Goal: Task Accomplishment & Management: Manage account settings

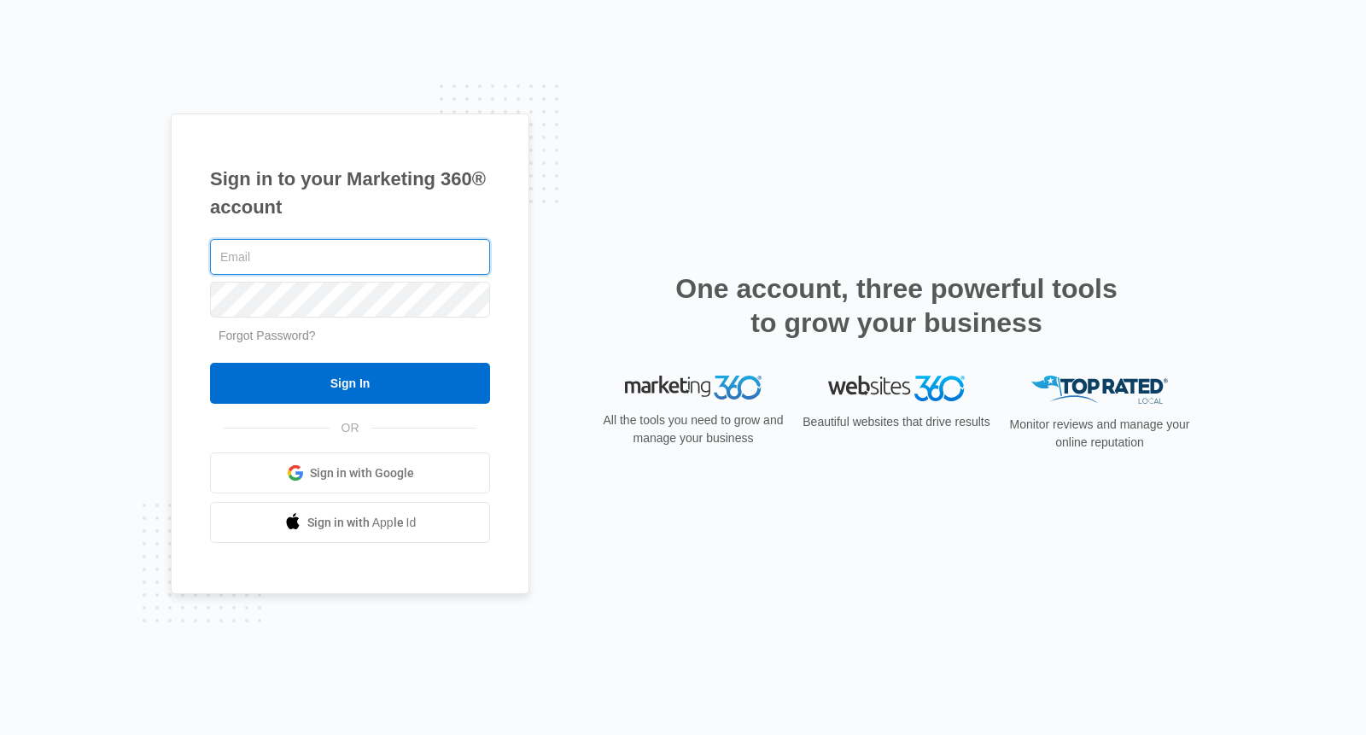
type input "[EMAIL_ADDRESS][DOMAIN_NAME]"
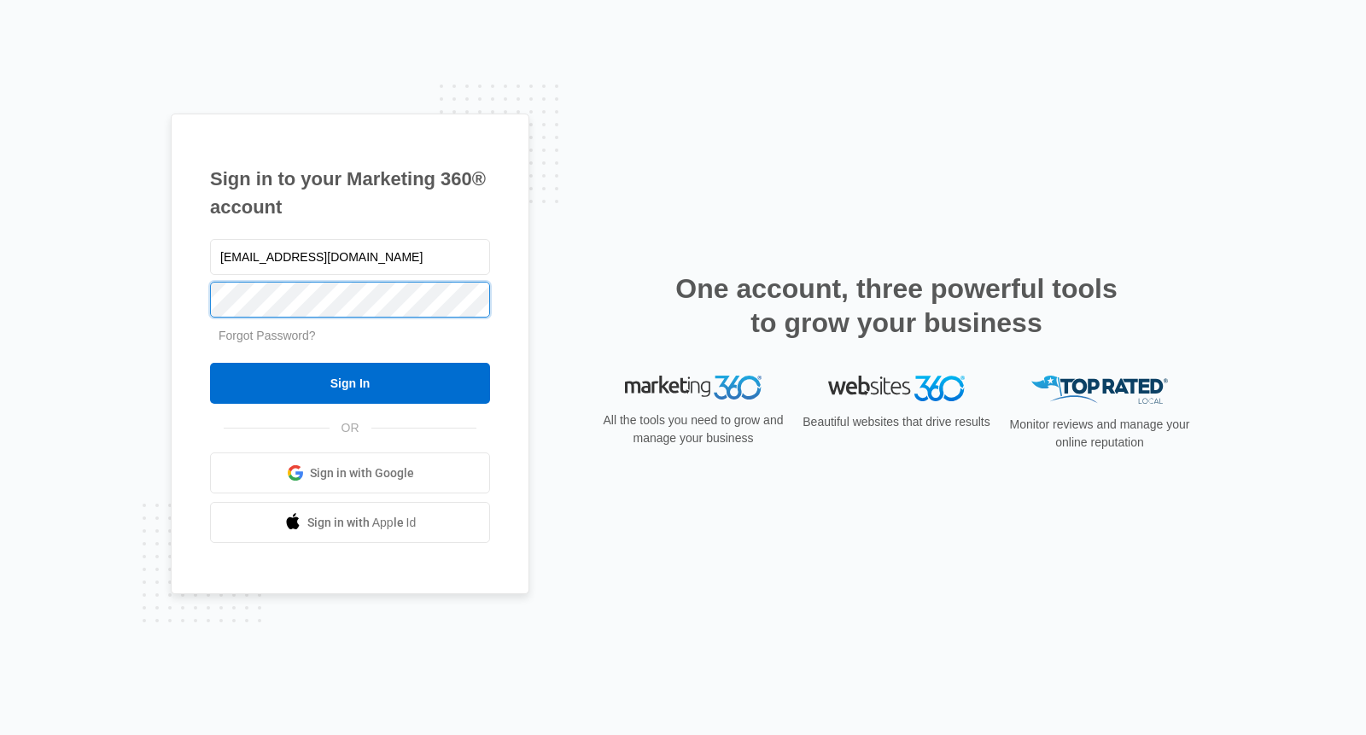
click at [350, 383] on input "Sign In" at bounding box center [350, 383] width 280 height 41
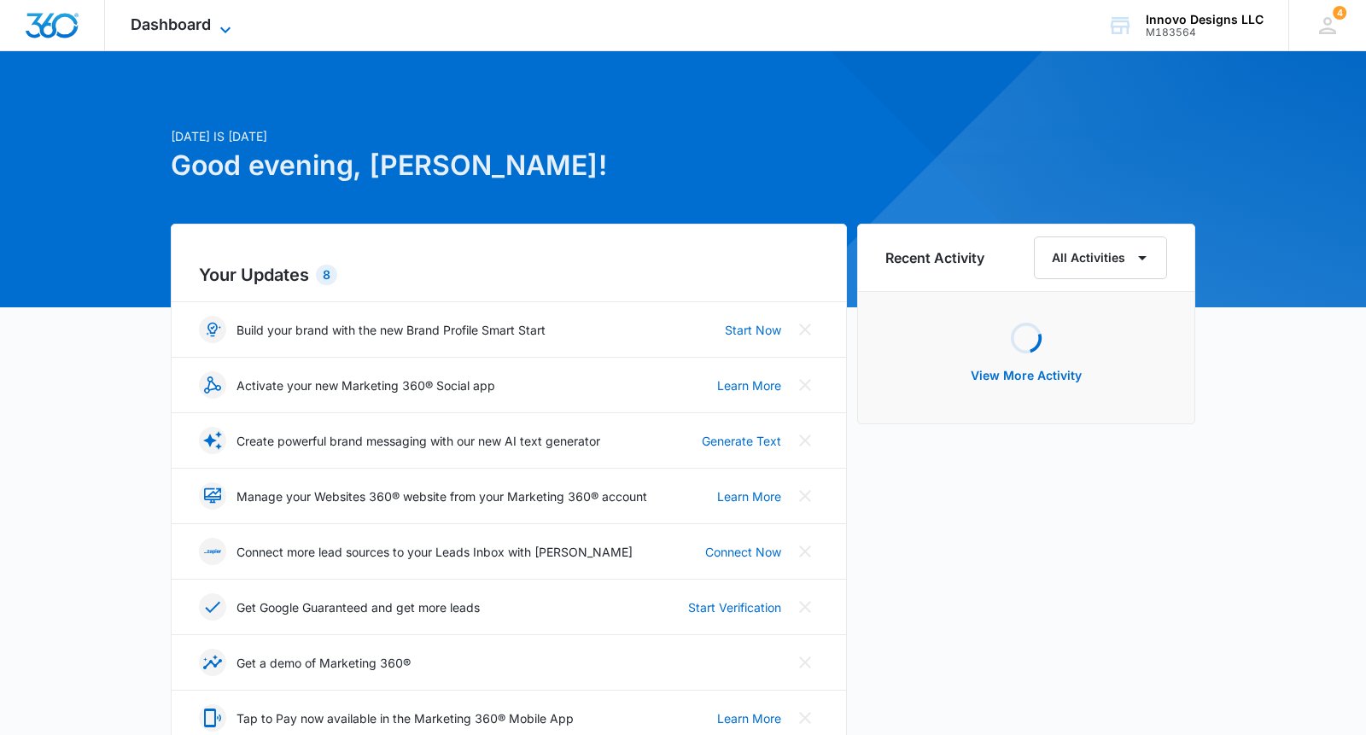
click at [143, 20] on span "Dashboard" at bounding box center [171, 24] width 80 height 18
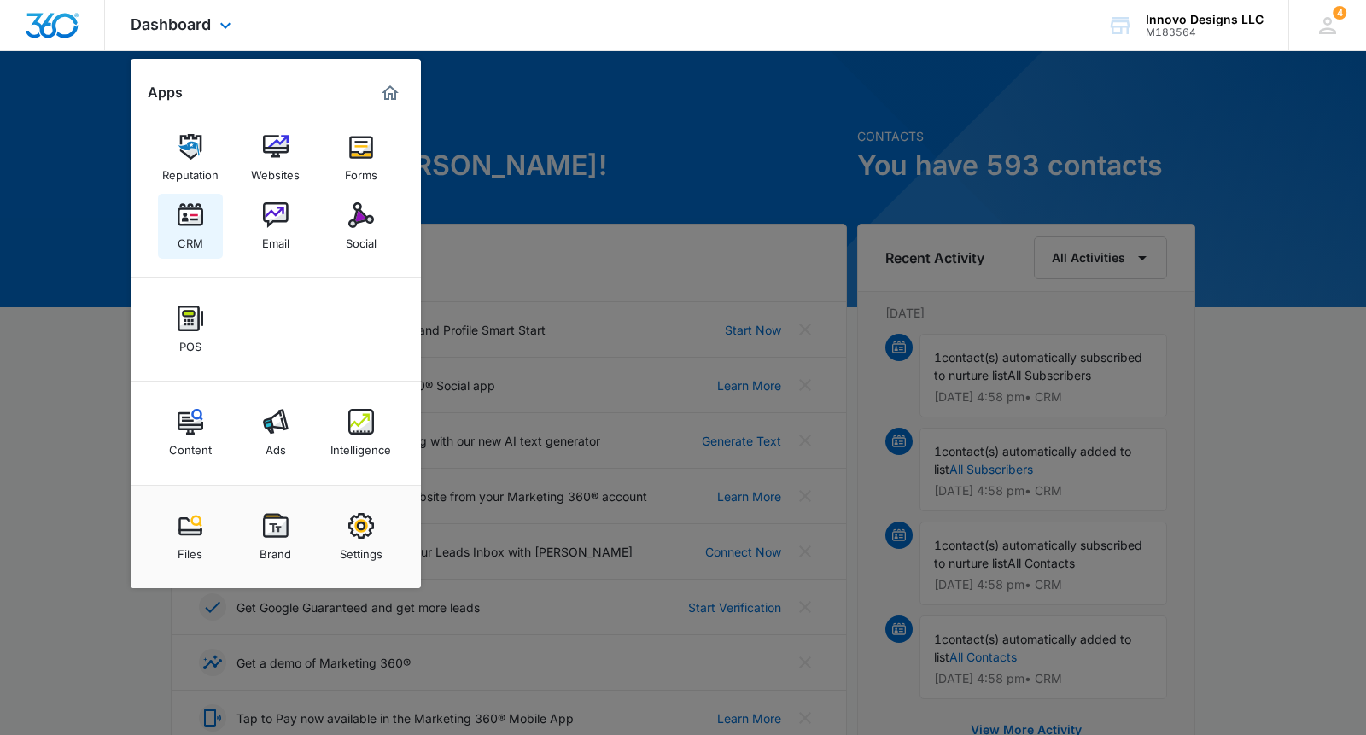
click at [197, 213] on img at bounding box center [191, 215] width 26 height 26
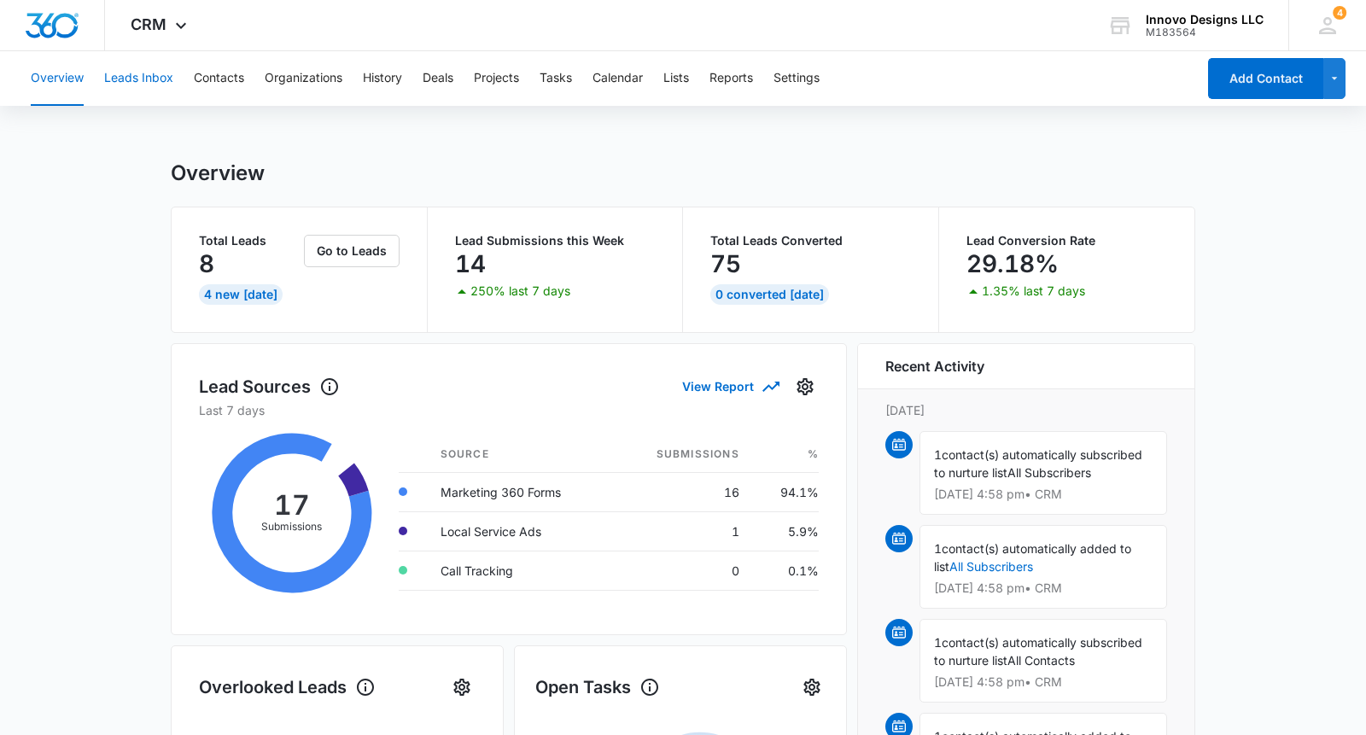
click at [137, 72] on button "Leads Inbox" at bounding box center [138, 78] width 69 height 55
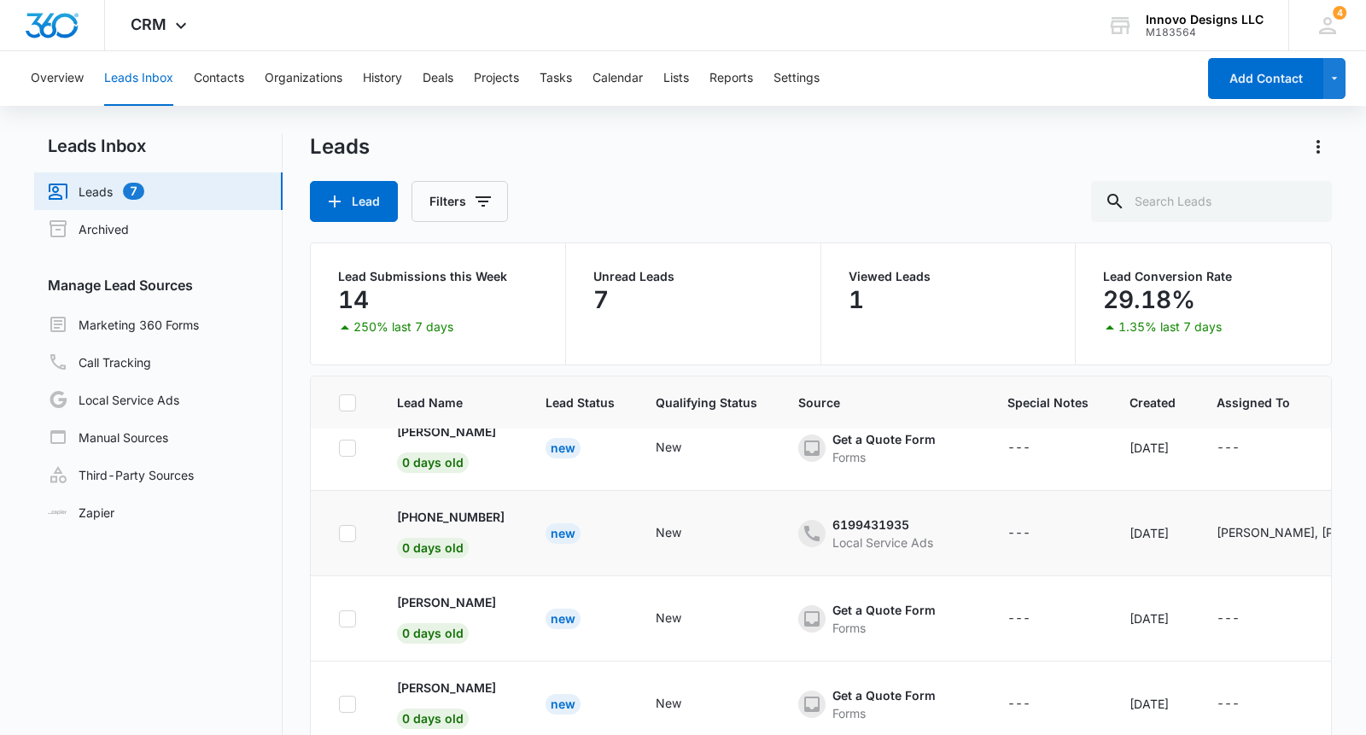
scroll to position [169, 0]
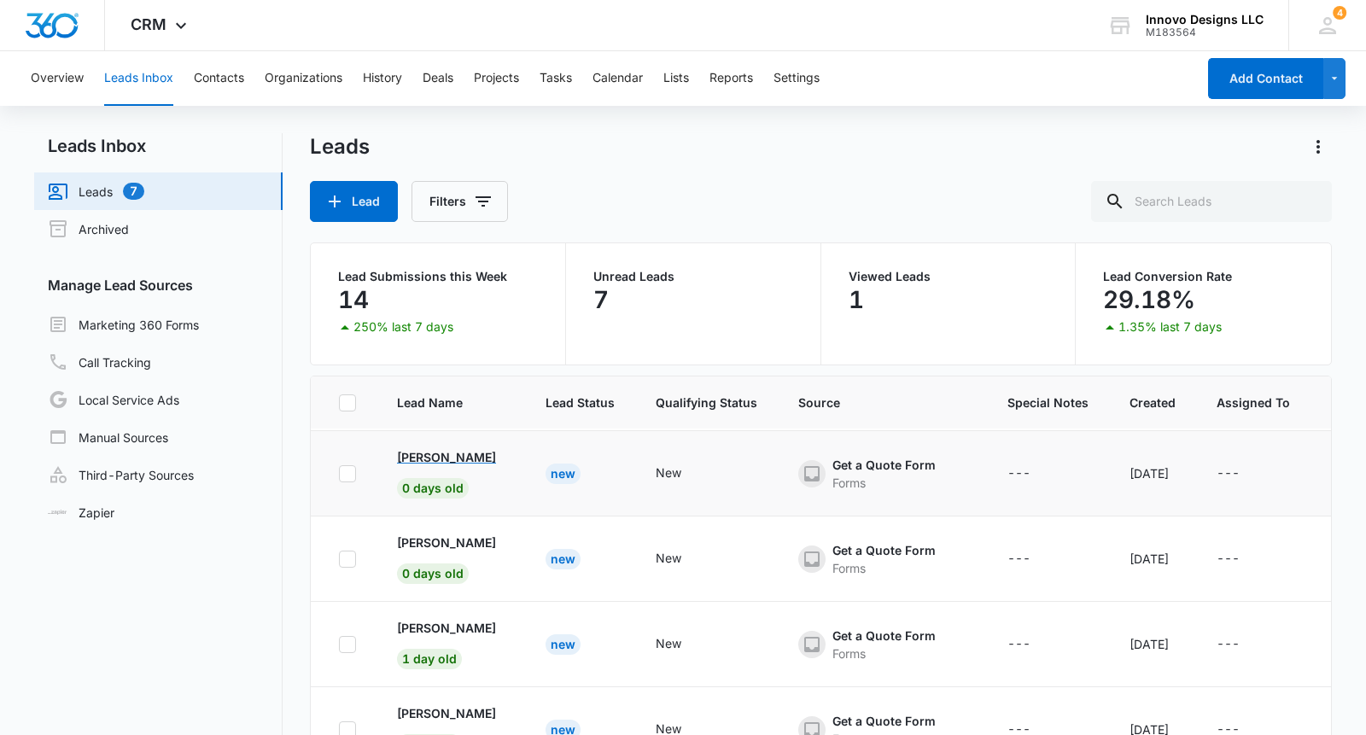
click at [430, 461] on p "Alvaro" at bounding box center [446, 457] width 99 height 18
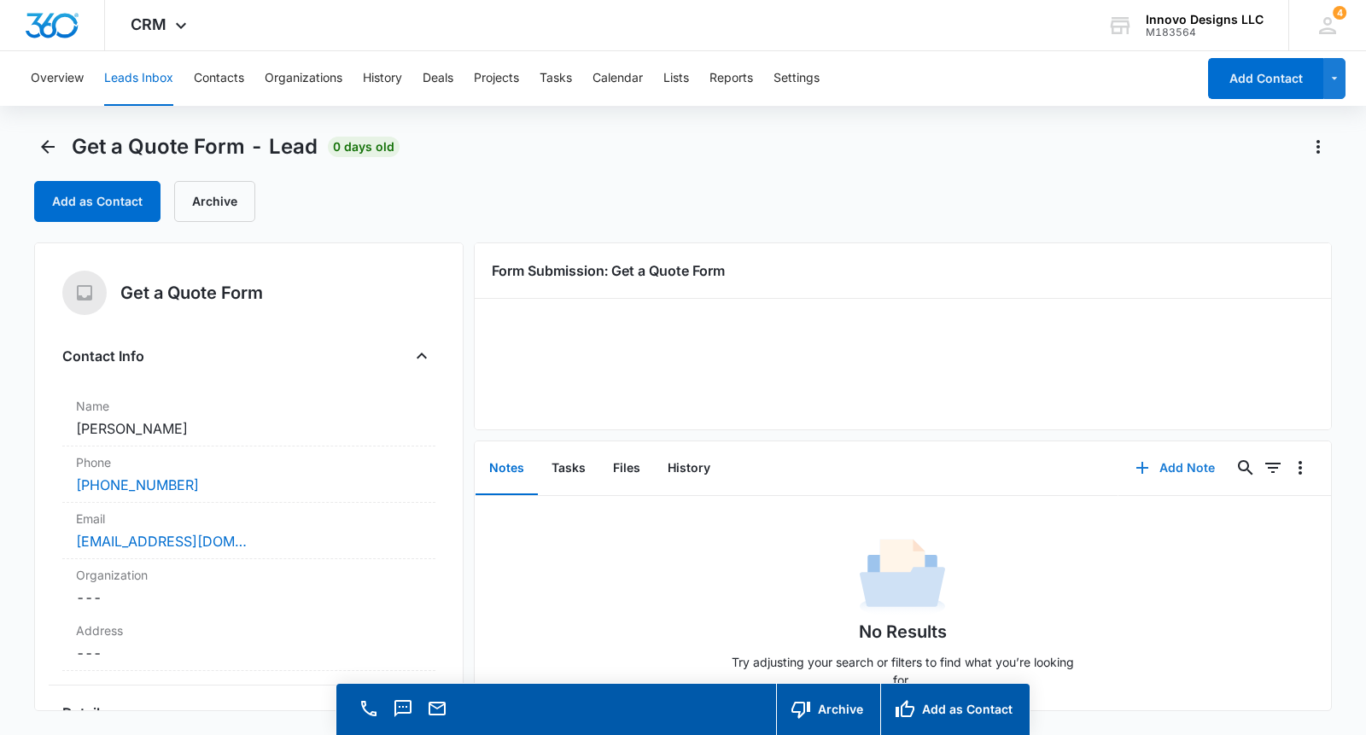
click at [1167, 481] on button "Add Note" at bounding box center [1176, 468] width 114 height 41
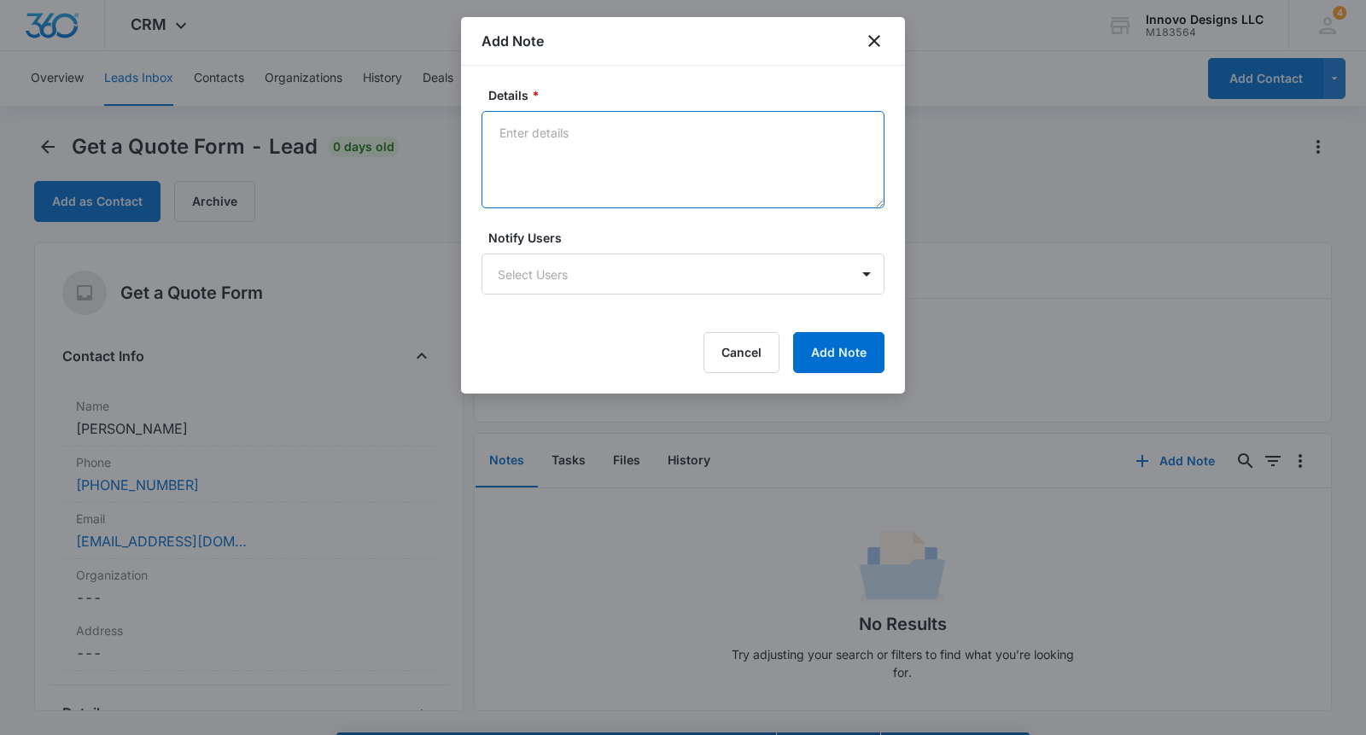
click at [647, 152] on textarea "Details *" at bounding box center [683, 159] width 403 height 97
type textarea "SPAM- Name on message machine does not match name on contact form."
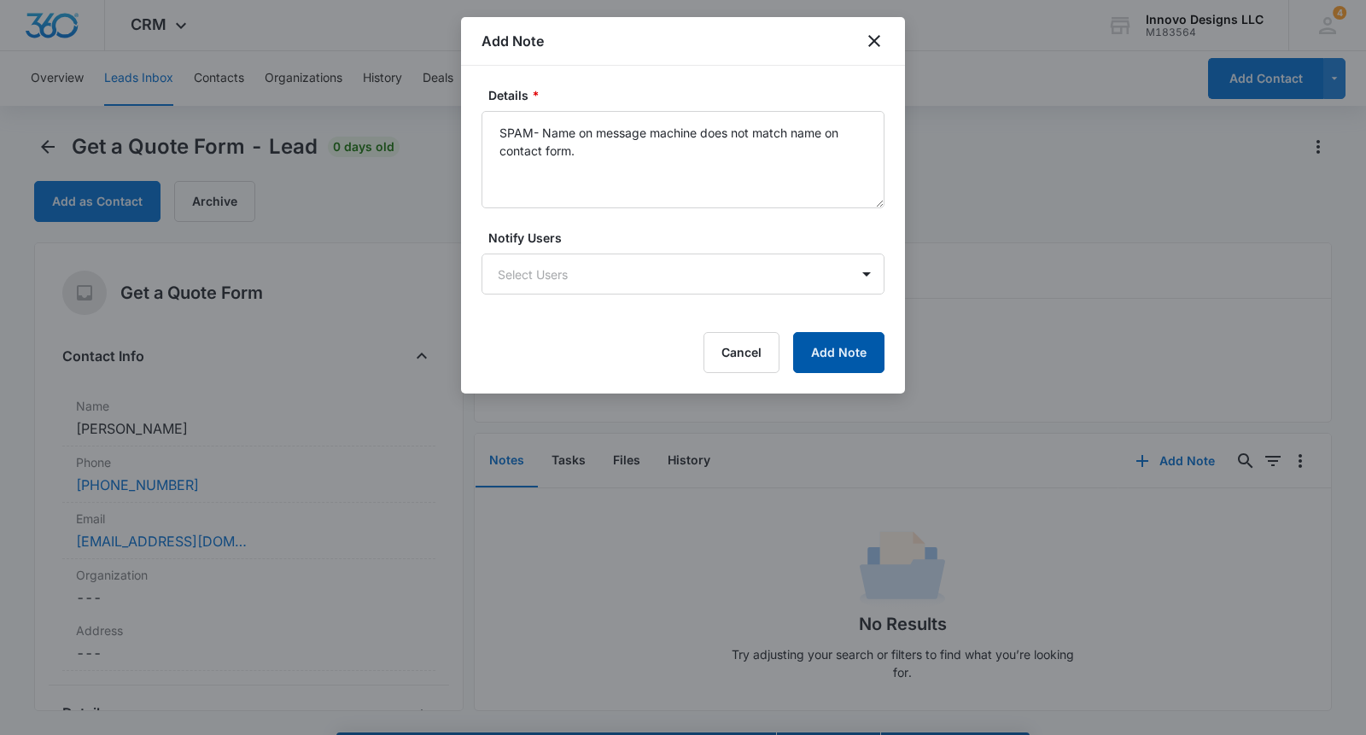
click at [812, 350] on button "Add Note" at bounding box center [838, 352] width 91 height 41
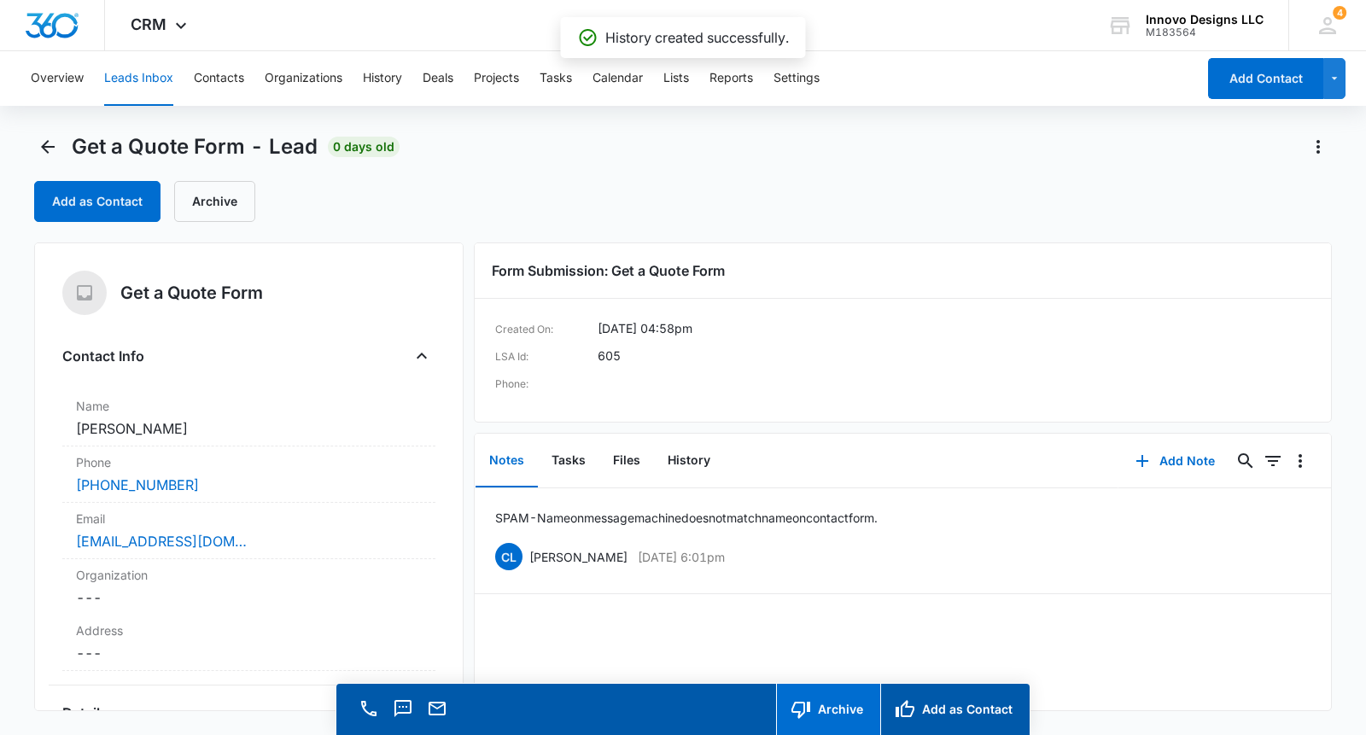
click at [810, 713] on icon "button" at bounding box center [801, 709] width 20 height 20
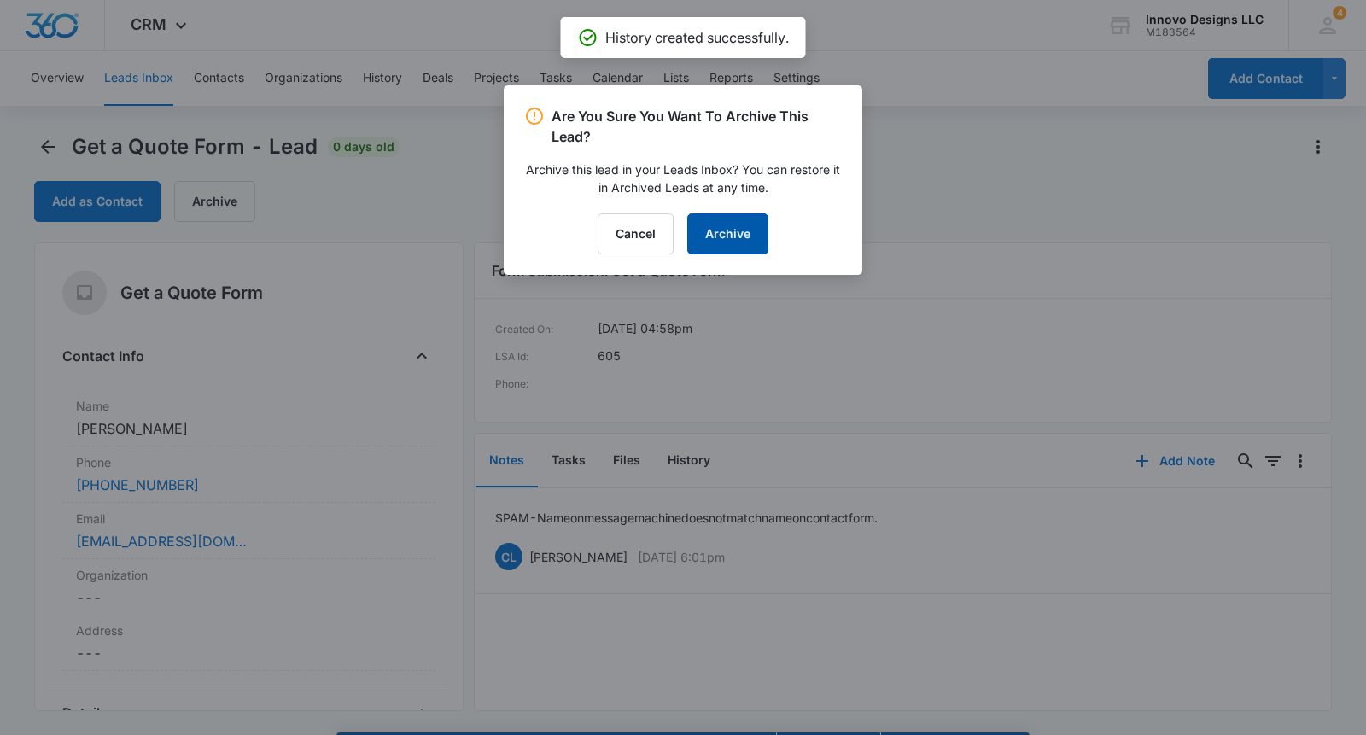
click at [732, 222] on button "Archive" at bounding box center [727, 234] width 81 height 41
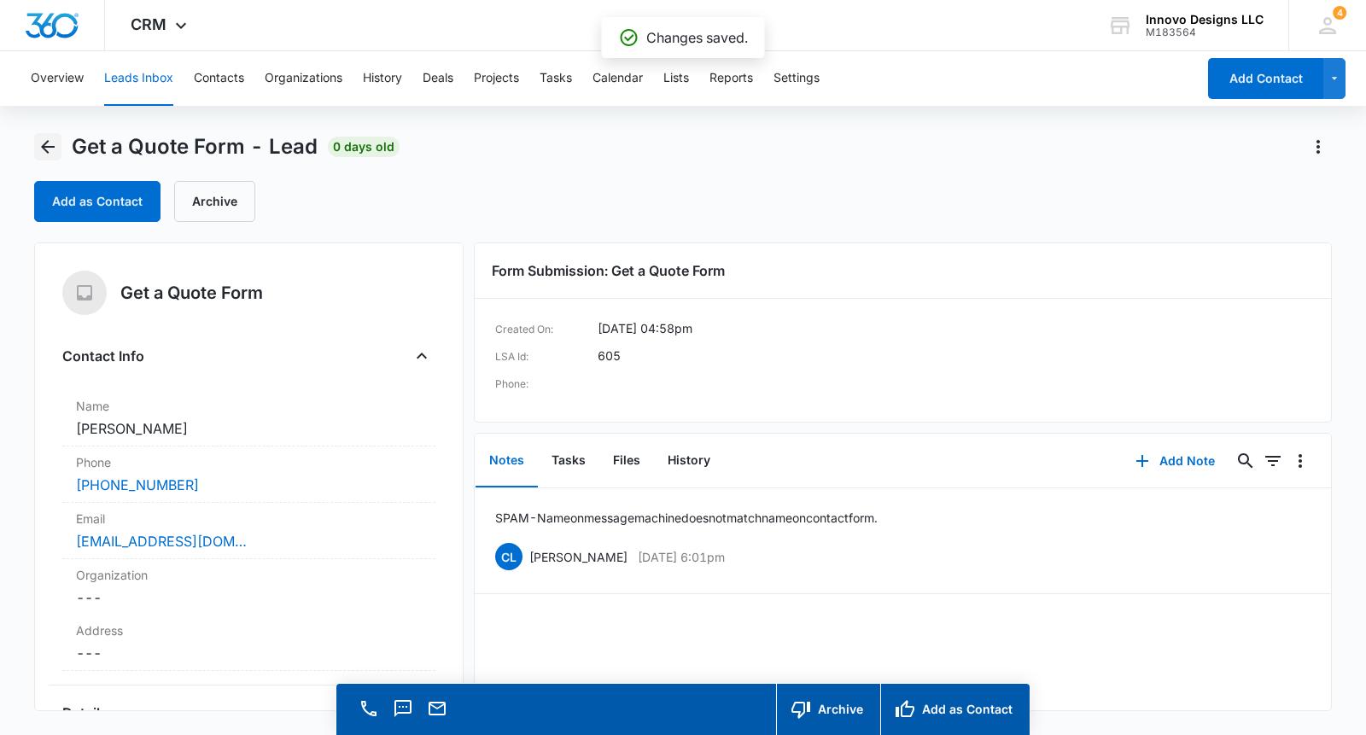
click at [56, 146] on icon "Back" at bounding box center [48, 147] width 20 height 20
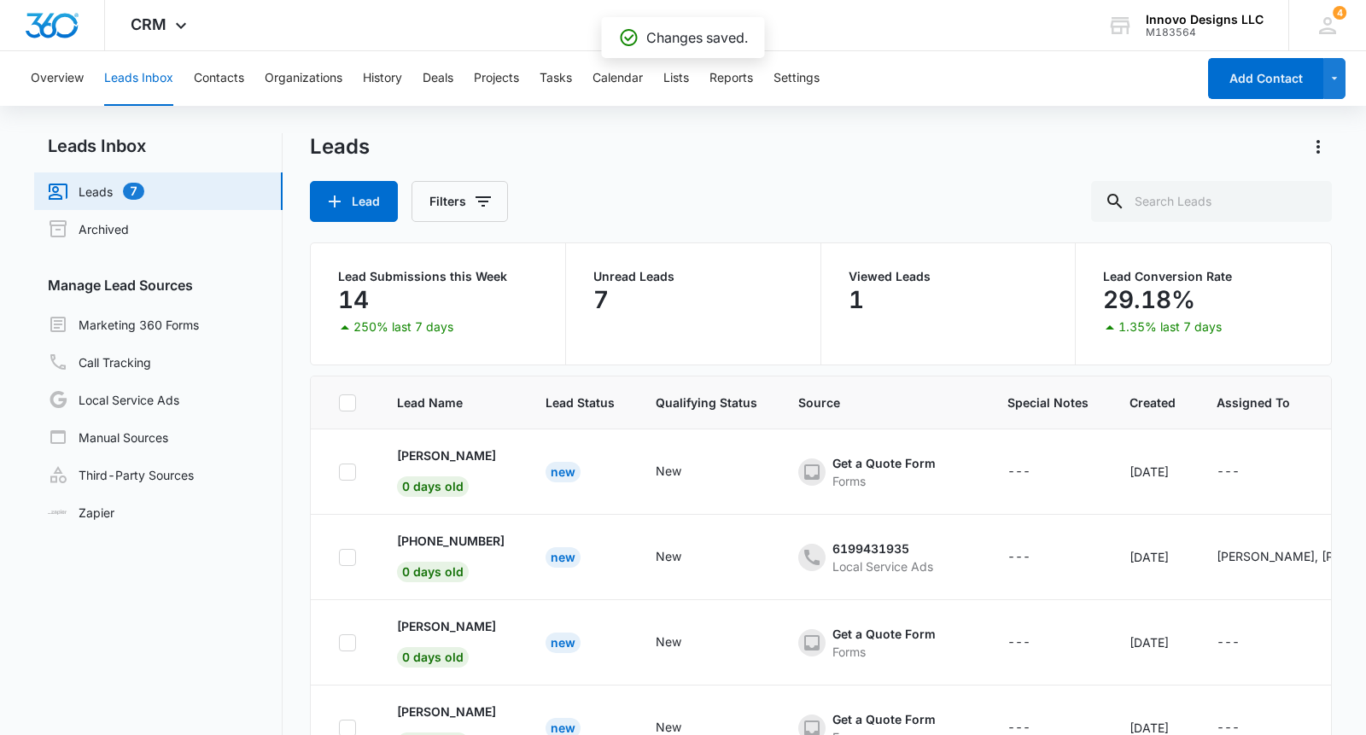
scroll to position [169, 0]
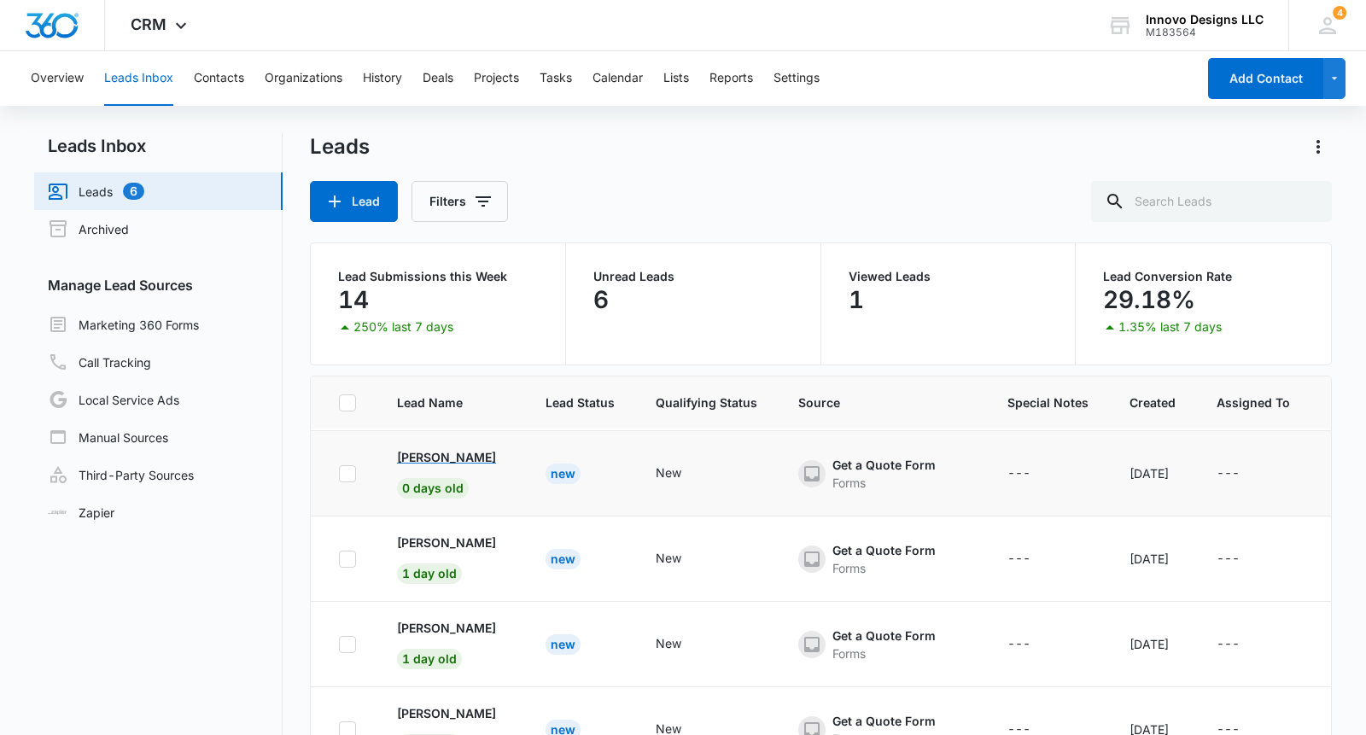
click at [459, 458] on p "James Kessel" at bounding box center [446, 457] width 99 height 18
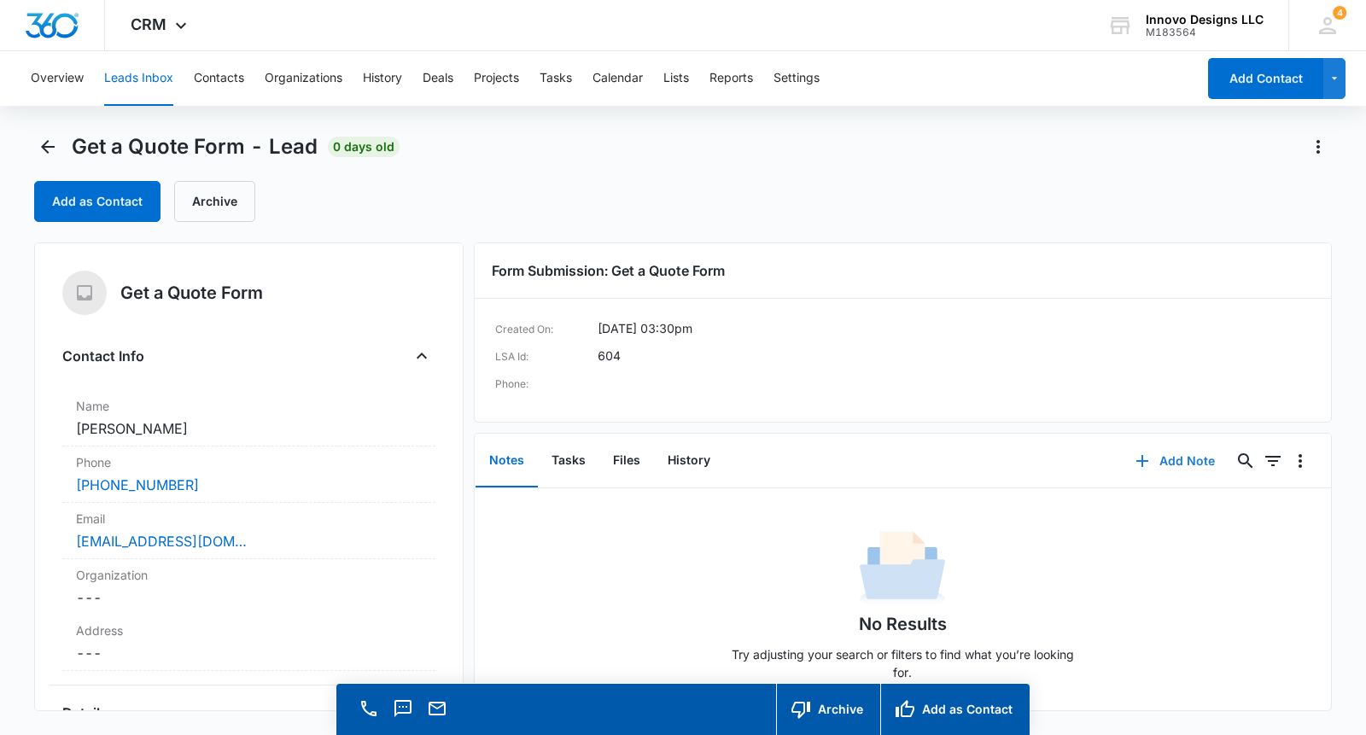
click at [1183, 479] on button "Add Note" at bounding box center [1176, 461] width 114 height 41
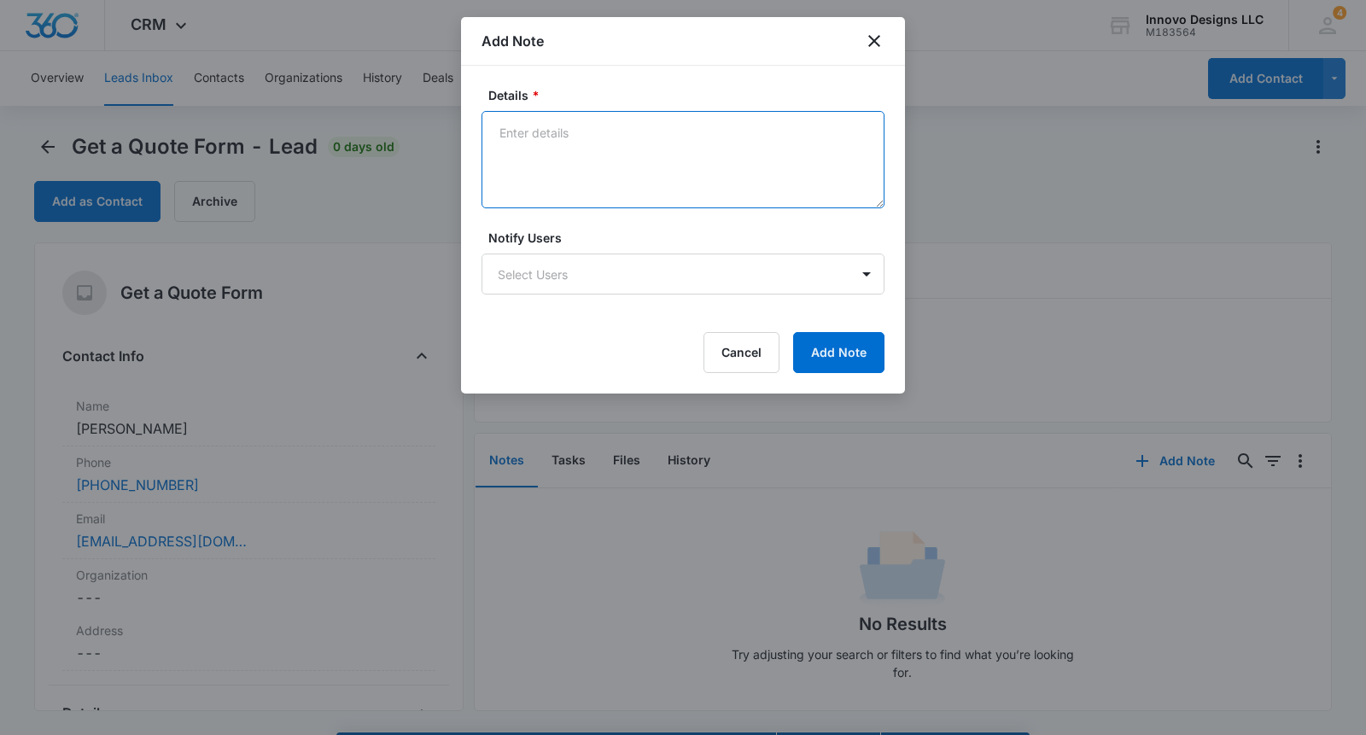
click at [656, 190] on textarea "Details *" at bounding box center [683, 159] width 403 height 97
type textarea "Courtney called and left a message."
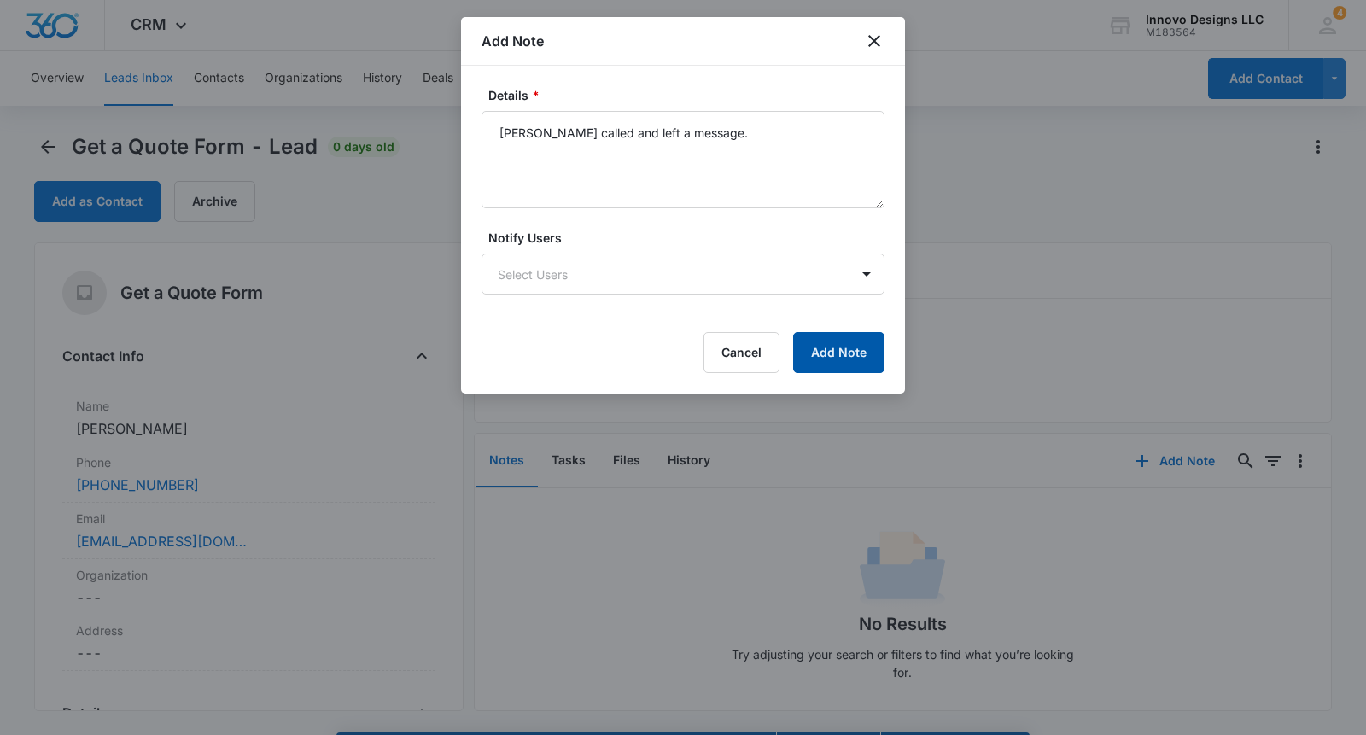
click at [820, 349] on button "Add Note" at bounding box center [838, 352] width 91 height 41
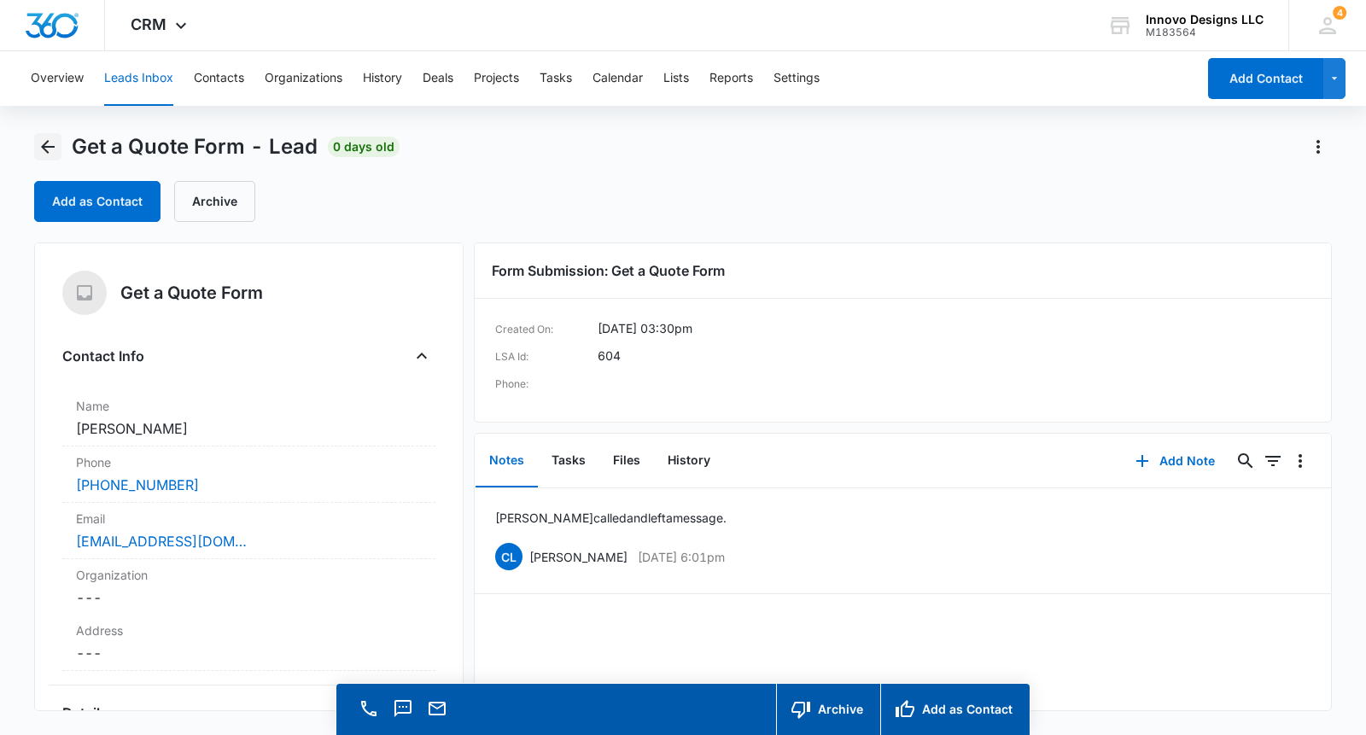
click at [56, 154] on icon "Back" at bounding box center [48, 147] width 20 height 20
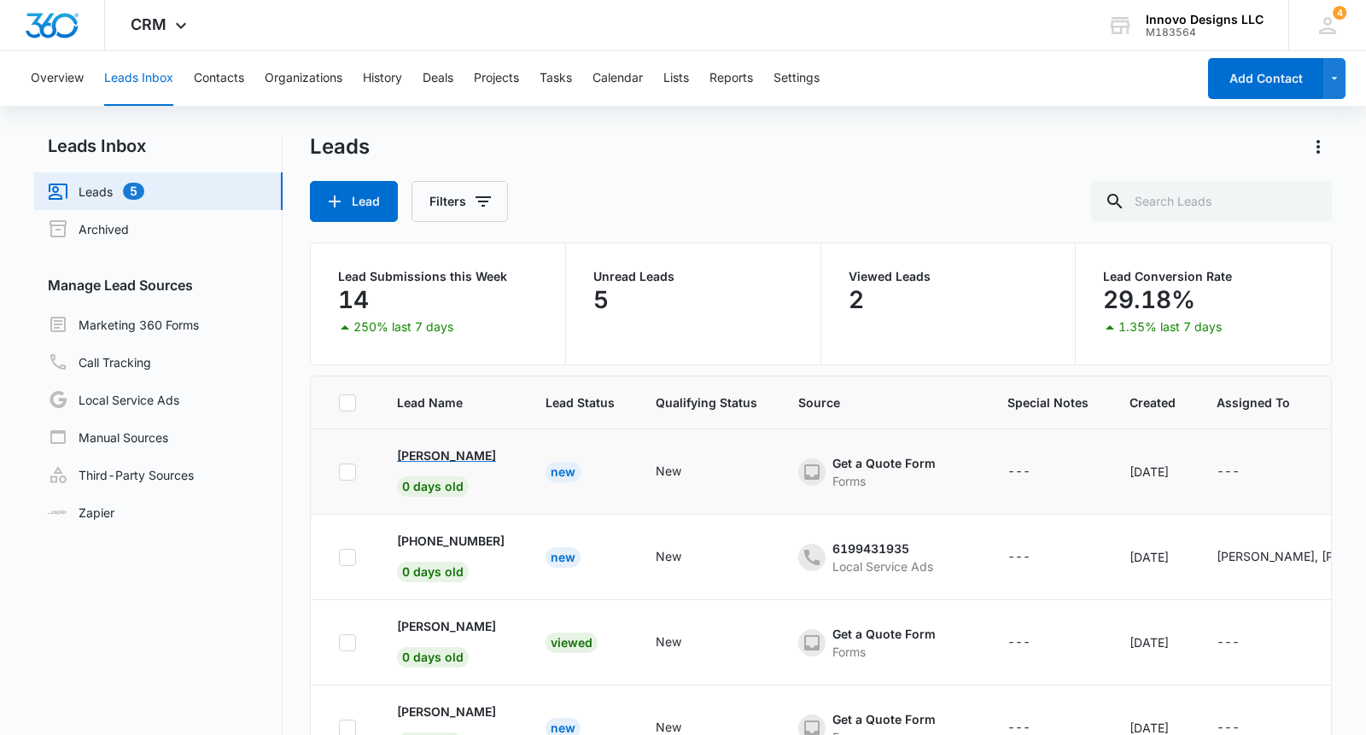
click at [477, 459] on p "[PERSON_NAME]" at bounding box center [446, 456] width 99 height 18
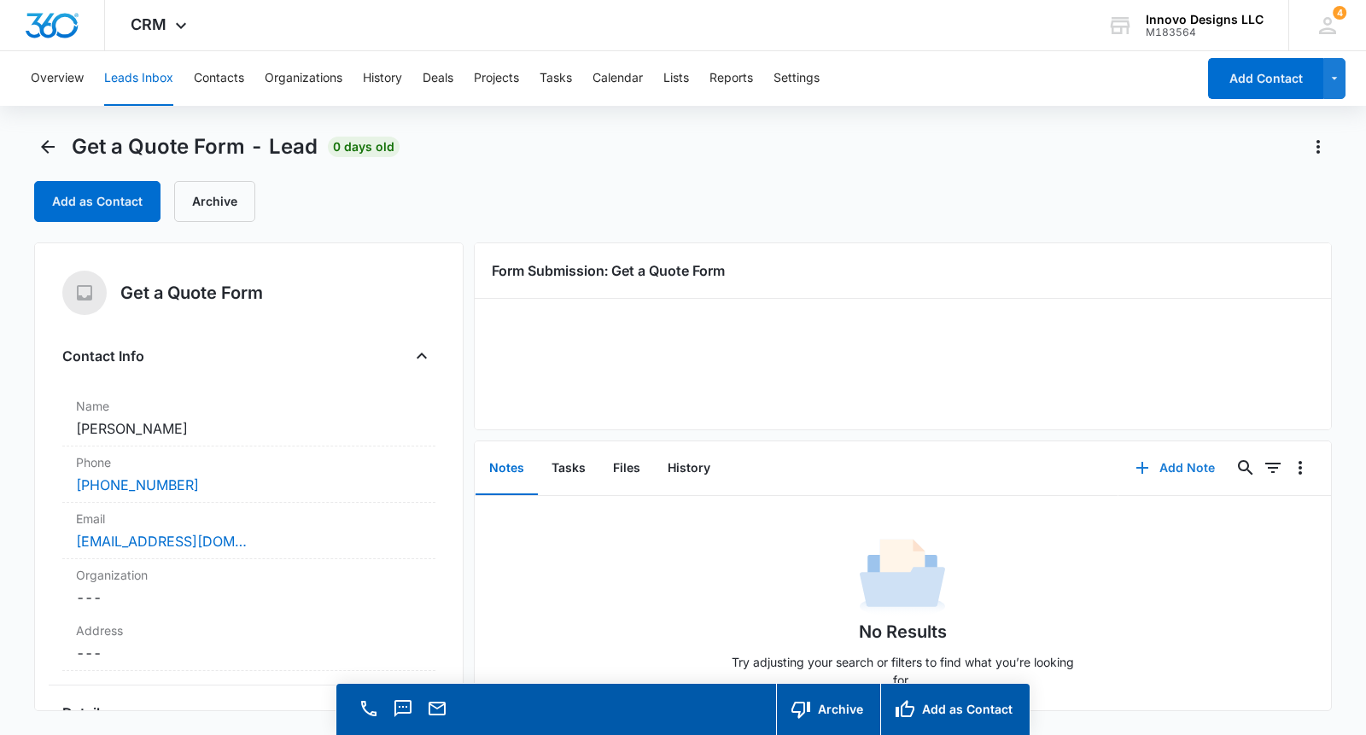
click at [1213, 471] on button "Add Note" at bounding box center [1176, 468] width 114 height 41
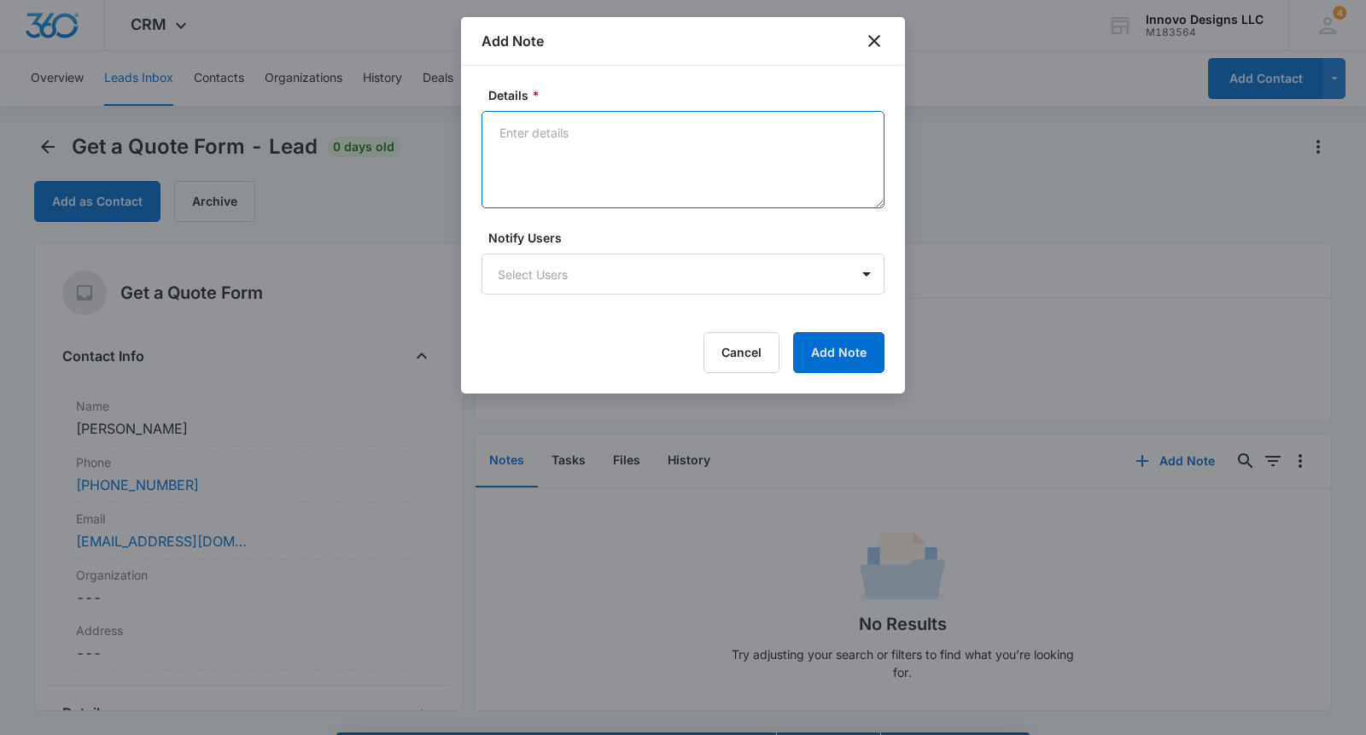
click at [720, 135] on textarea "Details *" at bounding box center [683, 159] width 403 height 97
type textarea "S"
type textarea "SPAM- Name on message machine does not match name on form."
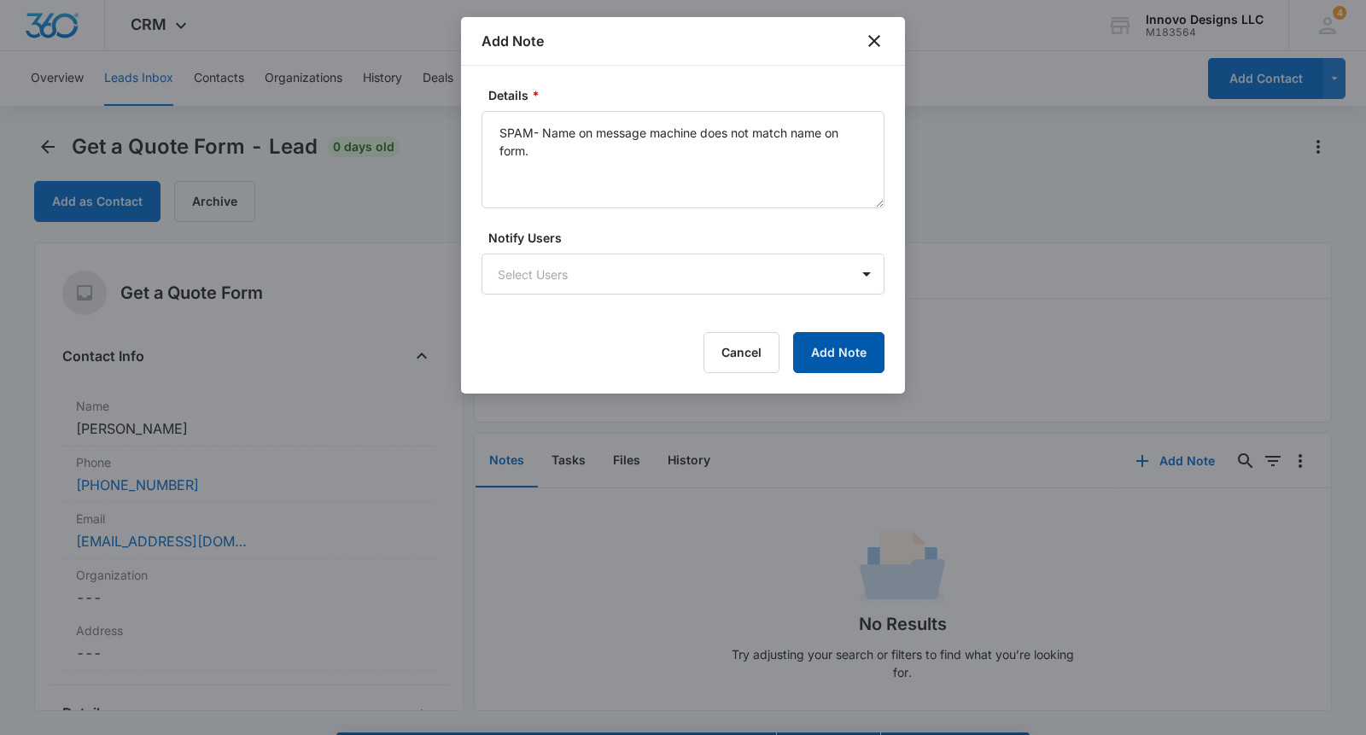
click at [840, 348] on button "Add Note" at bounding box center [838, 352] width 91 height 41
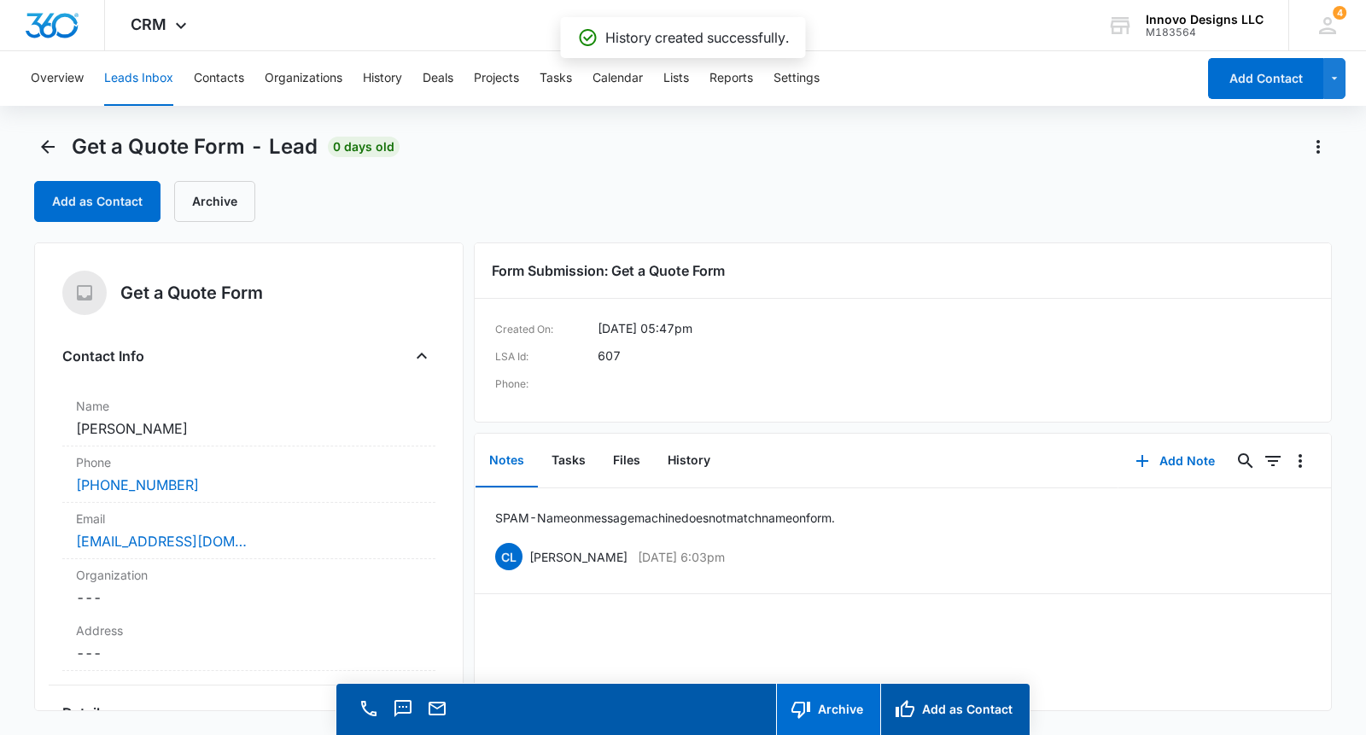
click at [810, 712] on icon "button" at bounding box center [801, 709] width 20 height 20
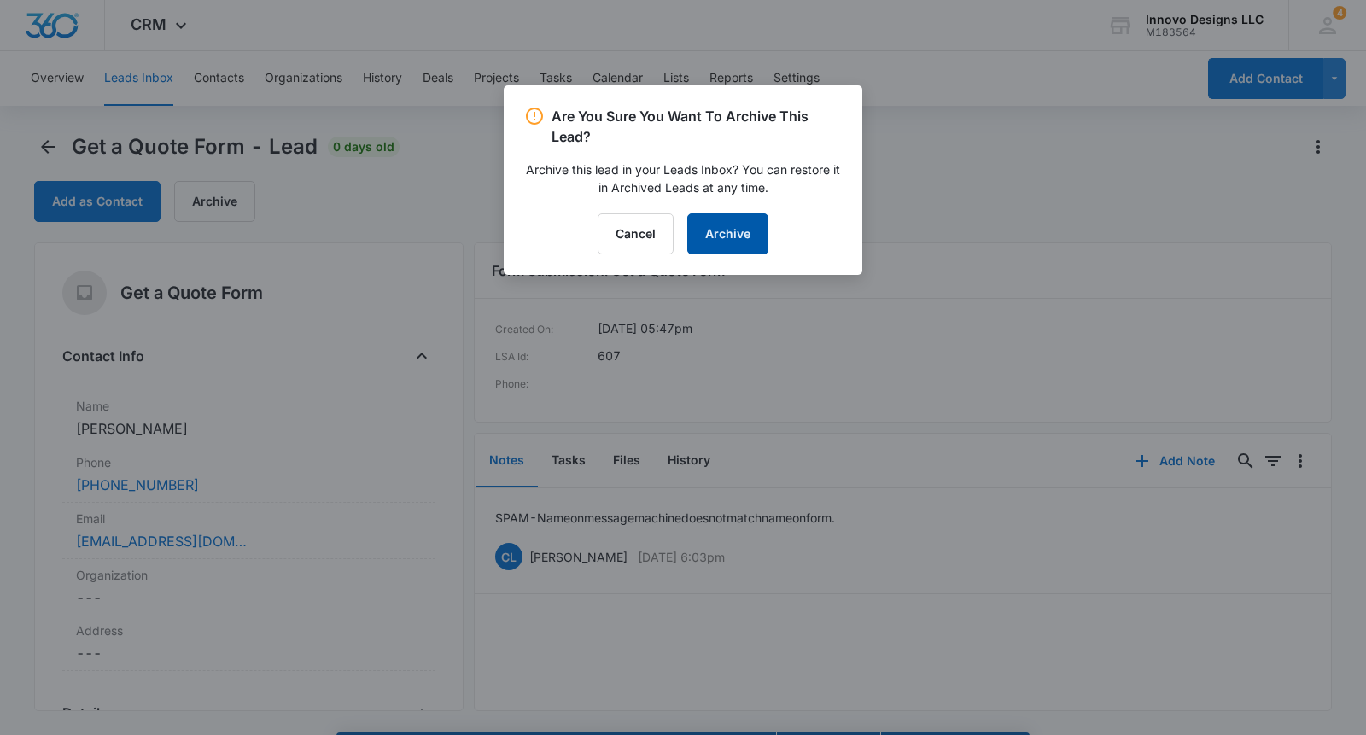
click at [724, 243] on button "Archive" at bounding box center [727, 234] width 81 height 41
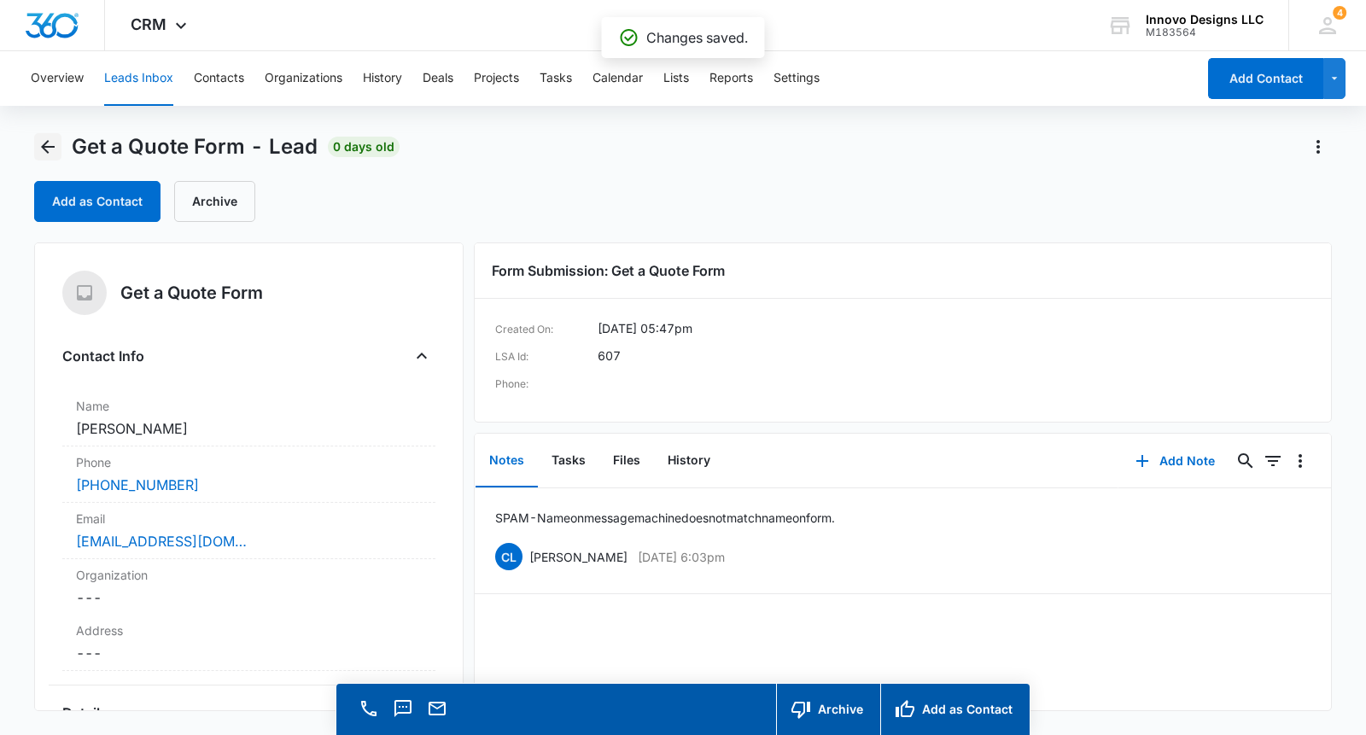
click at [51, 155] on icon "Back" at bounding box center [48, 147] width 20 height 20
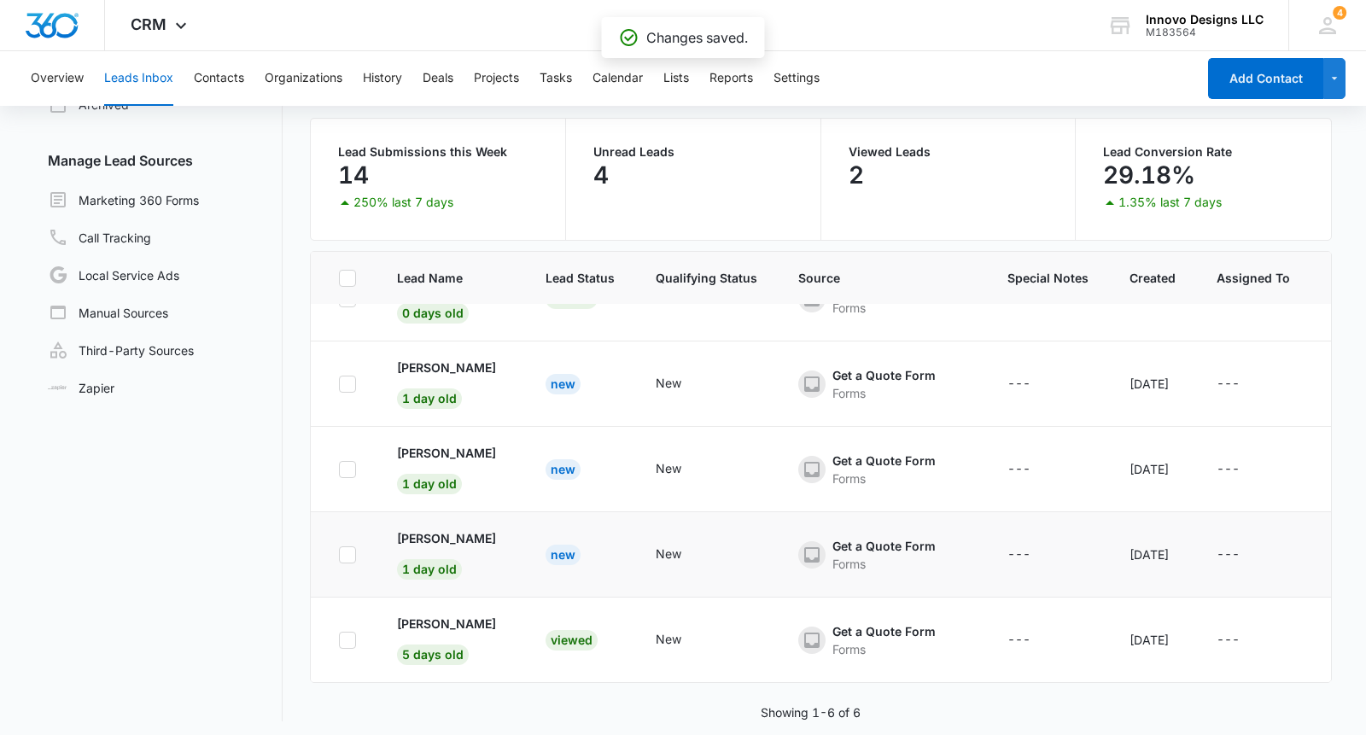
scroll to position [137, 0]
click at [431, 535] on p "[PERSON_NAME]" at bounding box center [446, 538] width 99 height 18
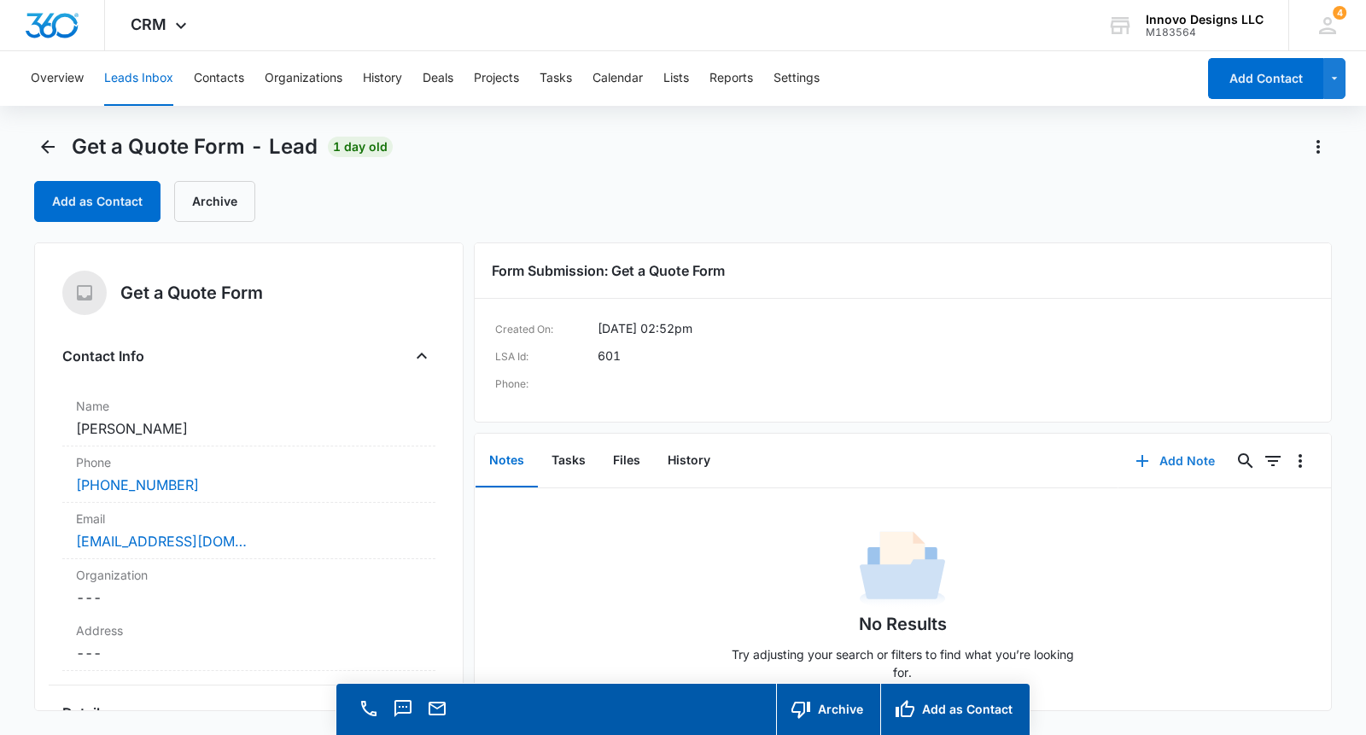
click at [1149, 457] on icon "button" at bounding box center [1142, 461] width 20 height 20
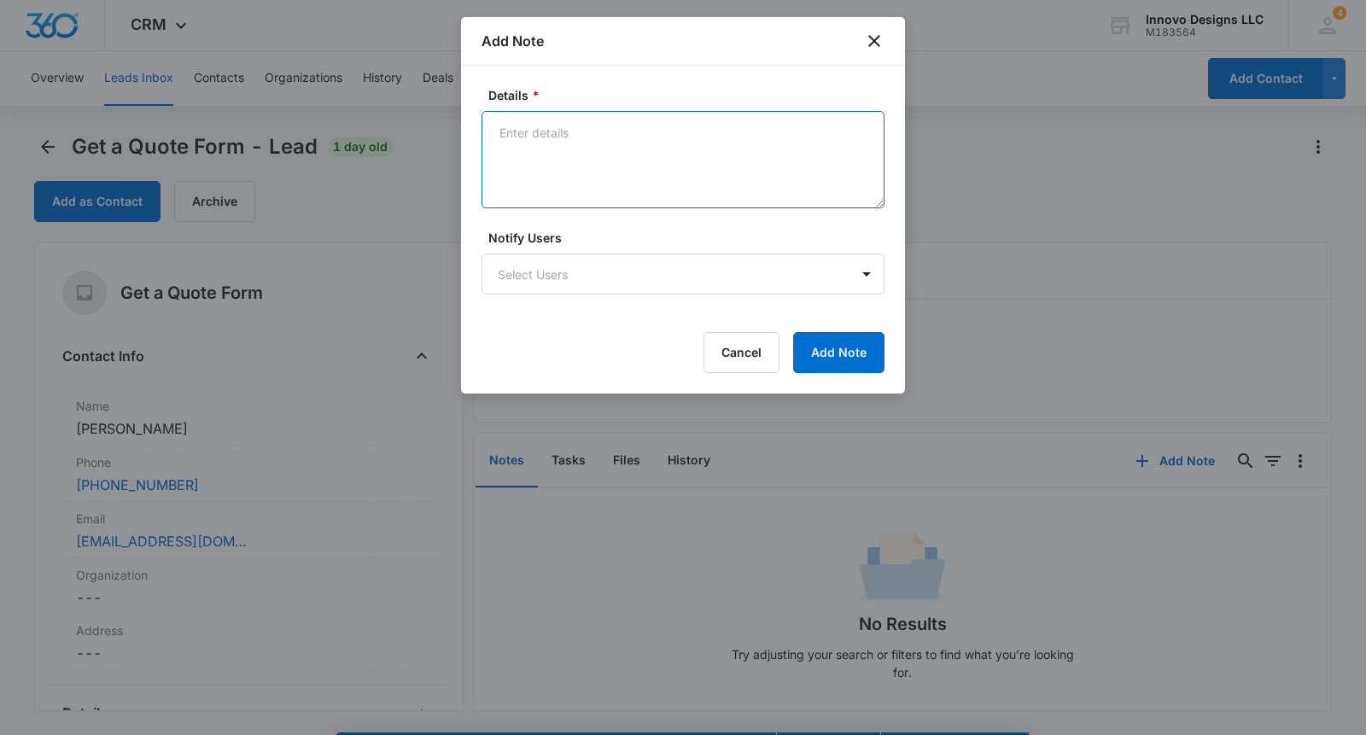
click at [626, 138] on textarea "Details *" at bounding box center [683, 159] width 403 height 97
type textarea "SPAM- Number is not connected"
drag, startPoint x: 626, startPoint y: 138, endPoint x: 843, endPoint y: 351, distance: 303.8
click at [843, 351] on button "Add Note" at bounding box center [838, 352] width 91 height 41
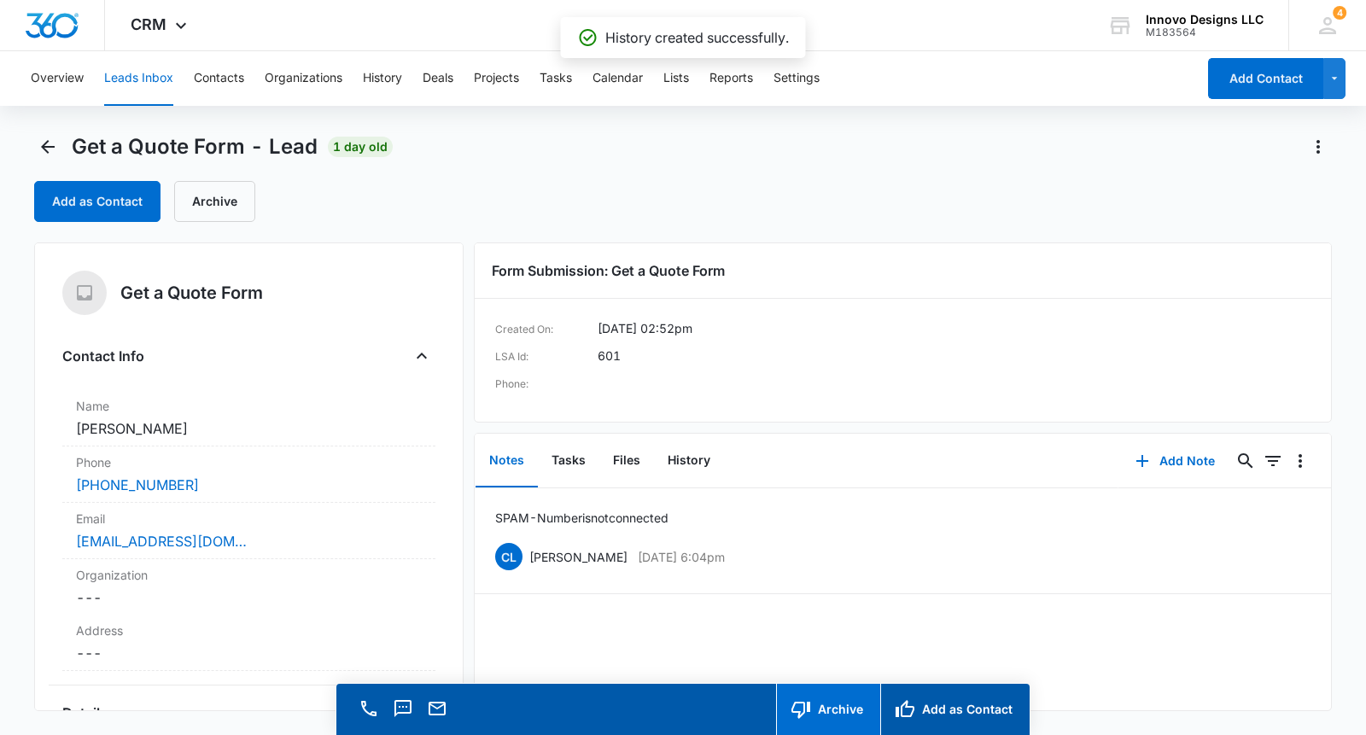
click at [850, 711] on button "Archive" at bounding box center [828, 709] width 104 height 51
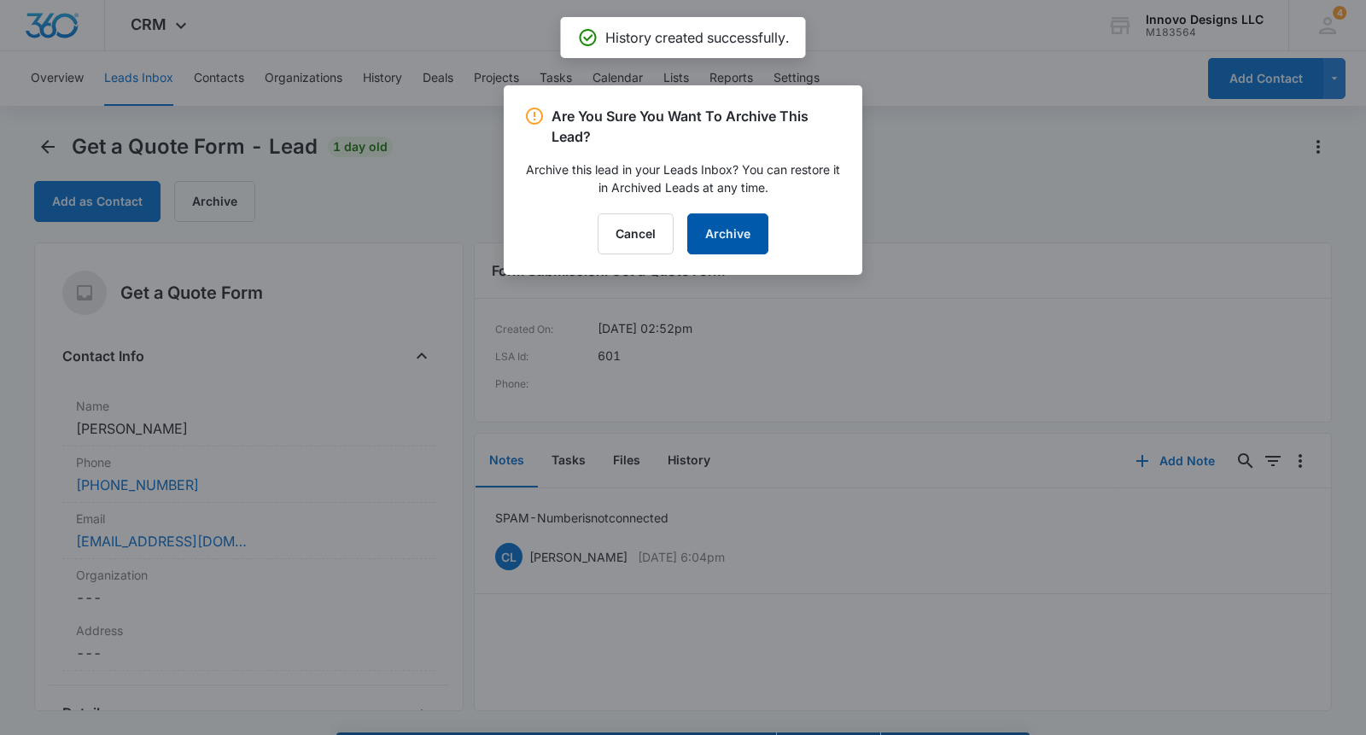
click at [734, 231] on button "Archive" at bounding box center [727, 234] width 81 height 41
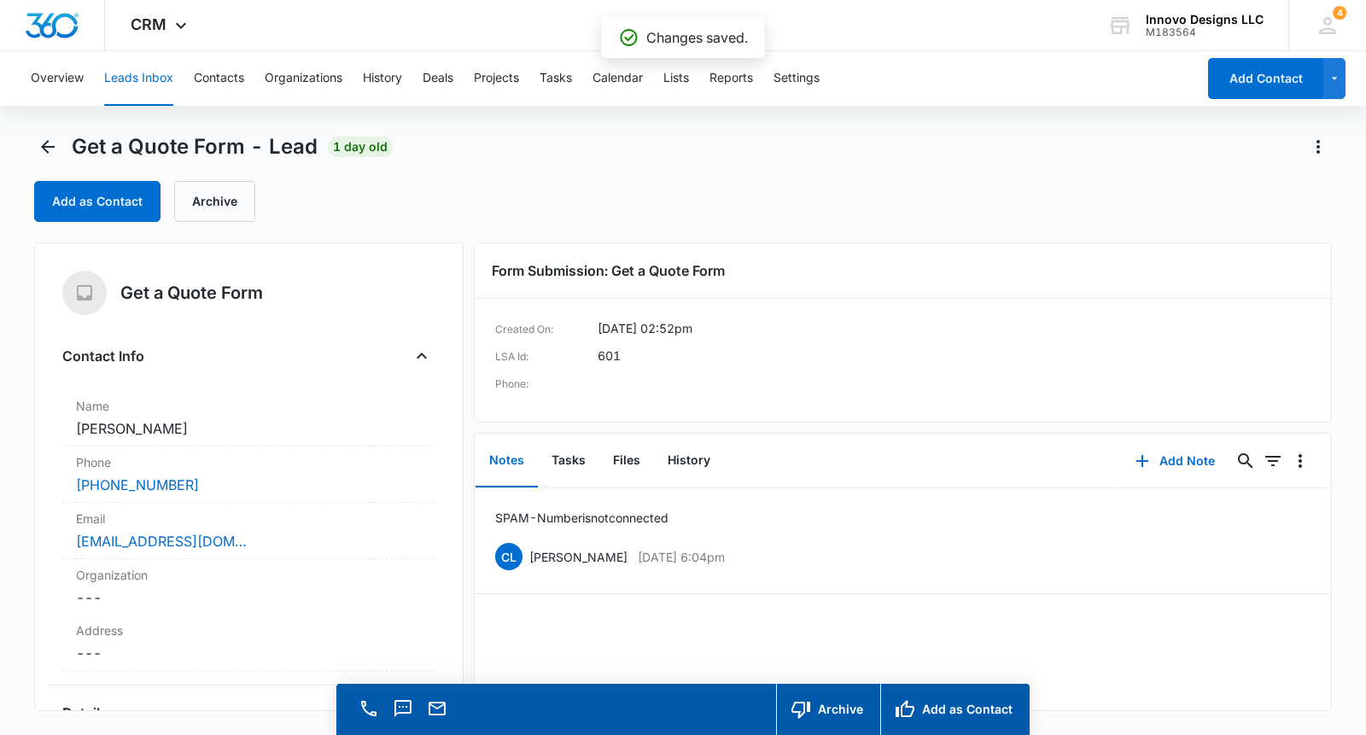
click at [53, 151] on icon "Back" at bounding box center [48, 147] width 20 height 20
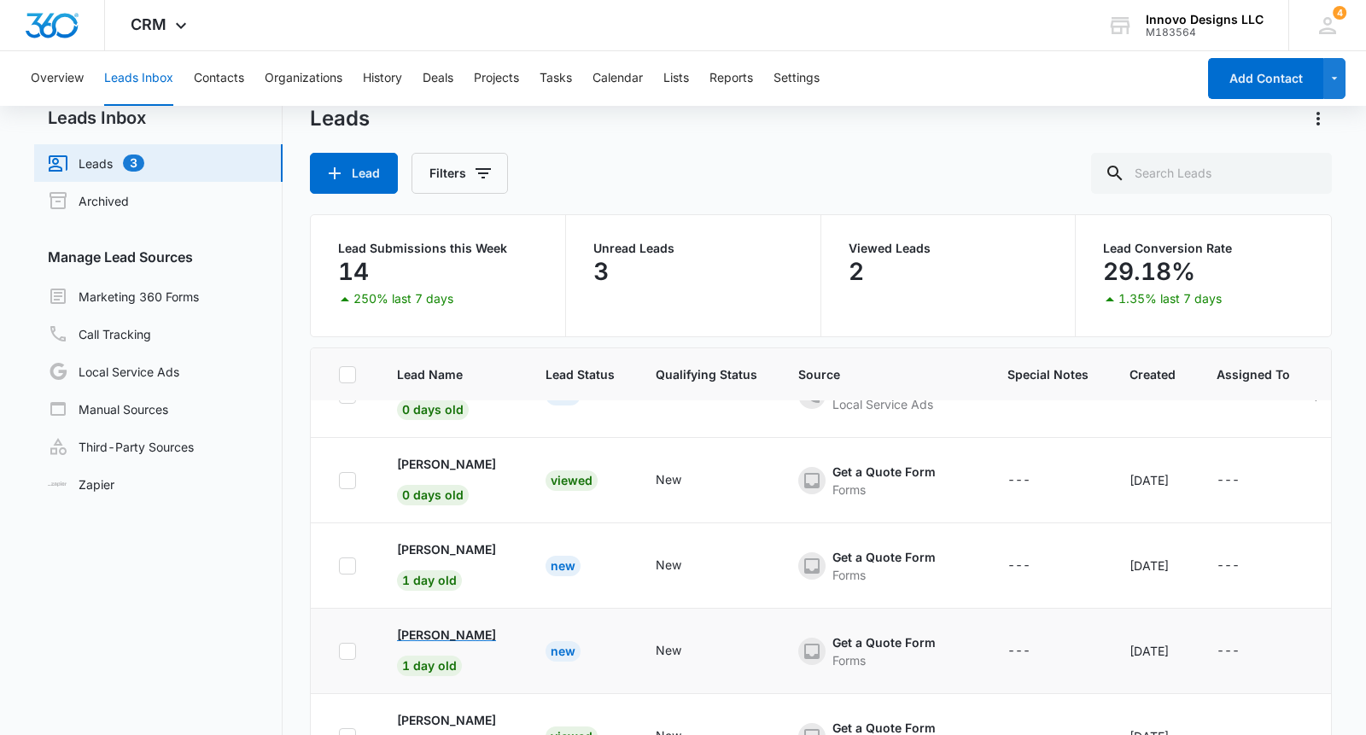
scroll to position [32, 0]
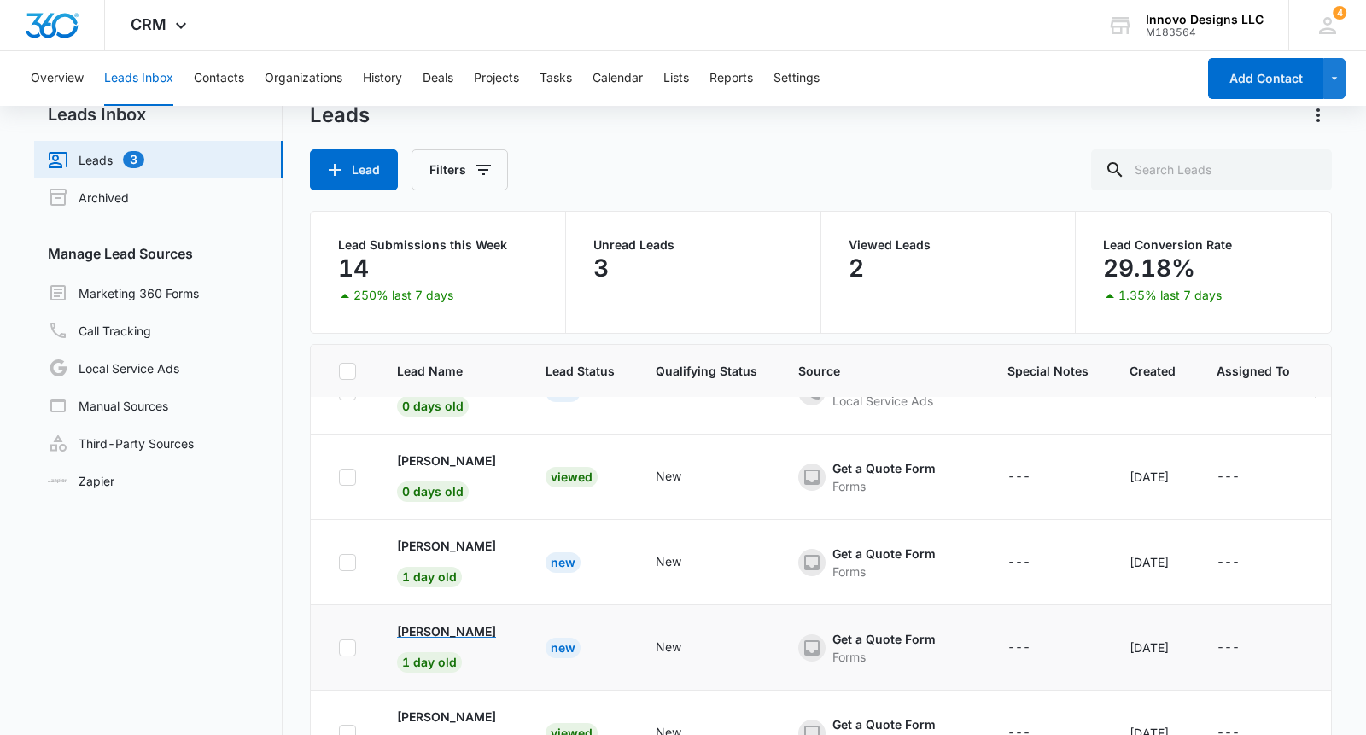
click at [451, 635] on p "[PERSON_NAME]" at bounding box center [446, 632] width 99 height 18
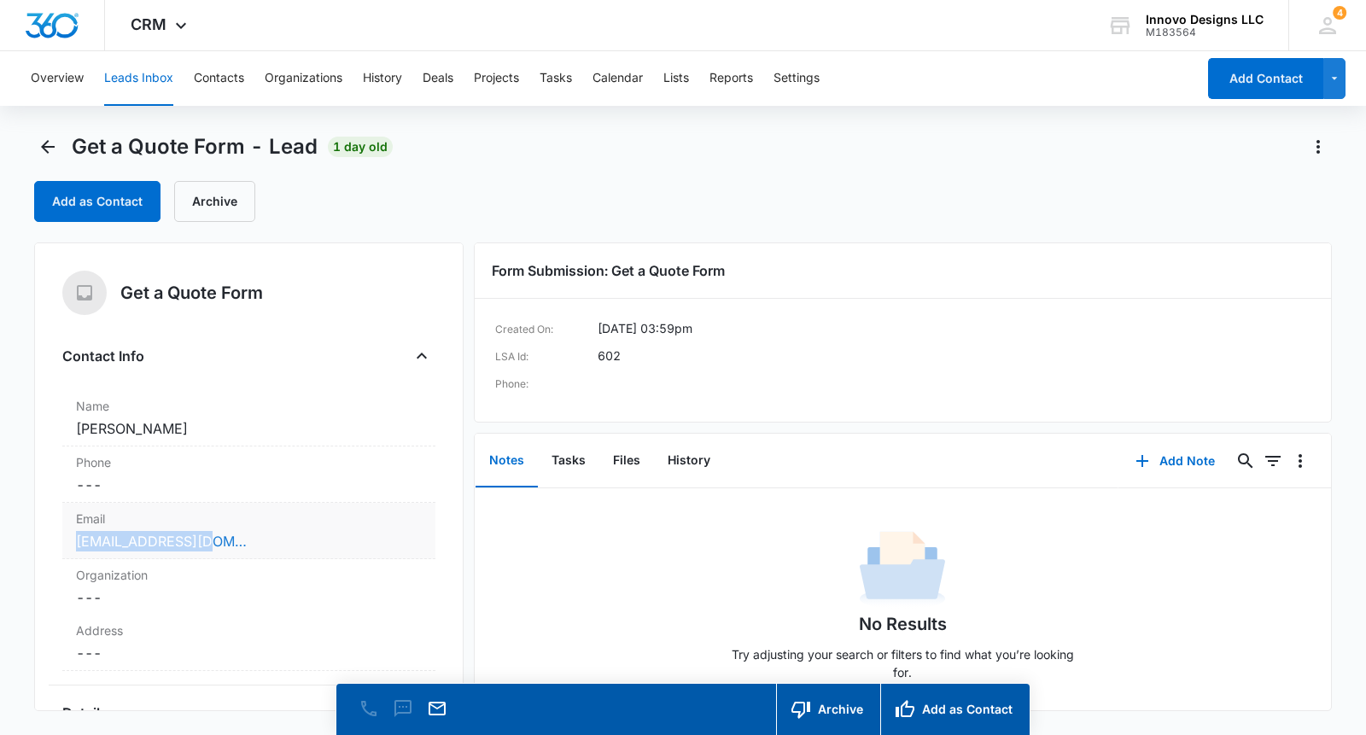
click at [155, 543] on link "lineellis@gmx.com" at bounding box center [161, 541] width 171 height 20
click at [1190, 466] on button "Add Note" at bounding box center [1176, 461] width 114 height 41
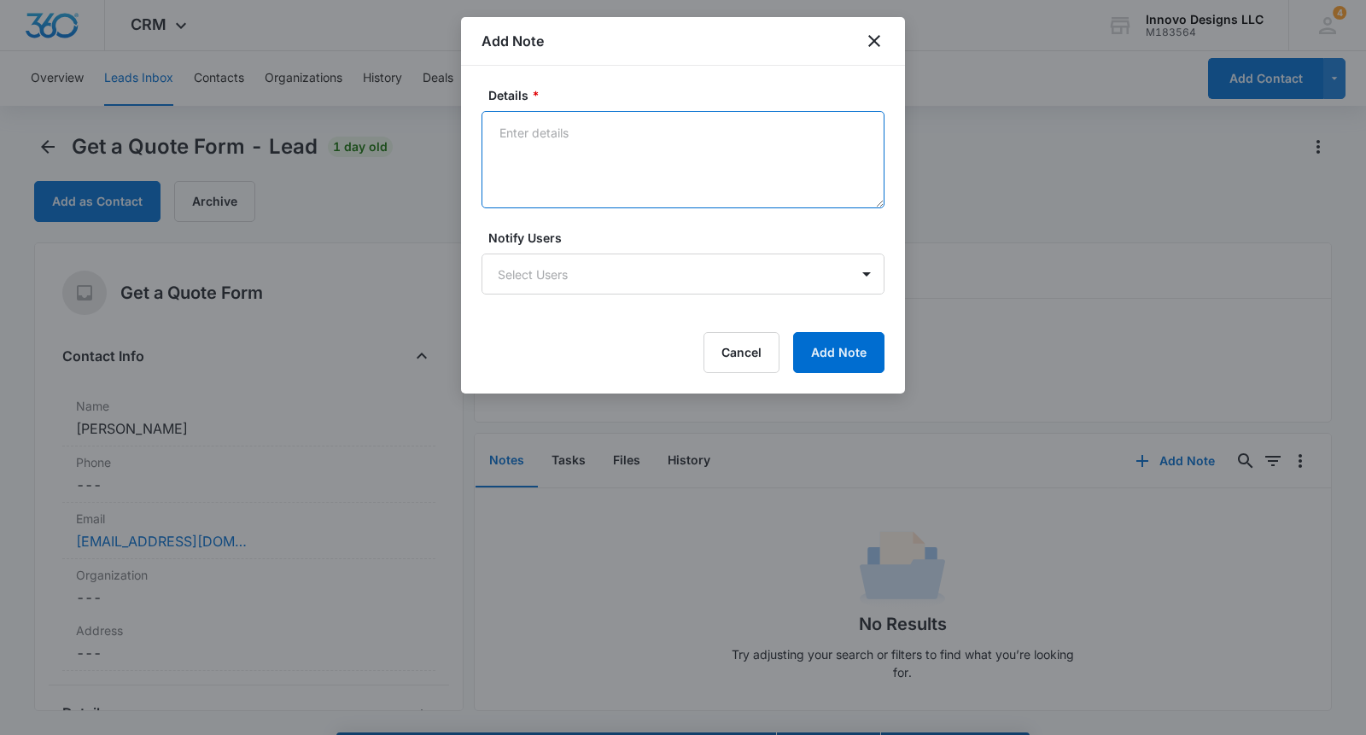
click at [699, 155] on textarea "Details *" at bounding box center [683, 159] width 403 height 97
type textarea "Courtney Sent an email"
click at [862, 373] on div "Details * Courtney Sent an email Notify Users Select Users Cancel Add Note" at bounding box center [683, 230] width 444 height 328
click at [853, 369] on button "Add Note" at bounding box center [838, 352] width 91 height 41
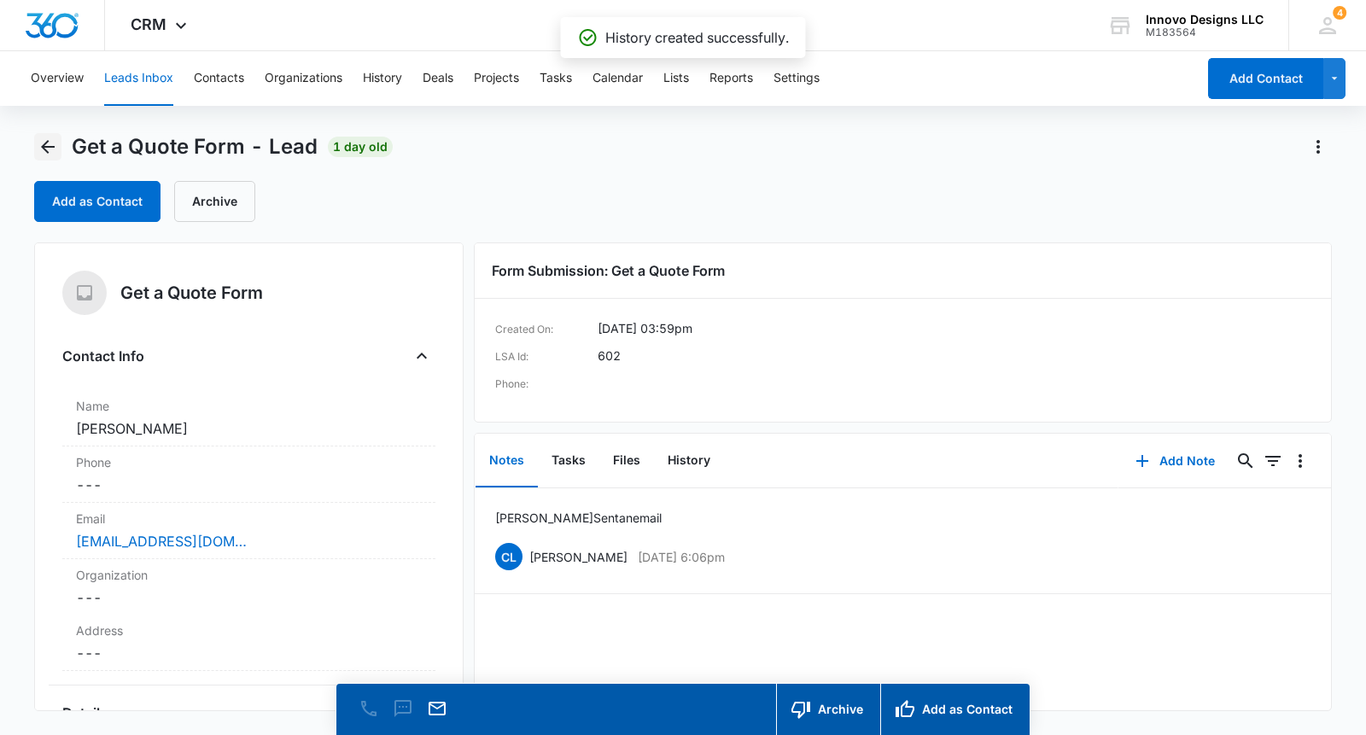
click at [49, 142] on icon "Back" at bounding box center [48, 147] width 20 height 20
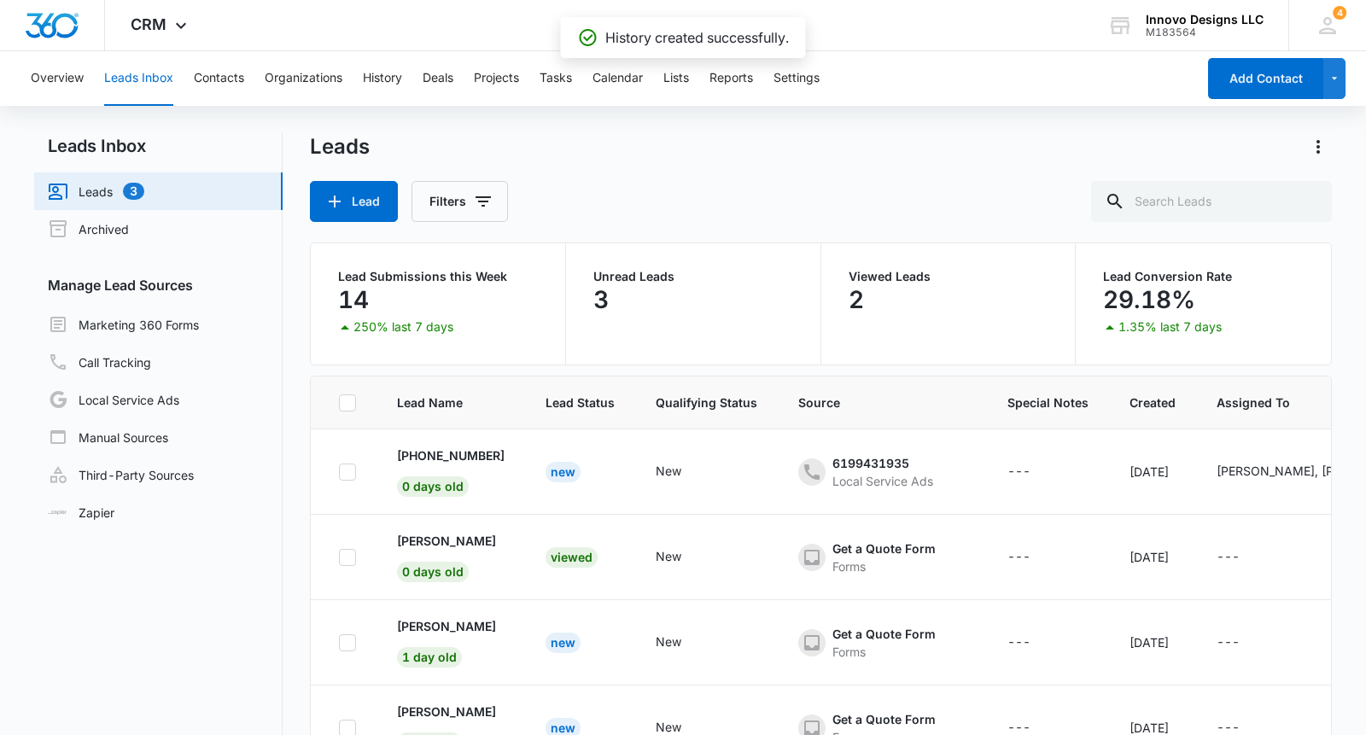
scroll to position [52, 0]
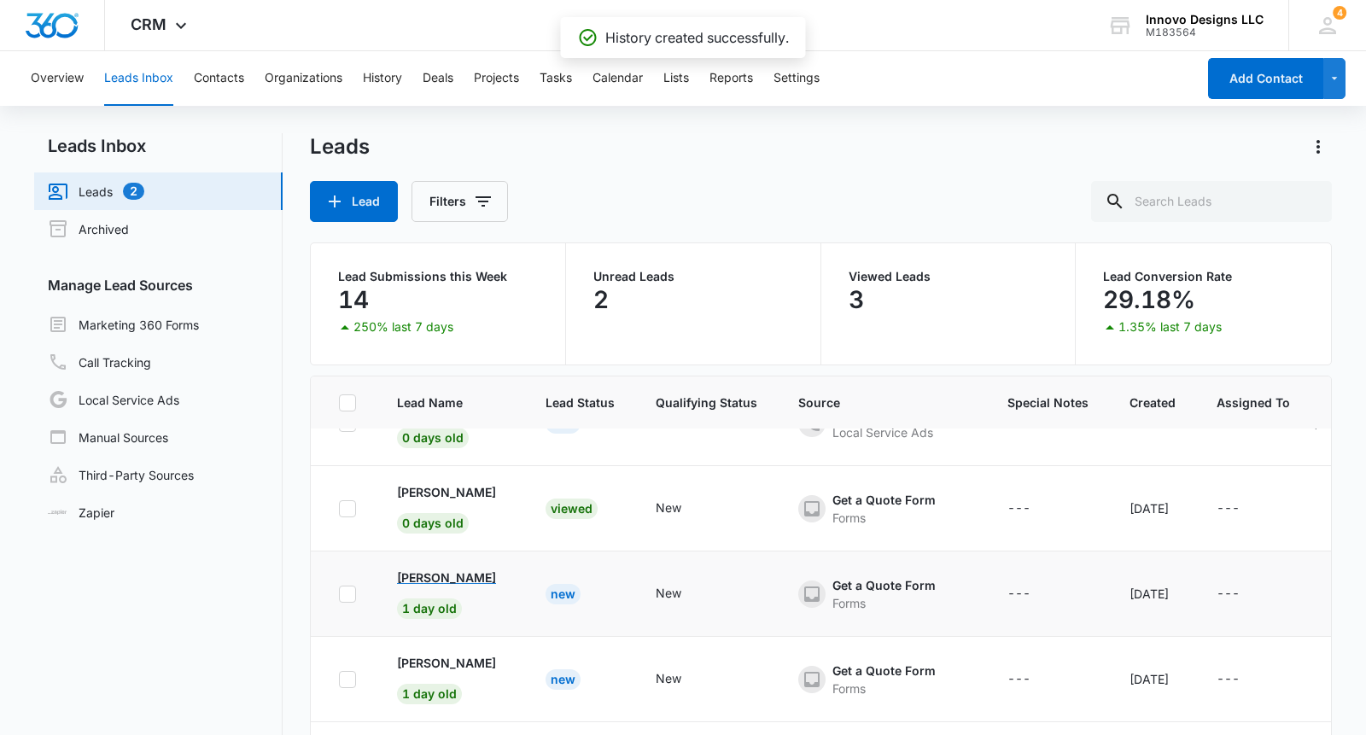
click at [430, 581] on p "[PERSON_NAME]" at bounding box center [446, 578] width 99 height 18
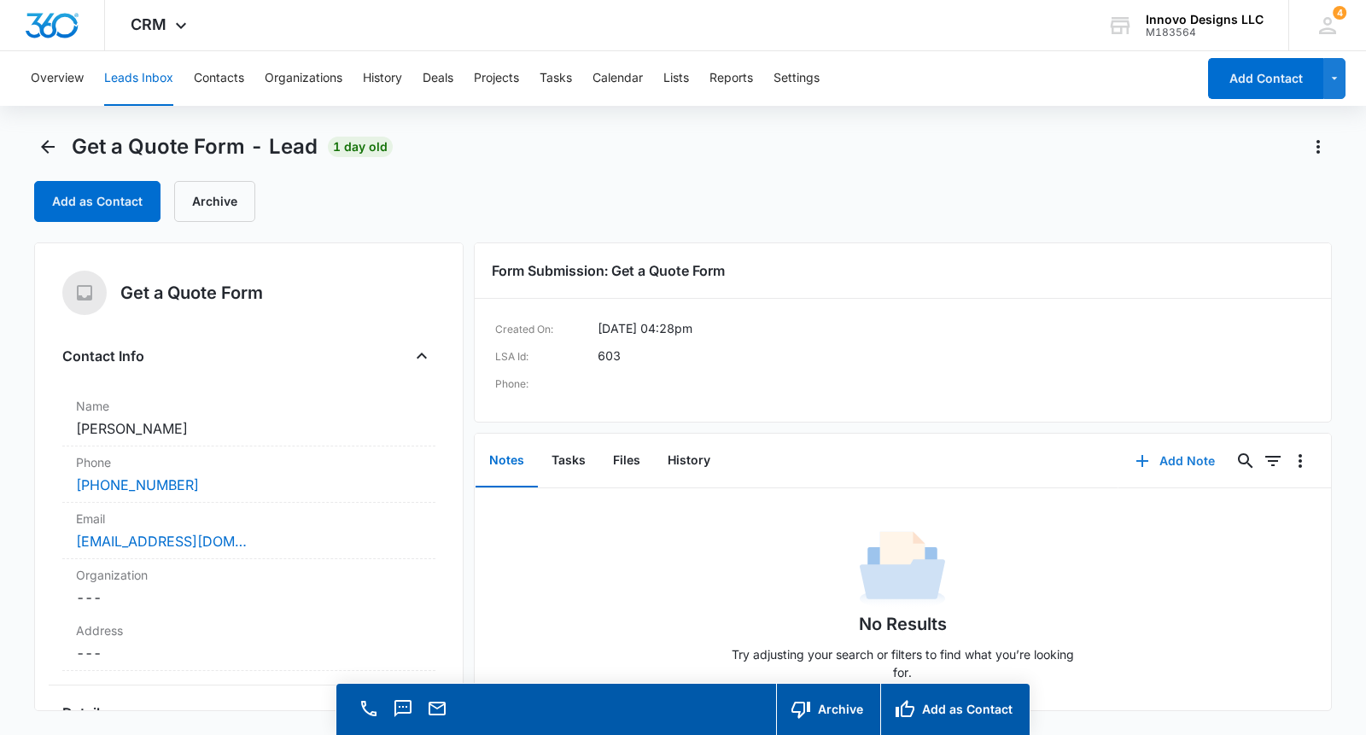
click at [1185, 462] on button "Add Note" at bounding box center [1176, 461] width 114 height 41
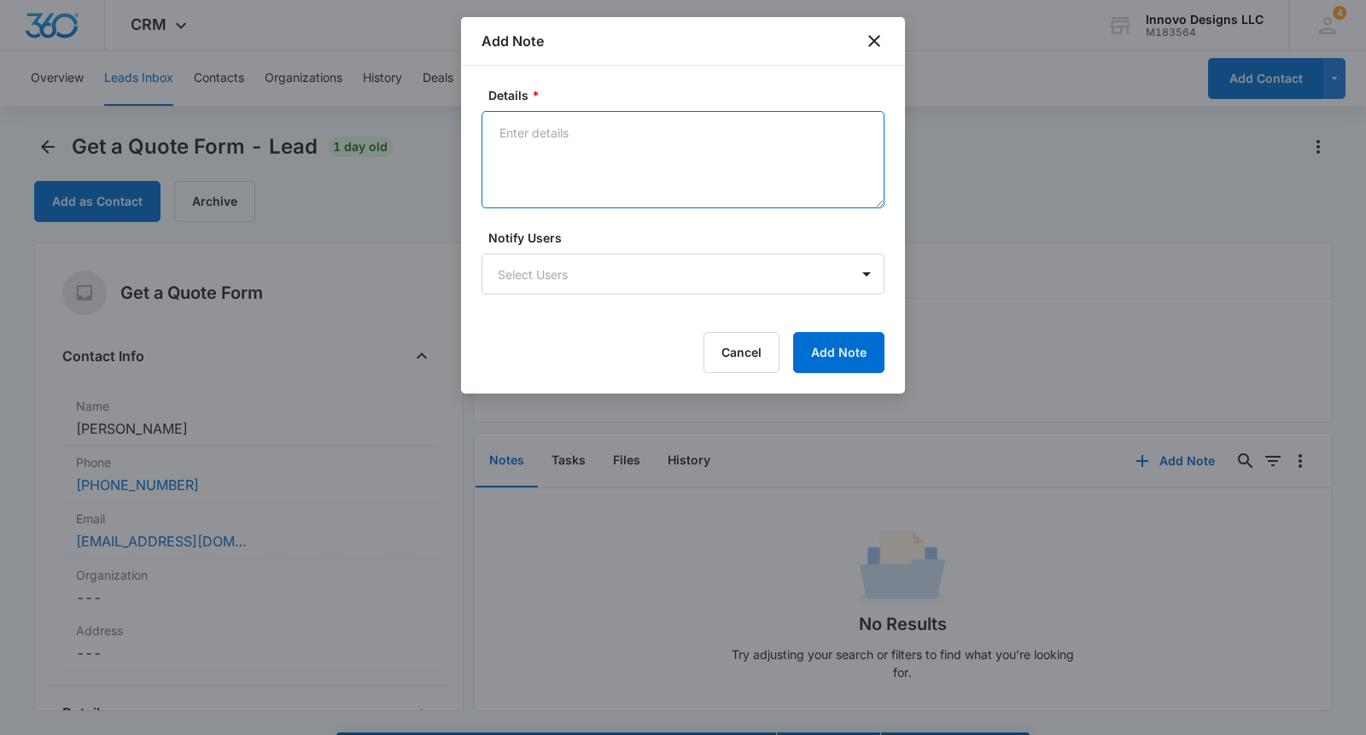
click at [676, 154] on textarea "Details *" at bounding box center [683, 159] width 403 height 97
type textarea "SPAM"
click at [853, 361] on button "Add Note" at bounding box center [838, 352] width 91 height 41
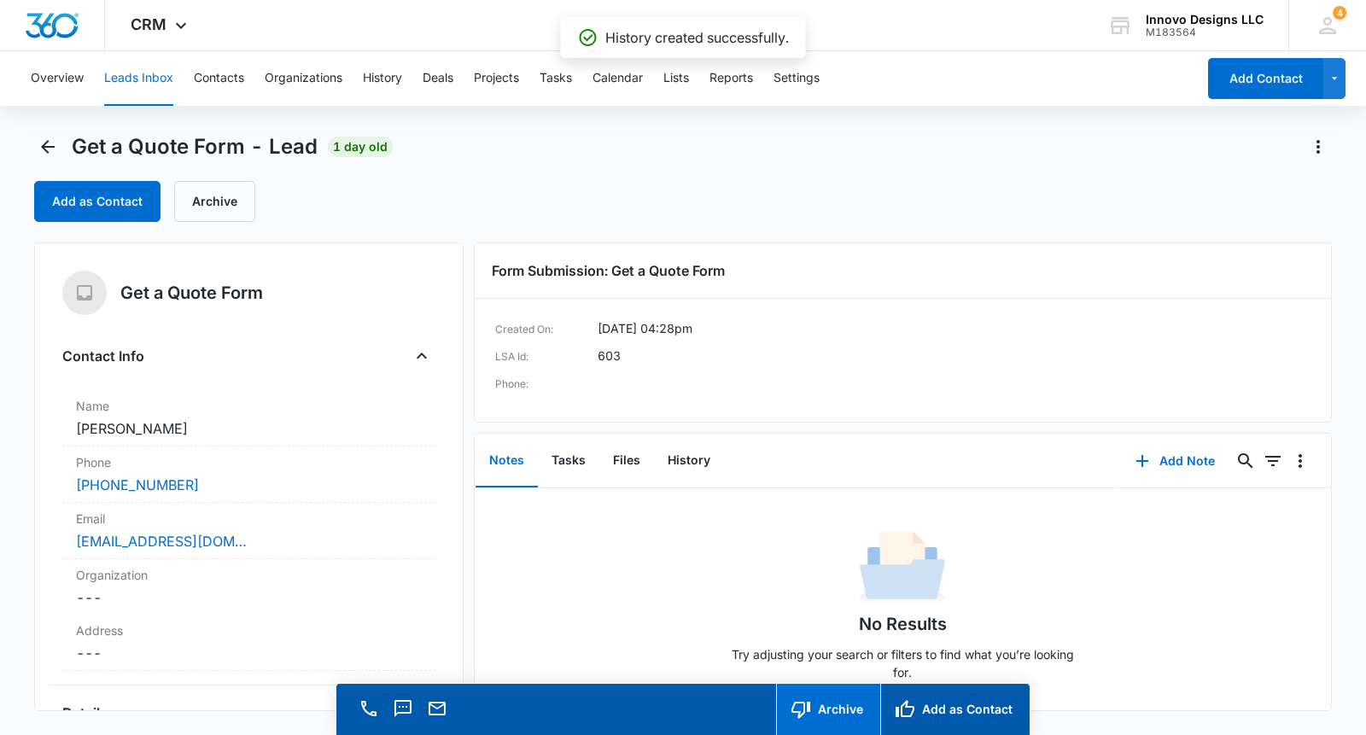
click at [793, 711] on button "Archive" at bounding box center [828, 709] width 104 height 51
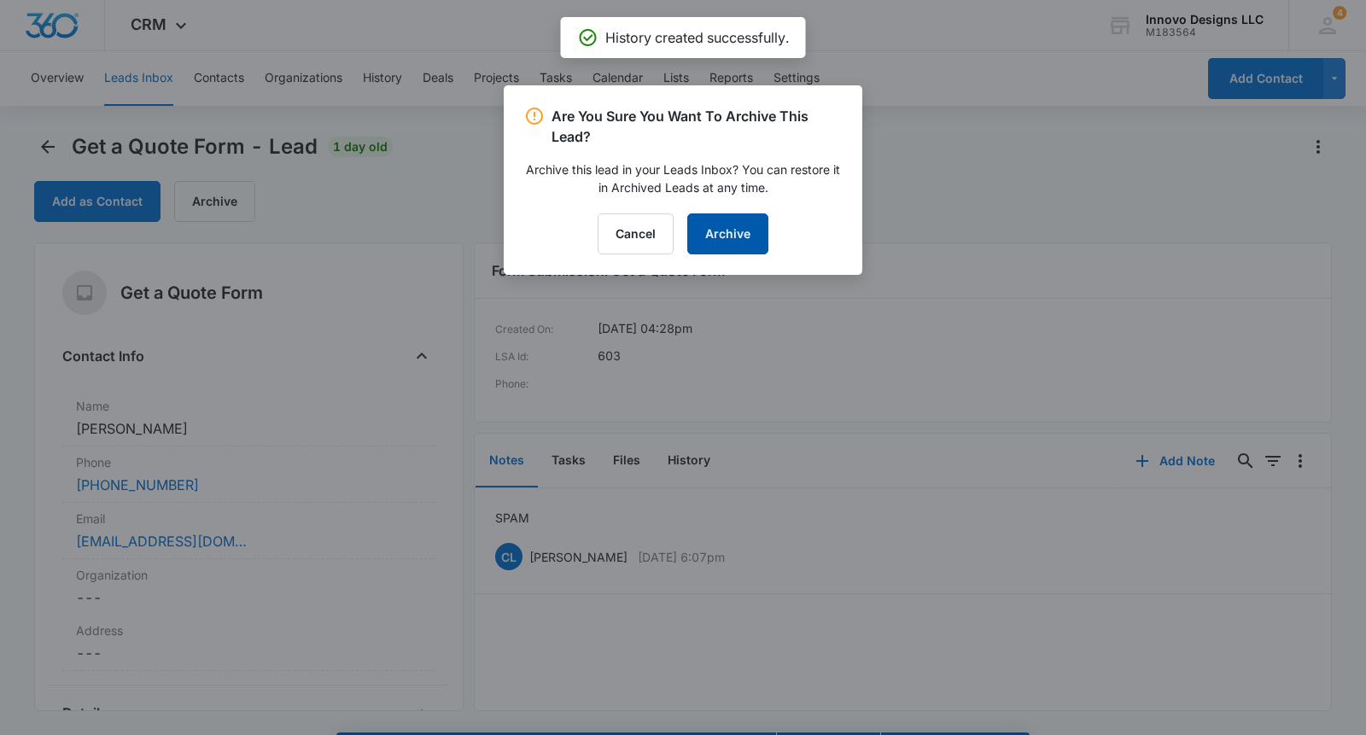
click at [755, 219] on button "Archive" at bounding box center [727, 234] width 81 height 41
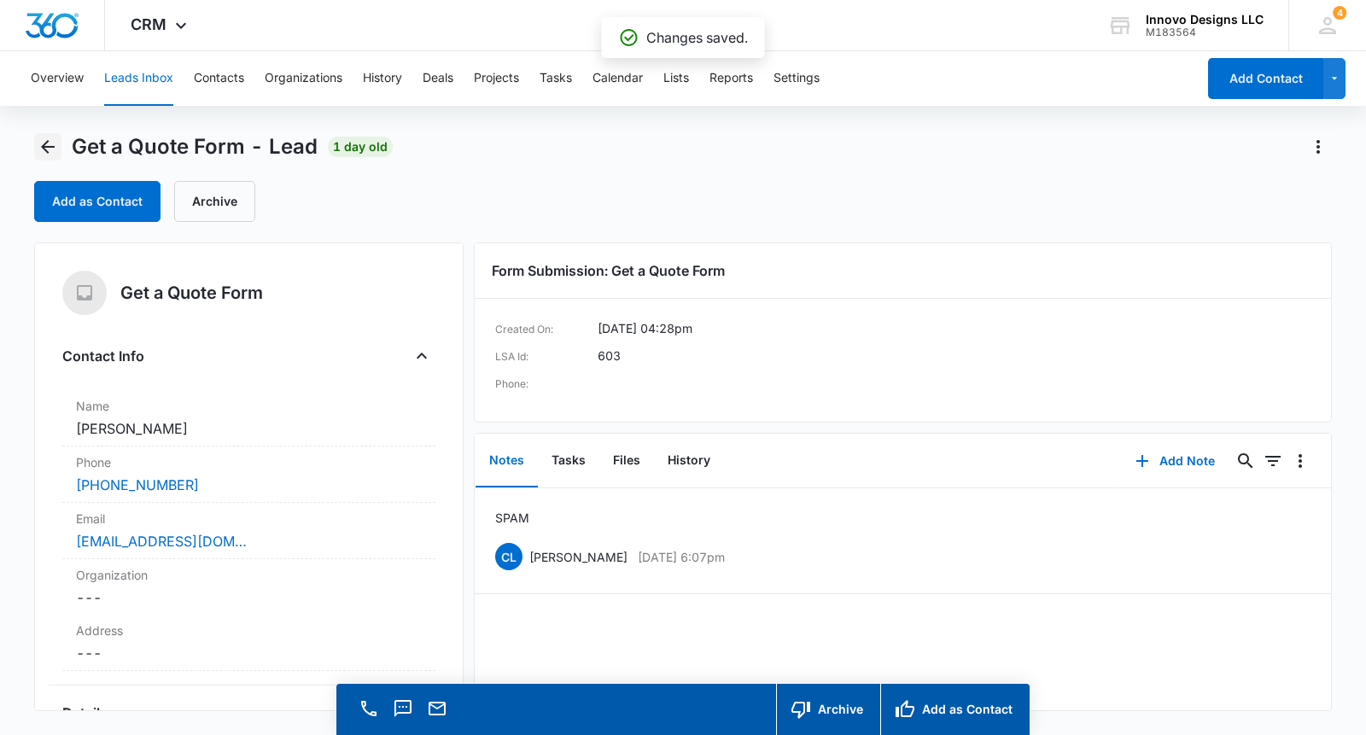
click at [53, 142] on icon "Back" at bounding box center [48, 147] width 20 height 20
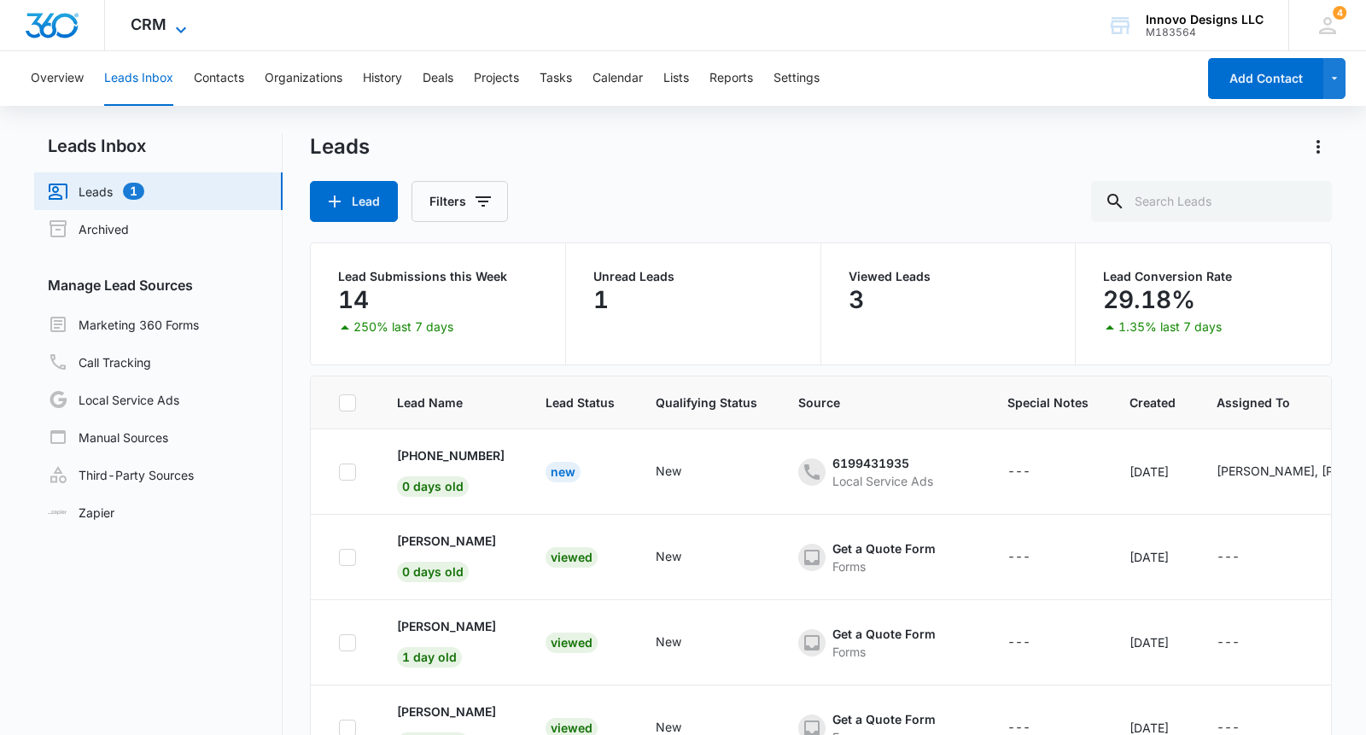
click at [138, 25] on span "CRM" at bounding box center [149, 24] width 36 height 18
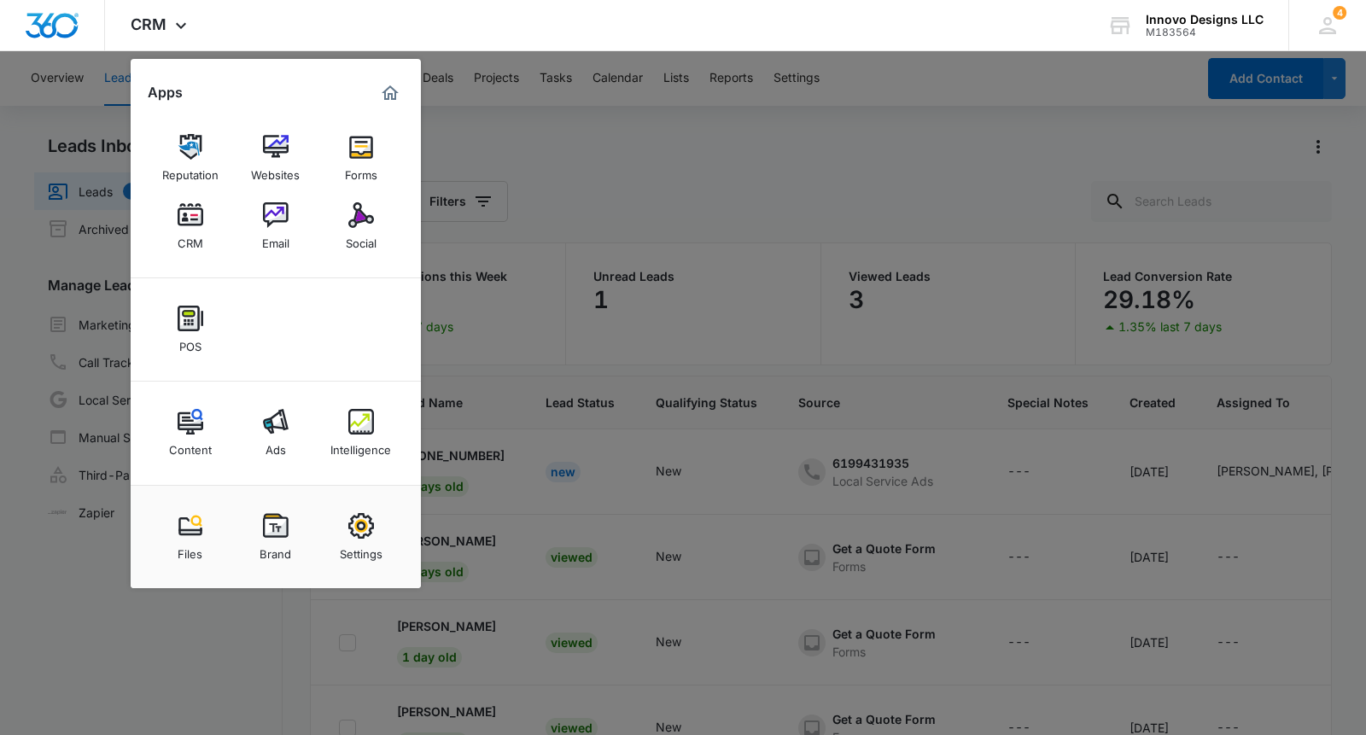
click at [518, 390] on div at bounding box center [683, 367] width 1366 height 735
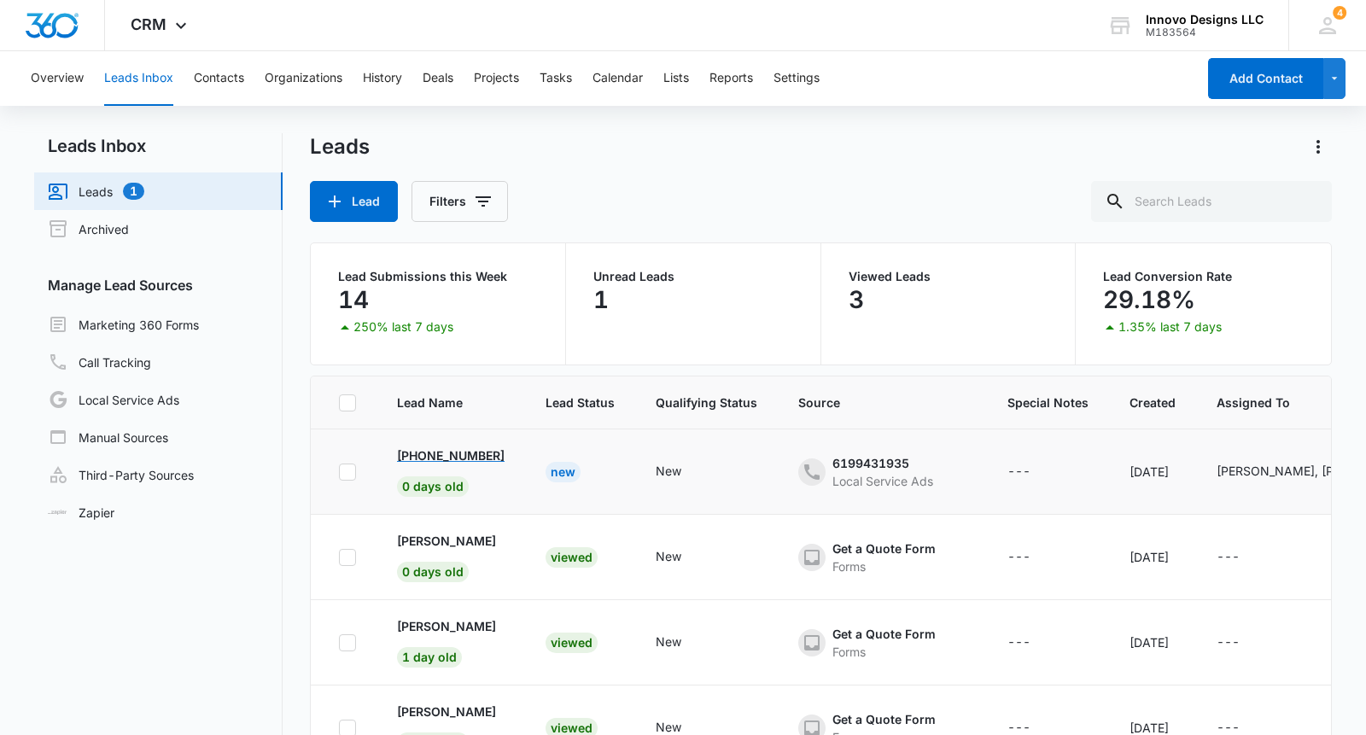
click at [494, 457] on p "[PHONE_NUMBER]" at bounding box center [451, 456] width 108 height 18
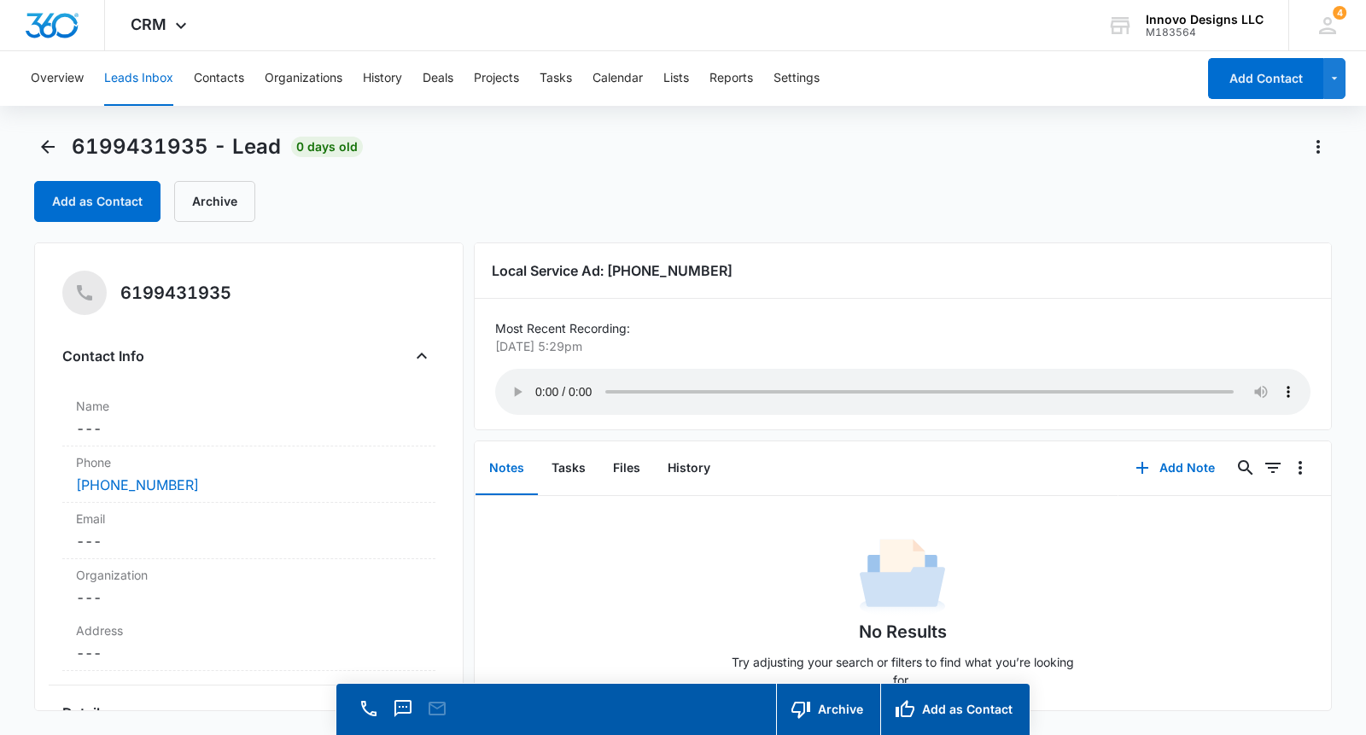
click at [537, 380] on audio "Your browser does not support the audio tag." at bounding box center [903, 392] width 816 height 46
click at [930, 376] on audio "Your browser does not support the audio tag." at bounding box center [903, 392] width 816 height 46
click at [1043, 383] on audio "Your browser does not support the audio tag." at bounding box center [903, 392] width 816 height 46
click at [537, 385] on audio "Your browser does not support the audio tag." at bounding box center [903, 392] width 816 height 46
click at [842, 687] on button "Archive" at bounding box center [828, 709] width 104 height 51
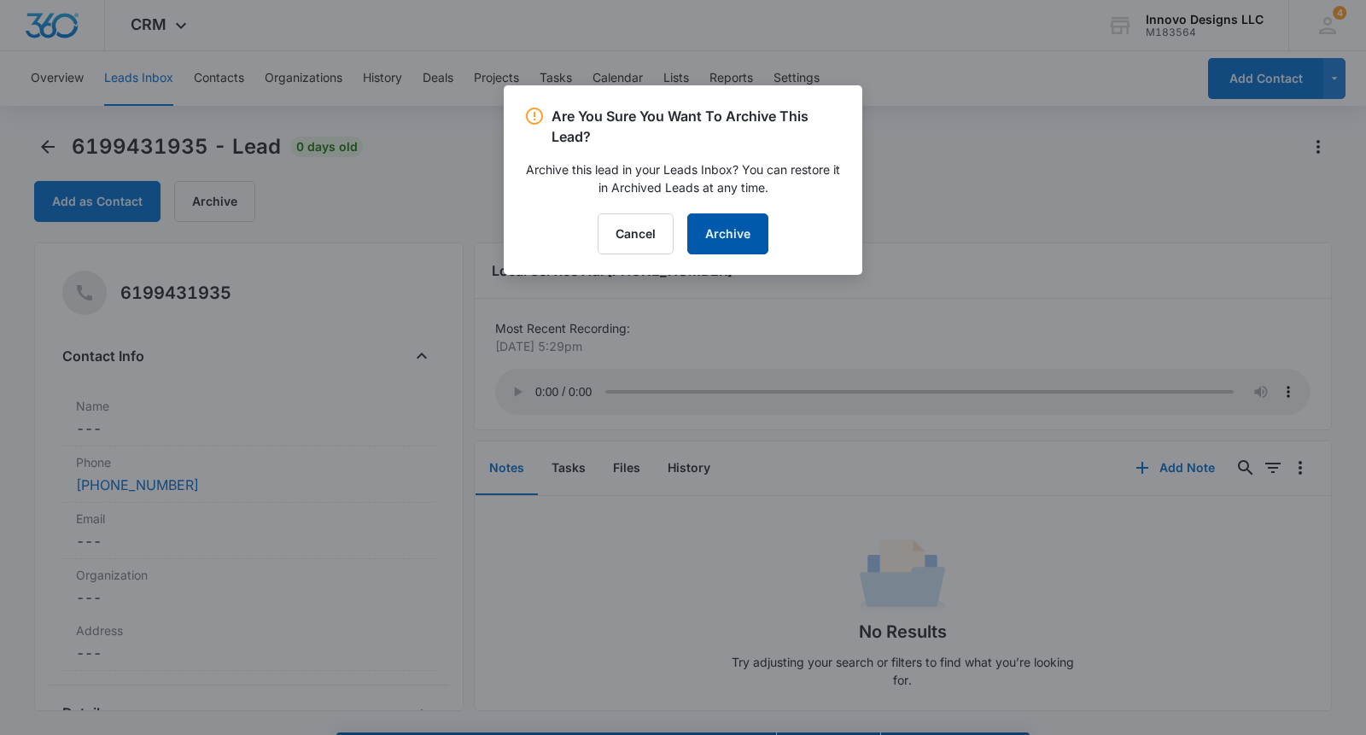
click at [748, 244] on button "Archive" at bounding box center [727, 234] width 81 height 41
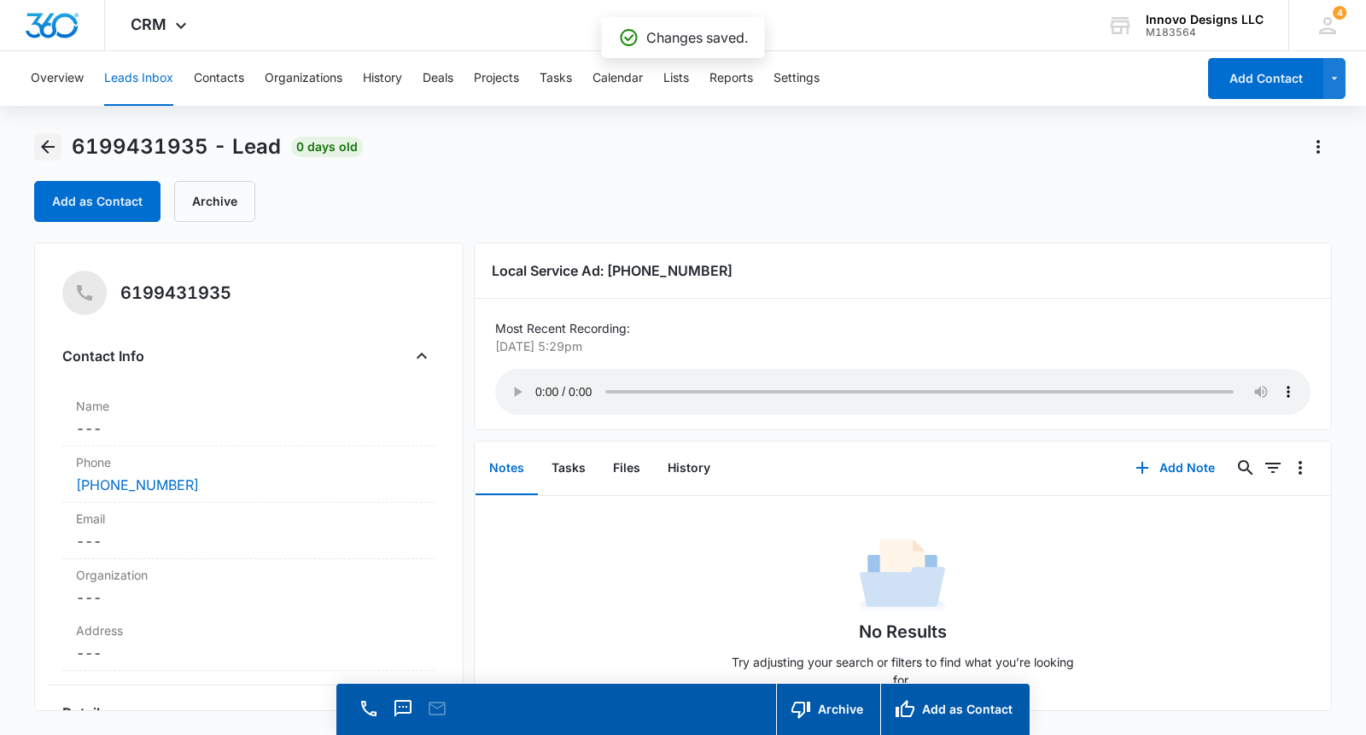
click at [51, 149] on icon "Back" at bounding box center [48, 147] width 20 height 20
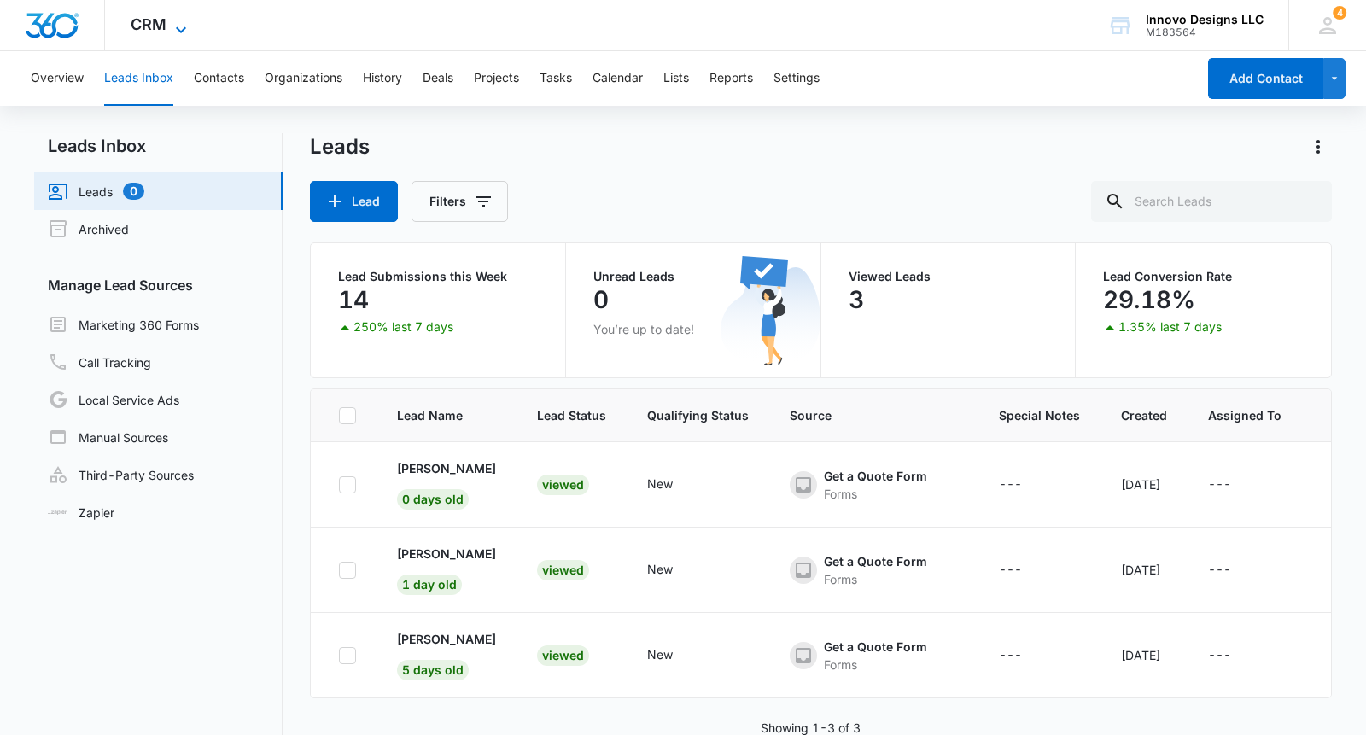
click at [147, 23] on span "CRM" at bounding box center [149, 24] width 36 height 18
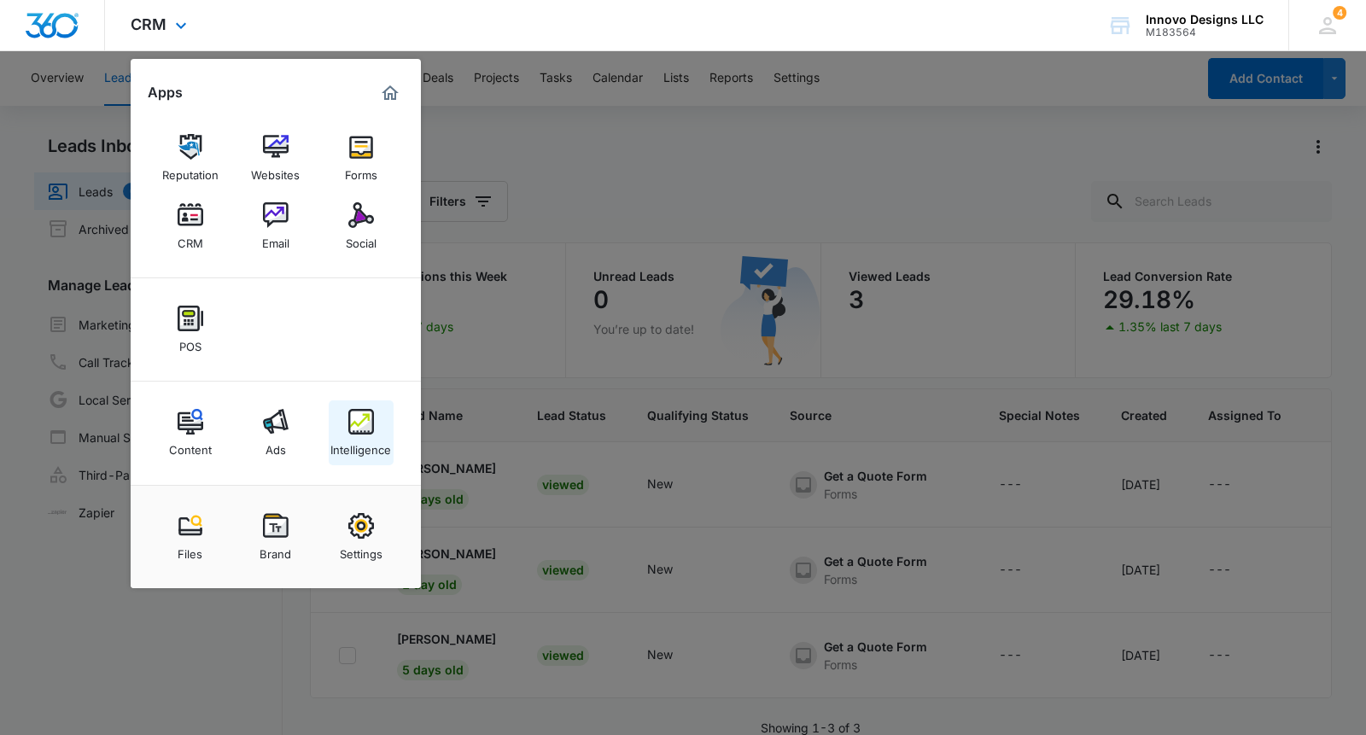
click at [382, 436] on div "Intelligence" at bounding box center [361, 446] width 61 height 22
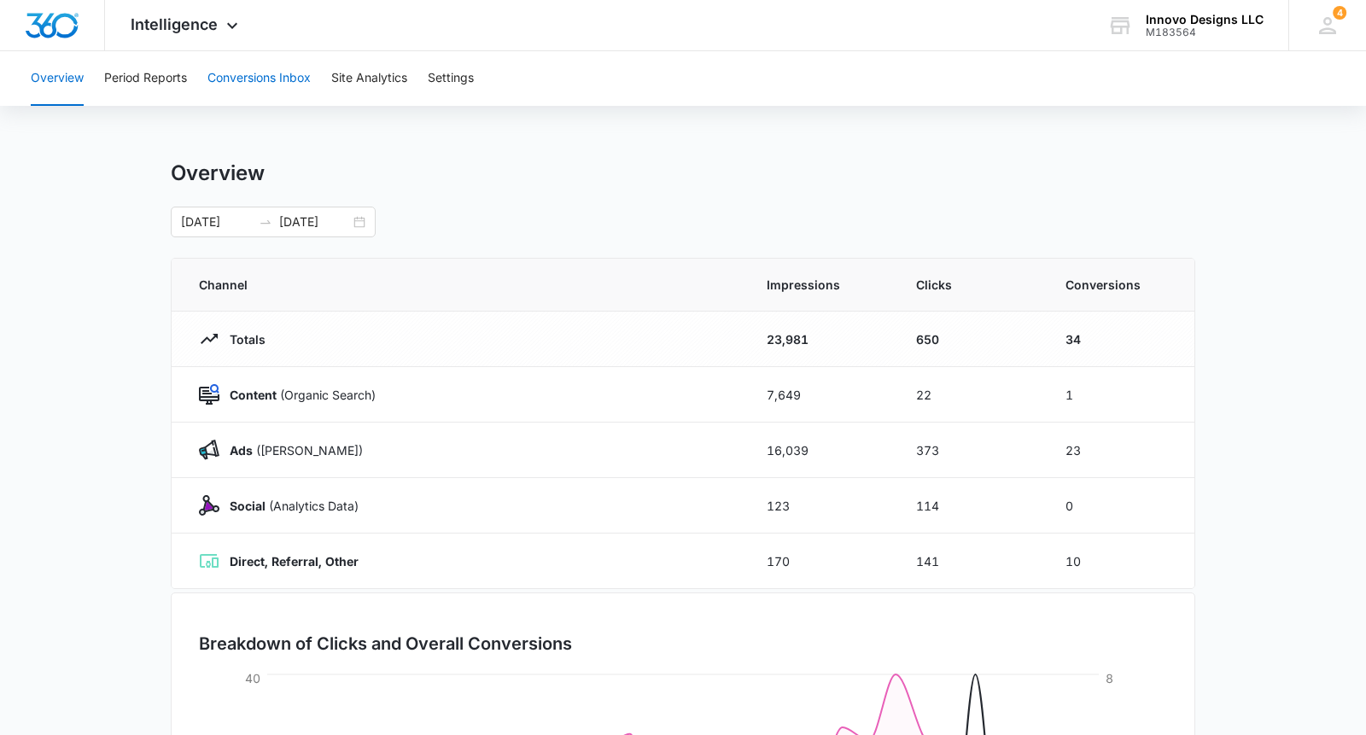
click at [235, 70] on button "Conversions Inbox" at bounding box center [259, 78] width 103 height 55
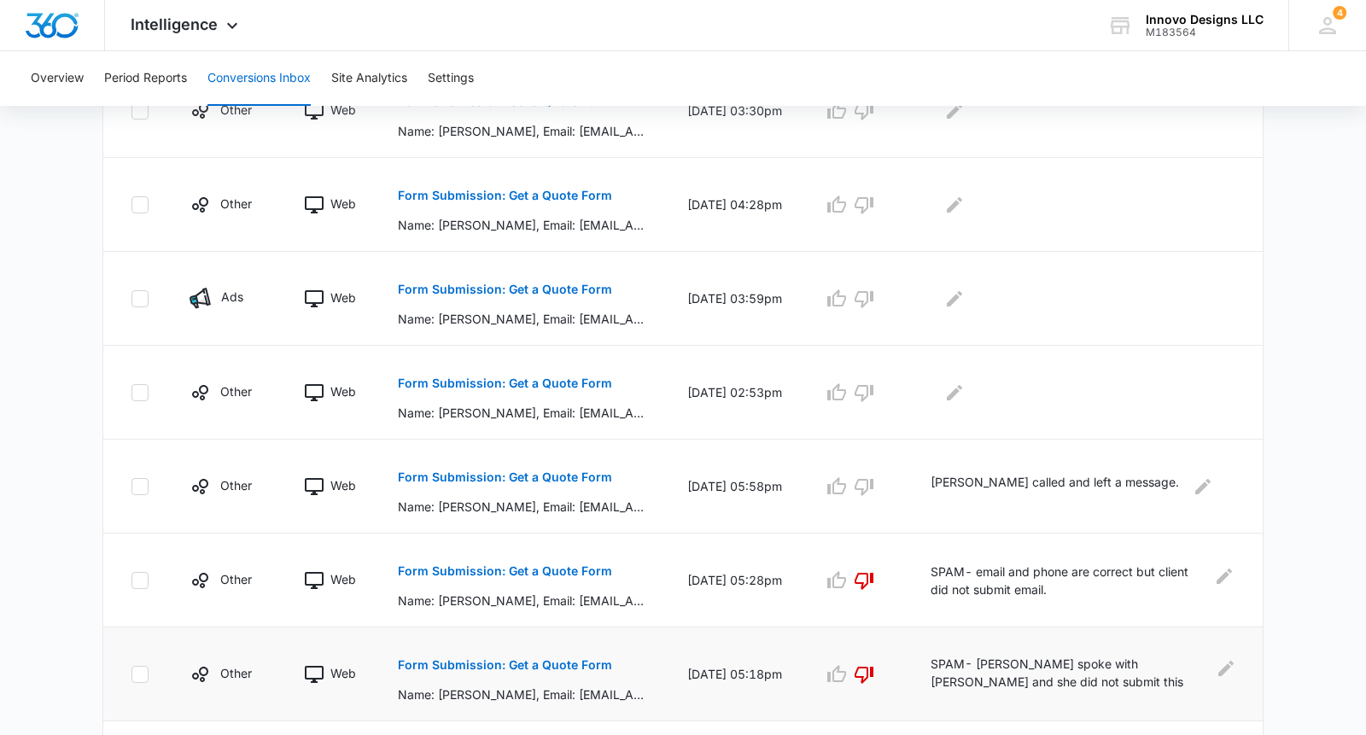
scroll to position [619, 0]
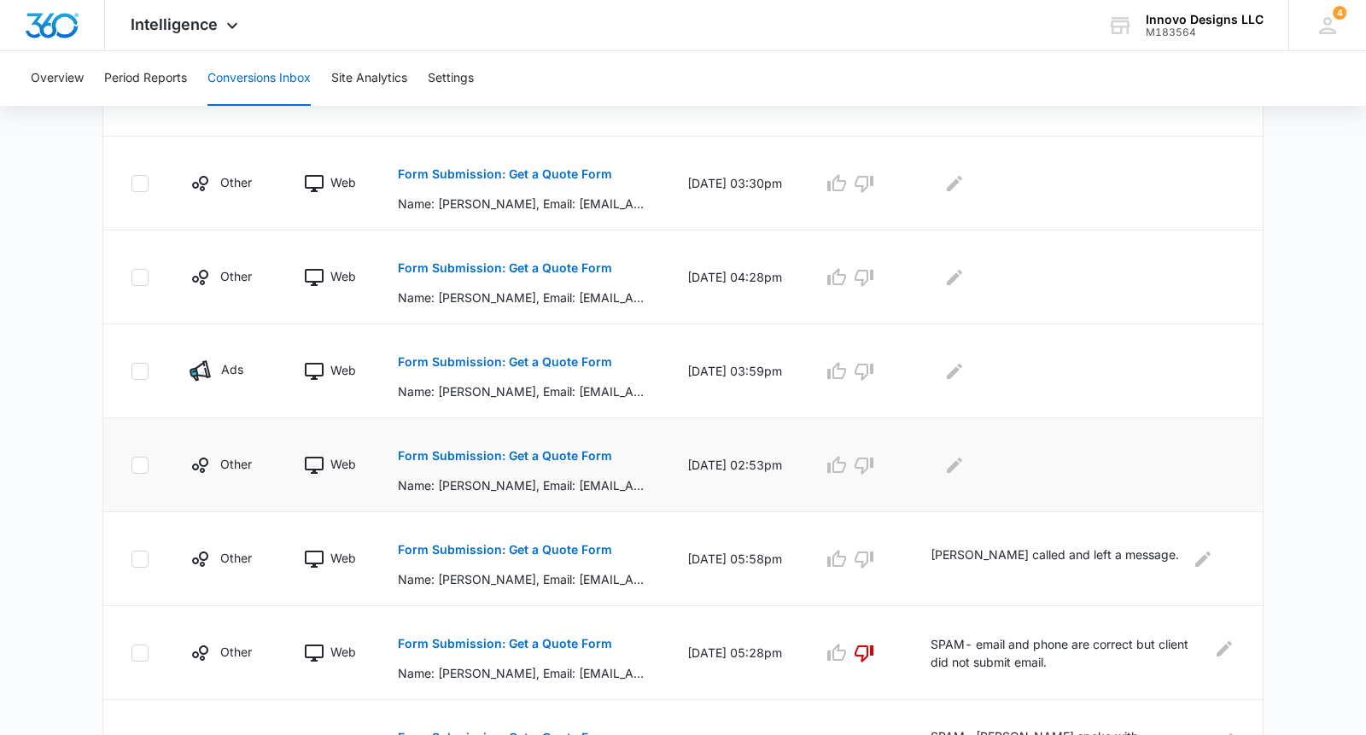
click at [554, 454] on p "Form Submission: Get a Quote Form" at bounding box center [505, 456] width 214 height 12
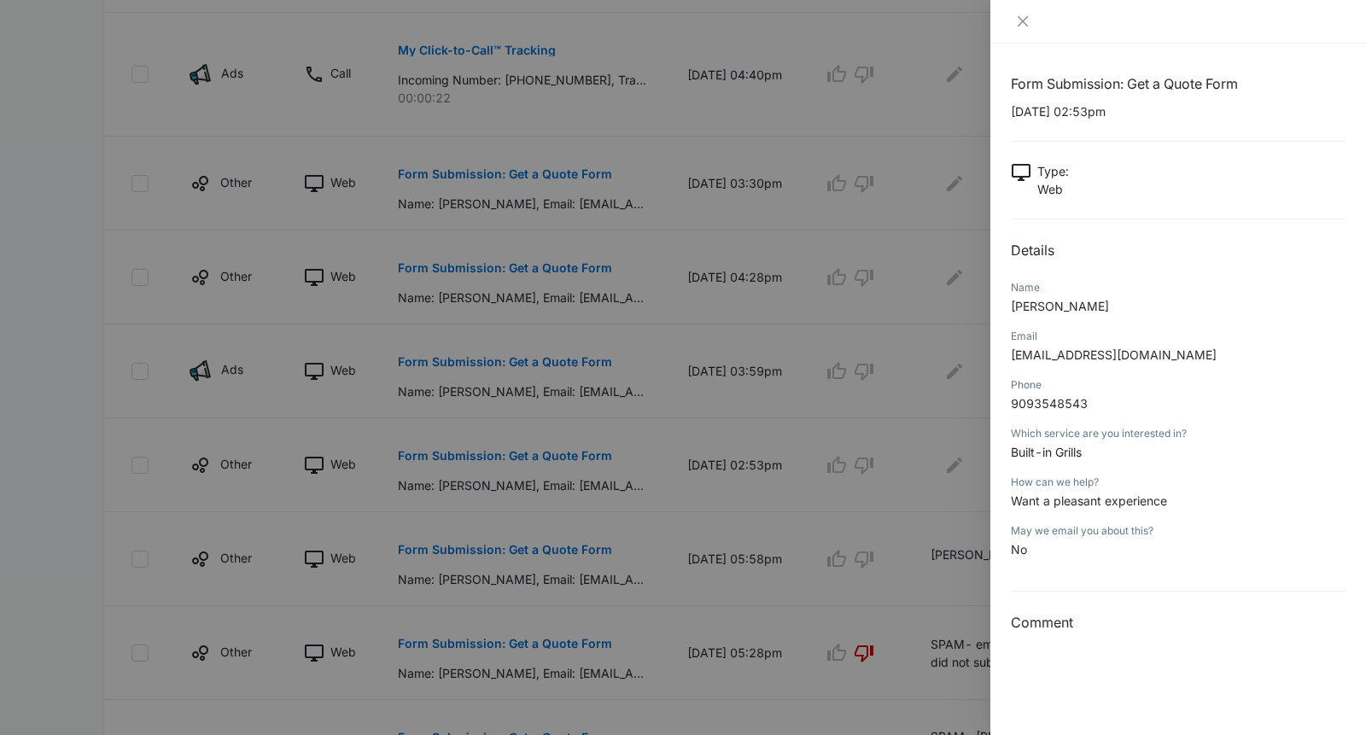
click at [1026, 33] on div at bounding box center [1179, 22] width 376 height 44
click at [1025, 23] on icon "close" at bounding box center [1023, 21] width 10 height 10
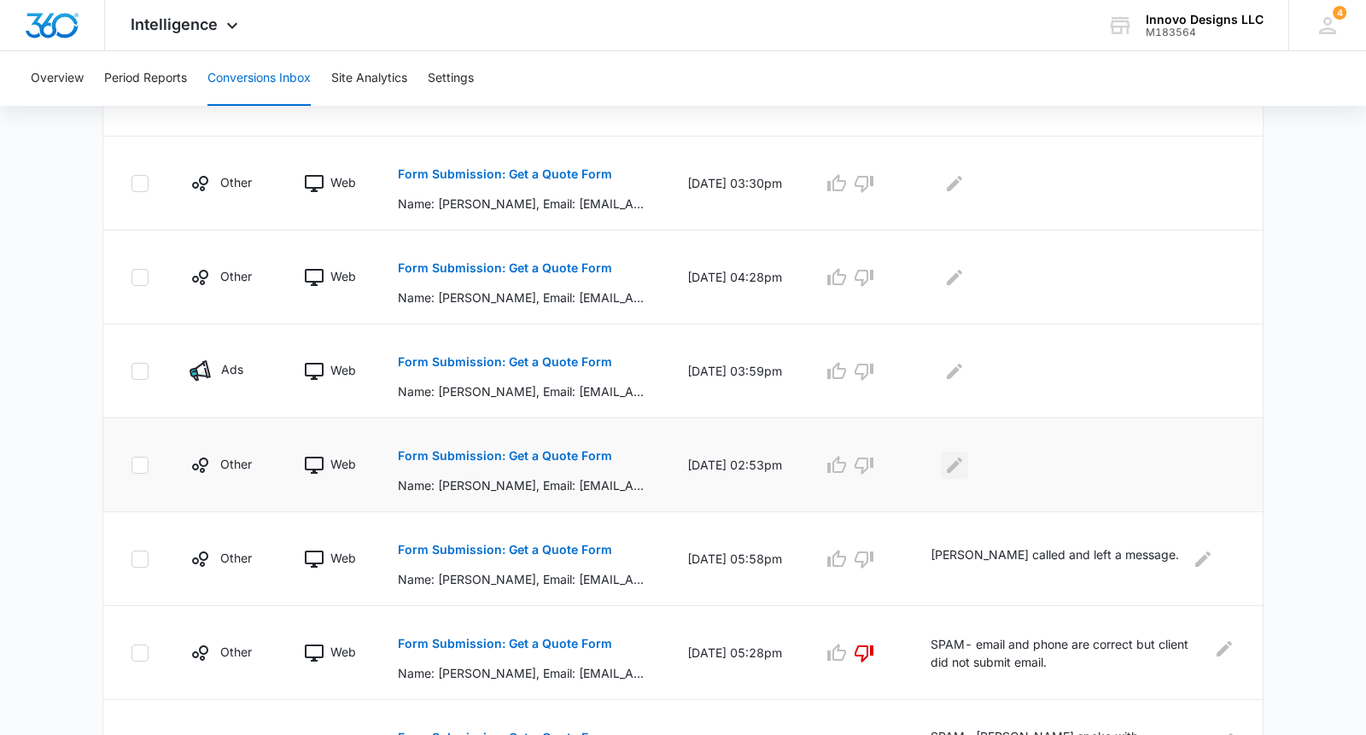
click at [958, 466] on icon "Edit Comments" at bounding box center [955, 465] width 20 height 20
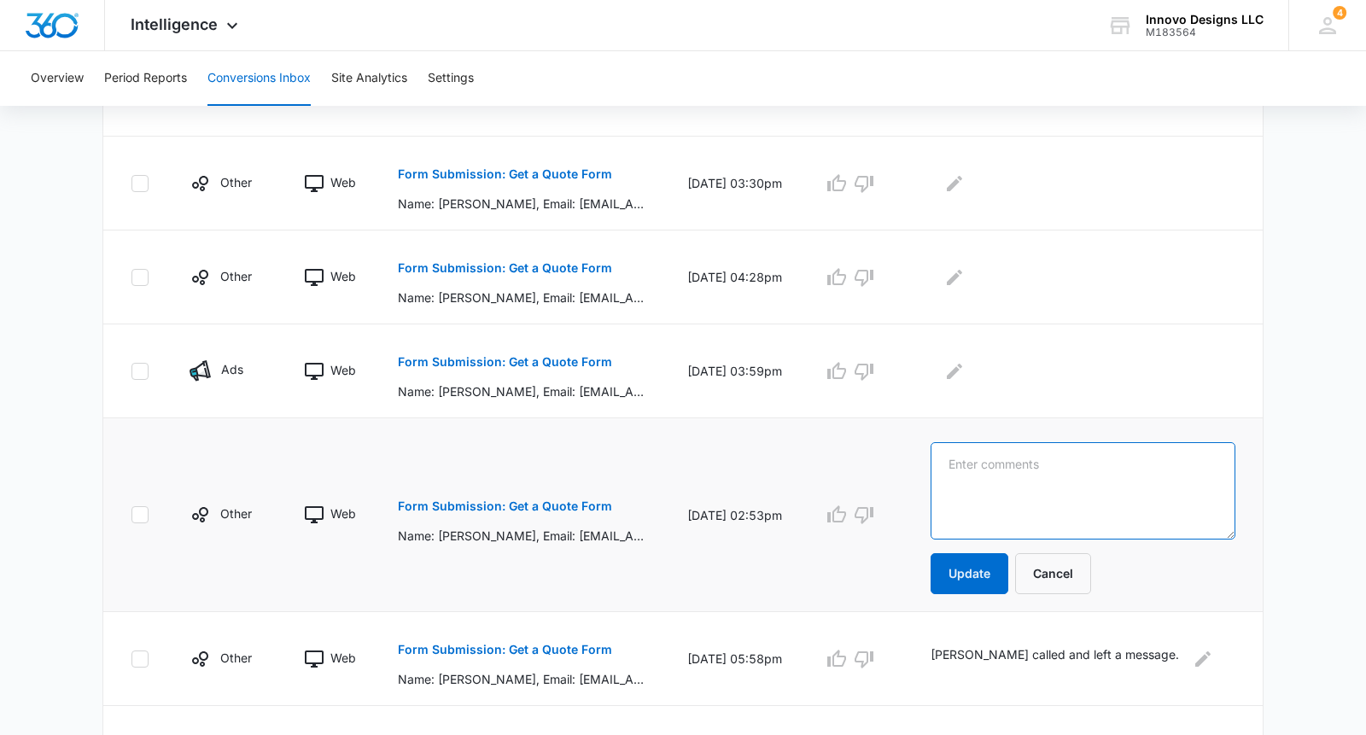
click at [958, 466] on textarea at bounding box center [1083, 490] width 305 height 97
type textarea "SPAM- Name on form does not match name on message machine."
click at [983, 576] on button "Update" at bounding box center [970, 573] width 78 height 41
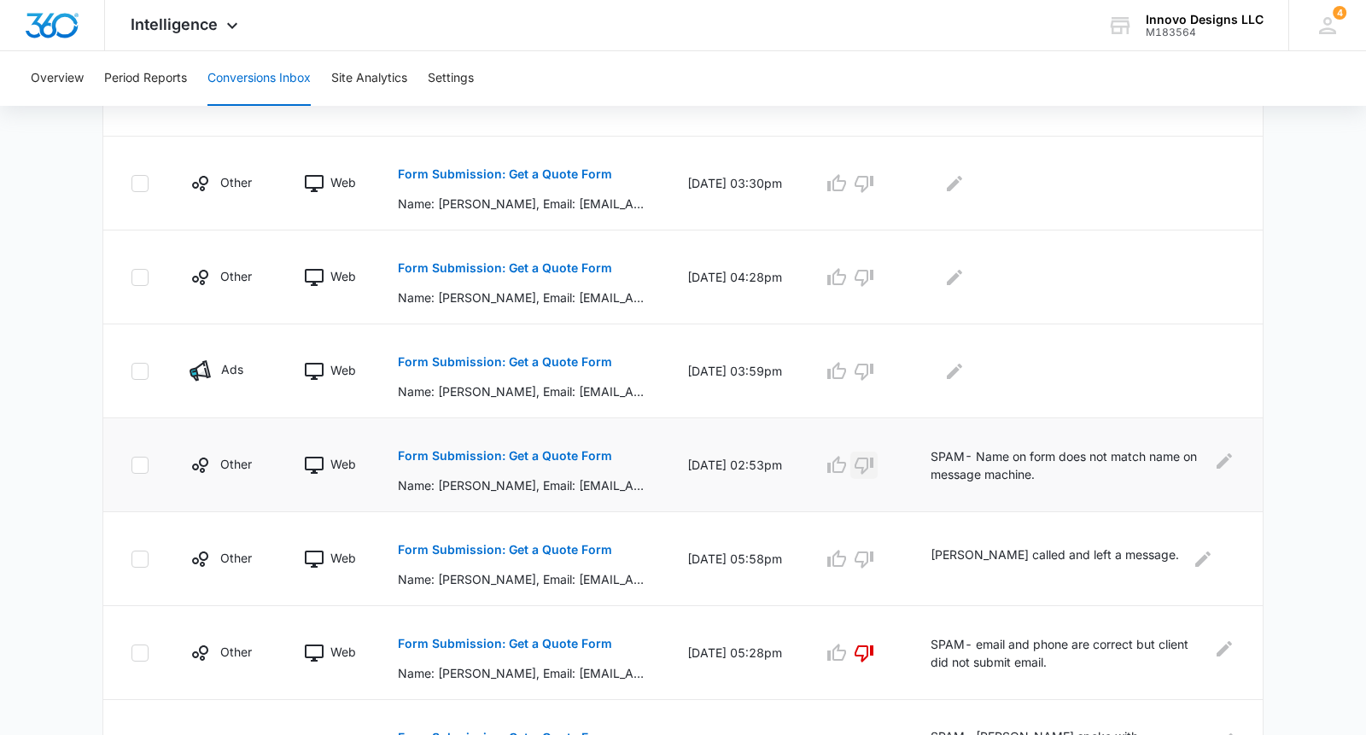
click at [863, 509] on td at bounding box center [857, 465] width 108 height 94
click at [862, 467] on icon "button" at bounding box center [864, 466] width 19 height 17
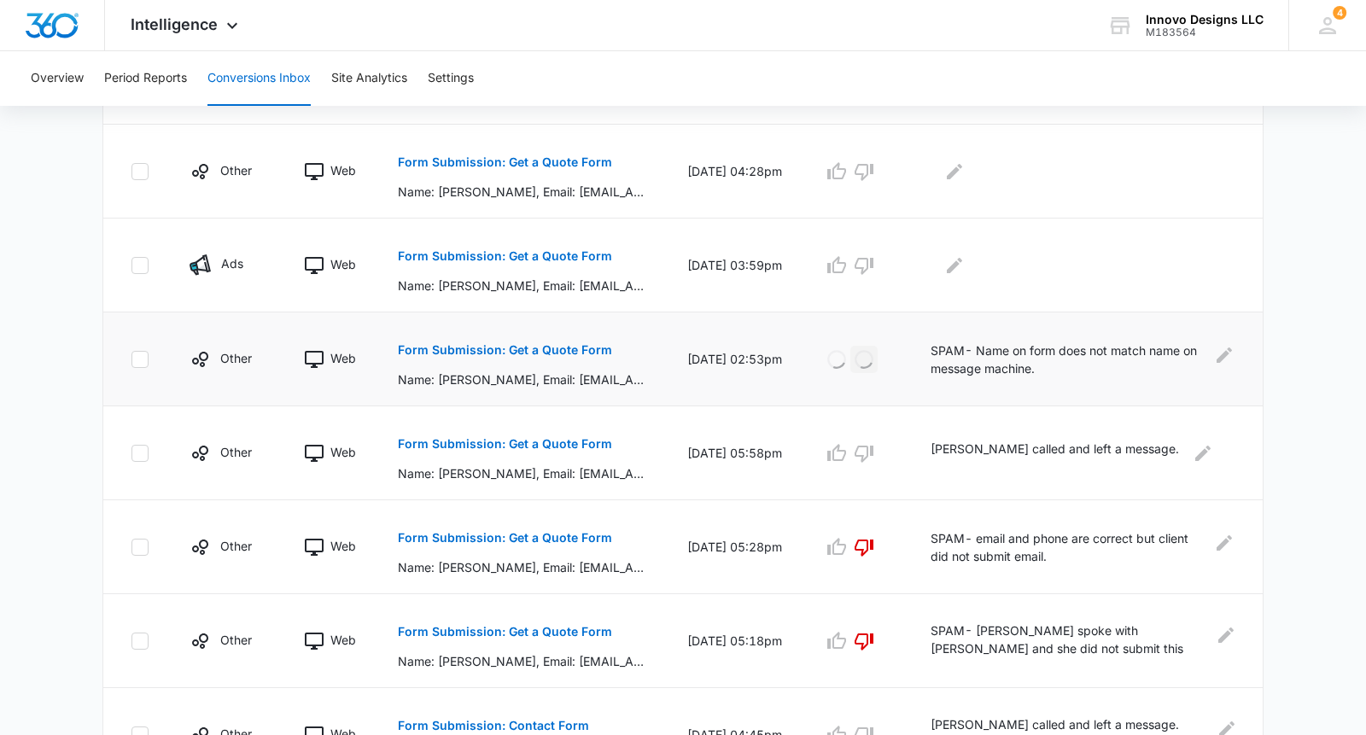
scroll to position [825, 0]
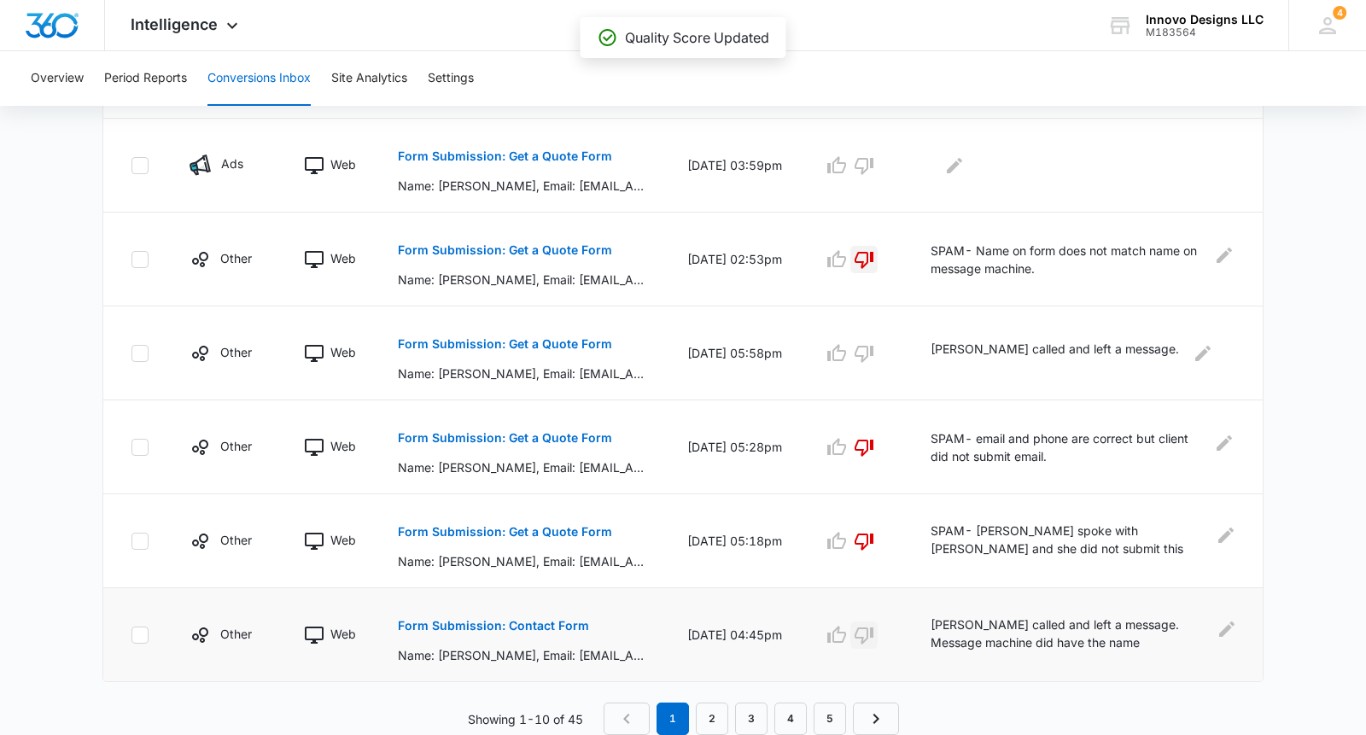
click at [866, 630] on icon "button" at bounding box center [864, 635] width 20 height 20
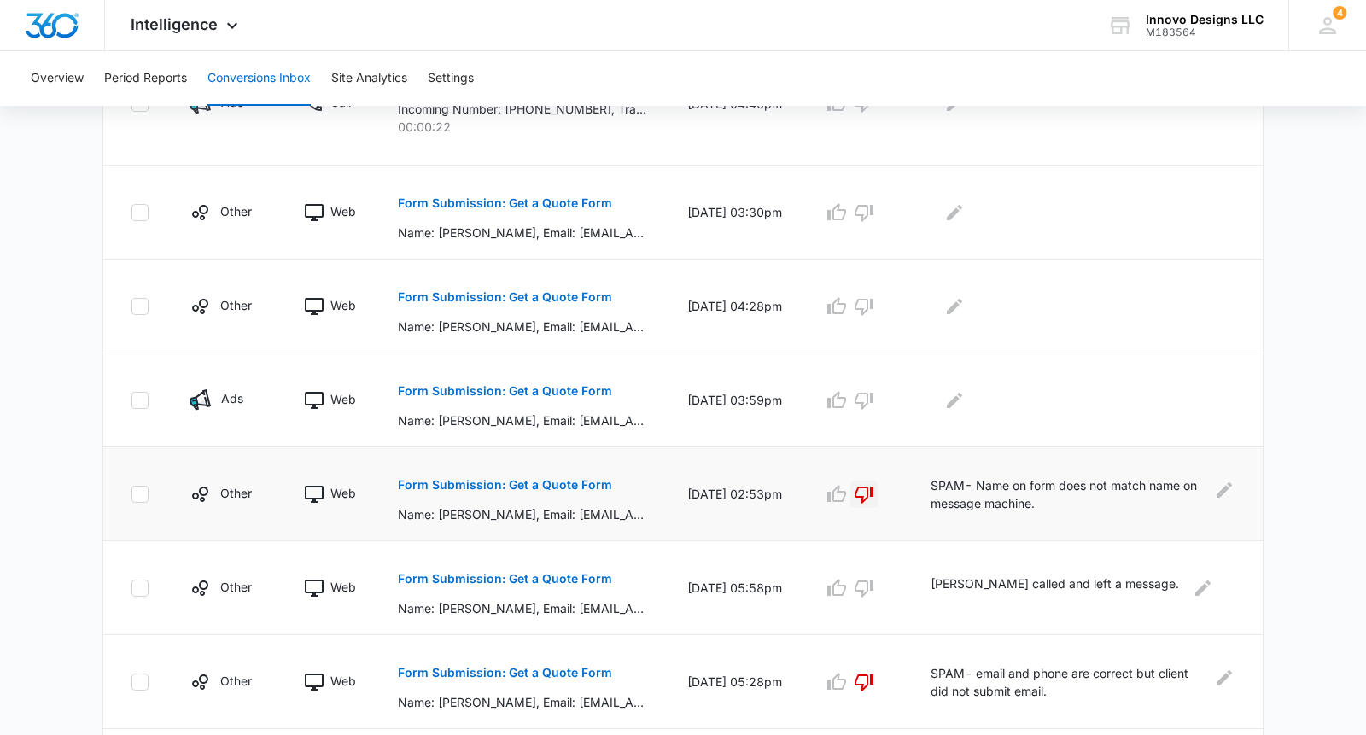
scroll to position [553, 0]
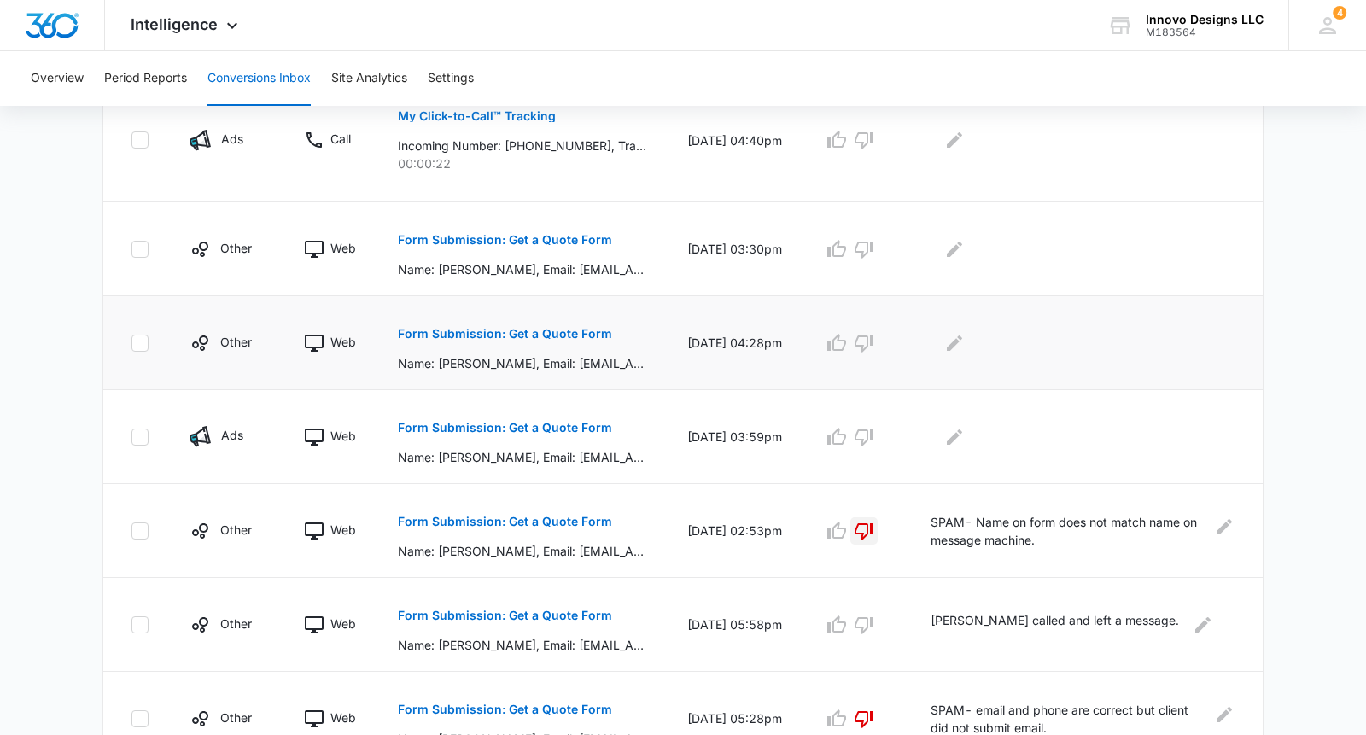
click at [523, 329] on p "Form Submission: Get a Quote Form" at bounding box center [505, 334] width 214 height 12
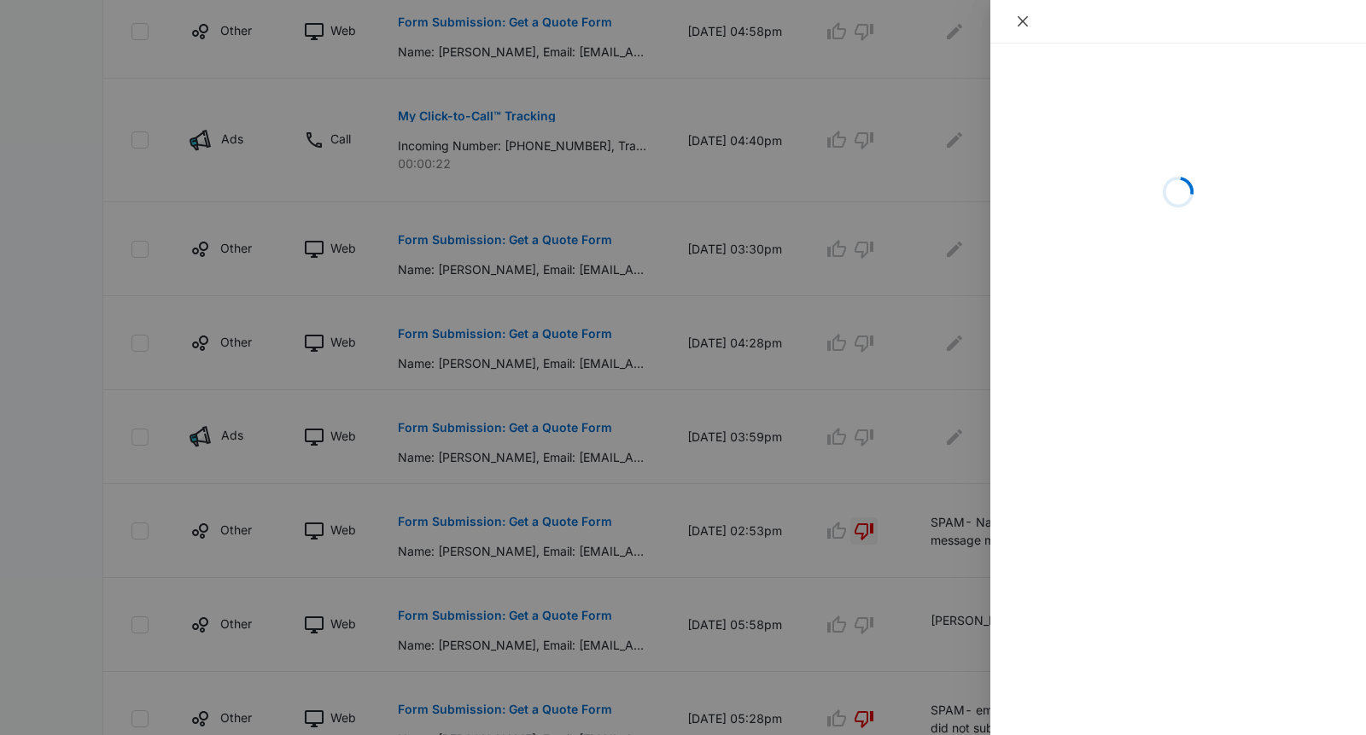
click at [1011, 22] on button "Close" at bounding box center [1023, 21] width 24 height 15
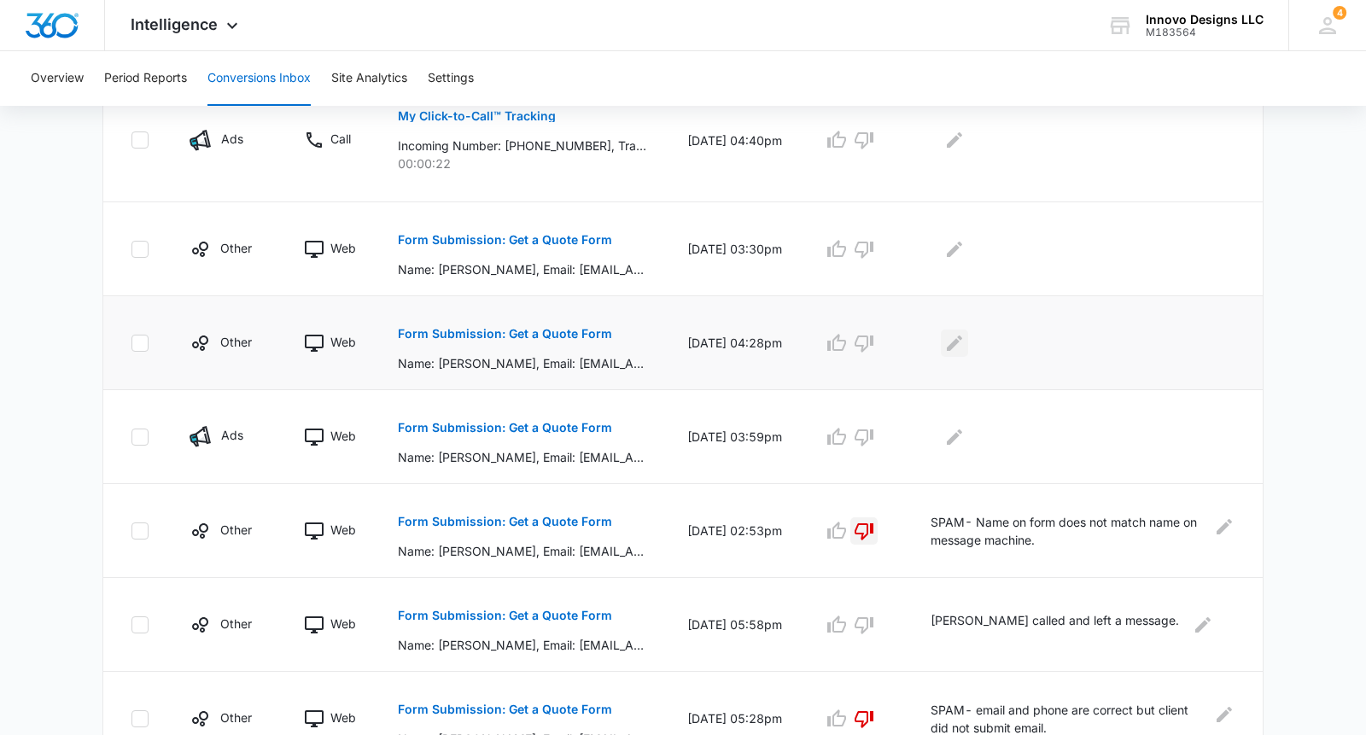
click at [953, 350] on icon "Edit Comments" at bounding box center [955, 343] width 20 height 20
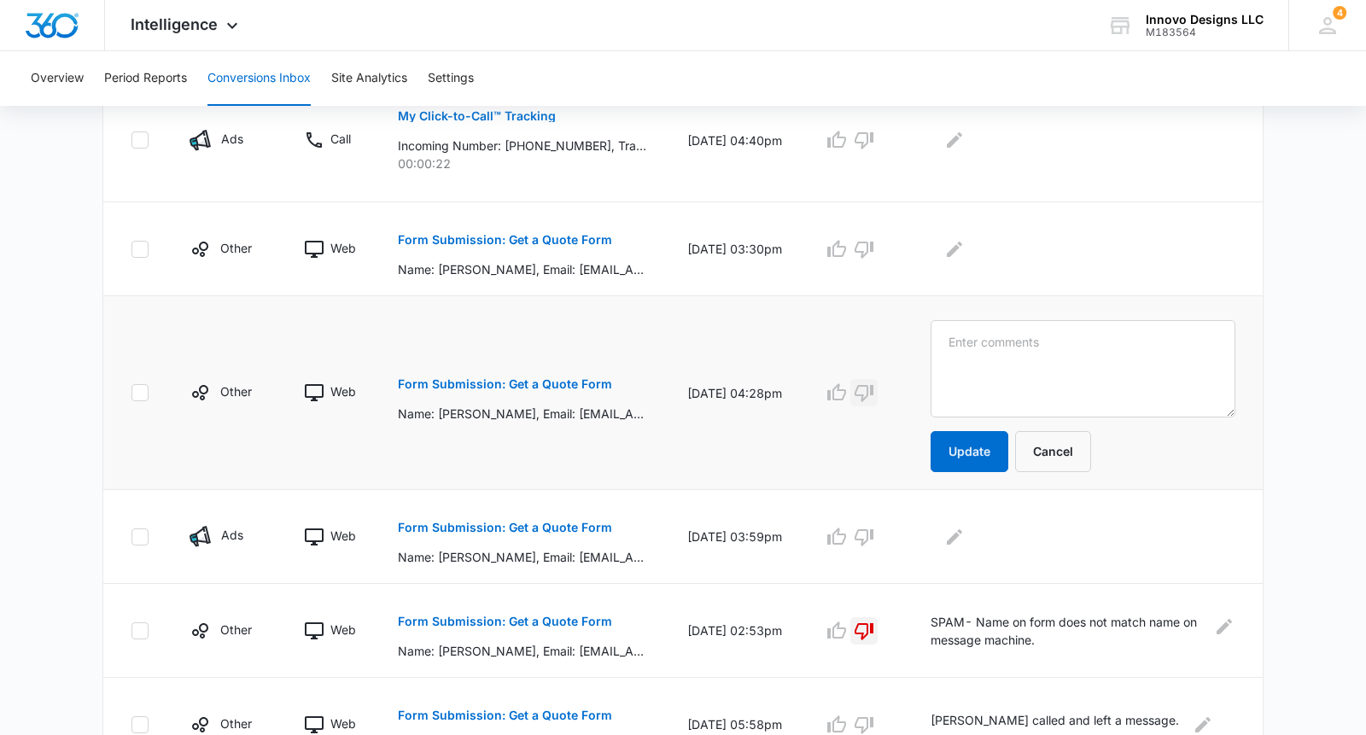
click at [861, 401] on icon "button" at bounding box center [864, 393] width 19 height 17
click at [970, 376] on textarea at bounding box center [1083, 368] width 305 height 97
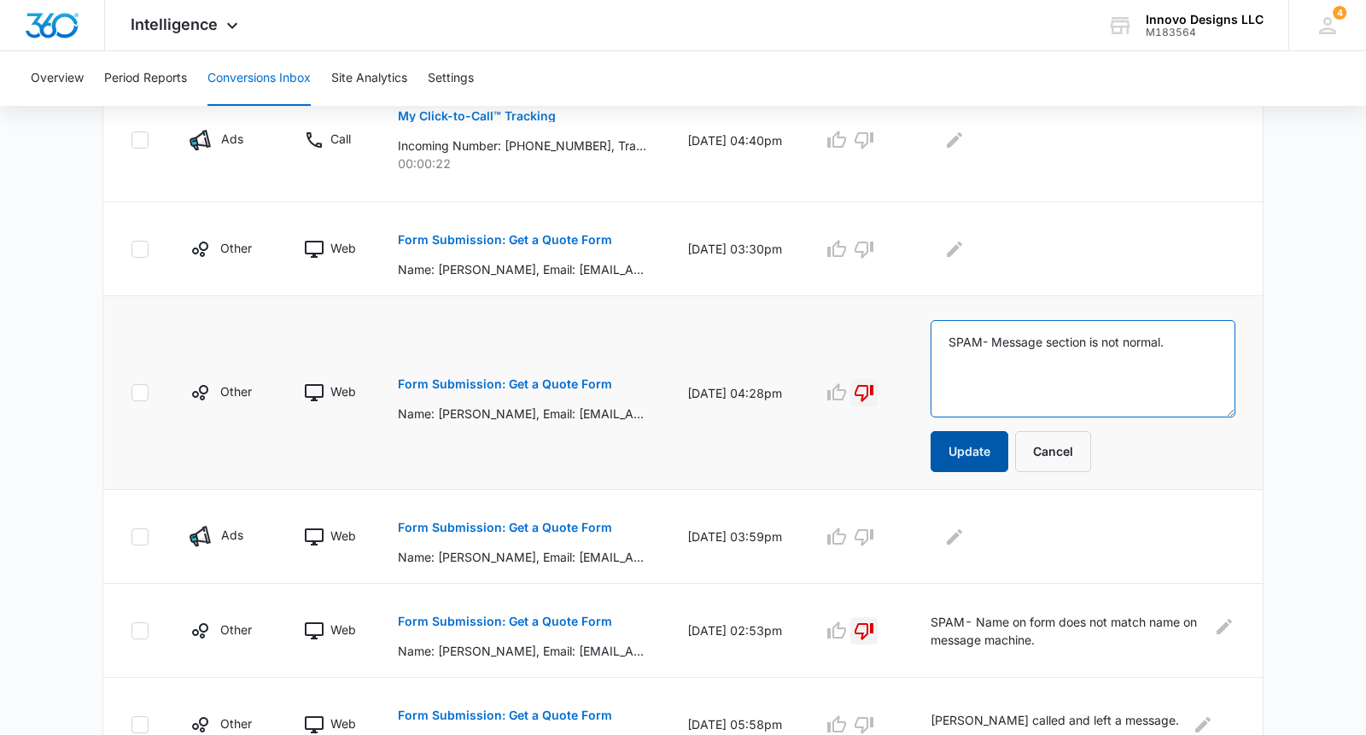
type textarea "SPAM- Message section is not normal."
click at [955, 453] on button "Update" at bounding box center [970, 451] width 78 height 41
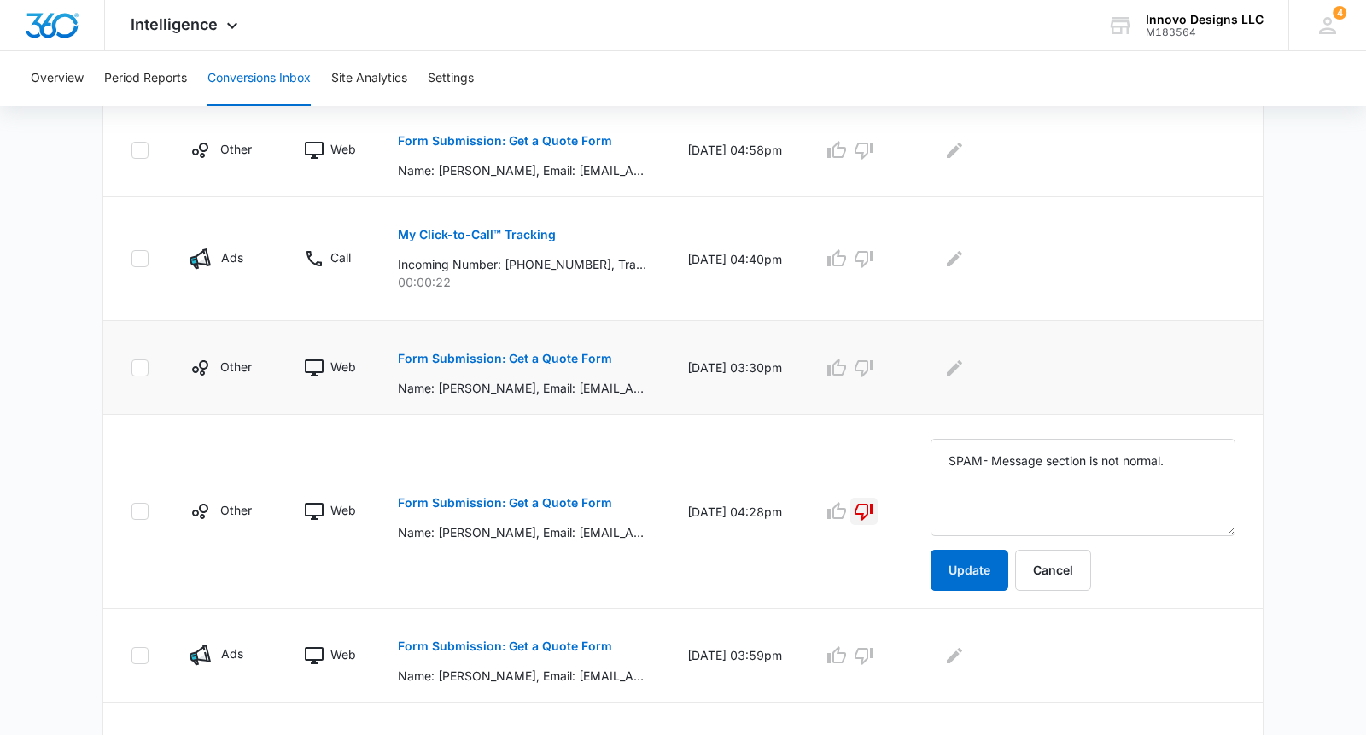
scroll to position [323, 0]
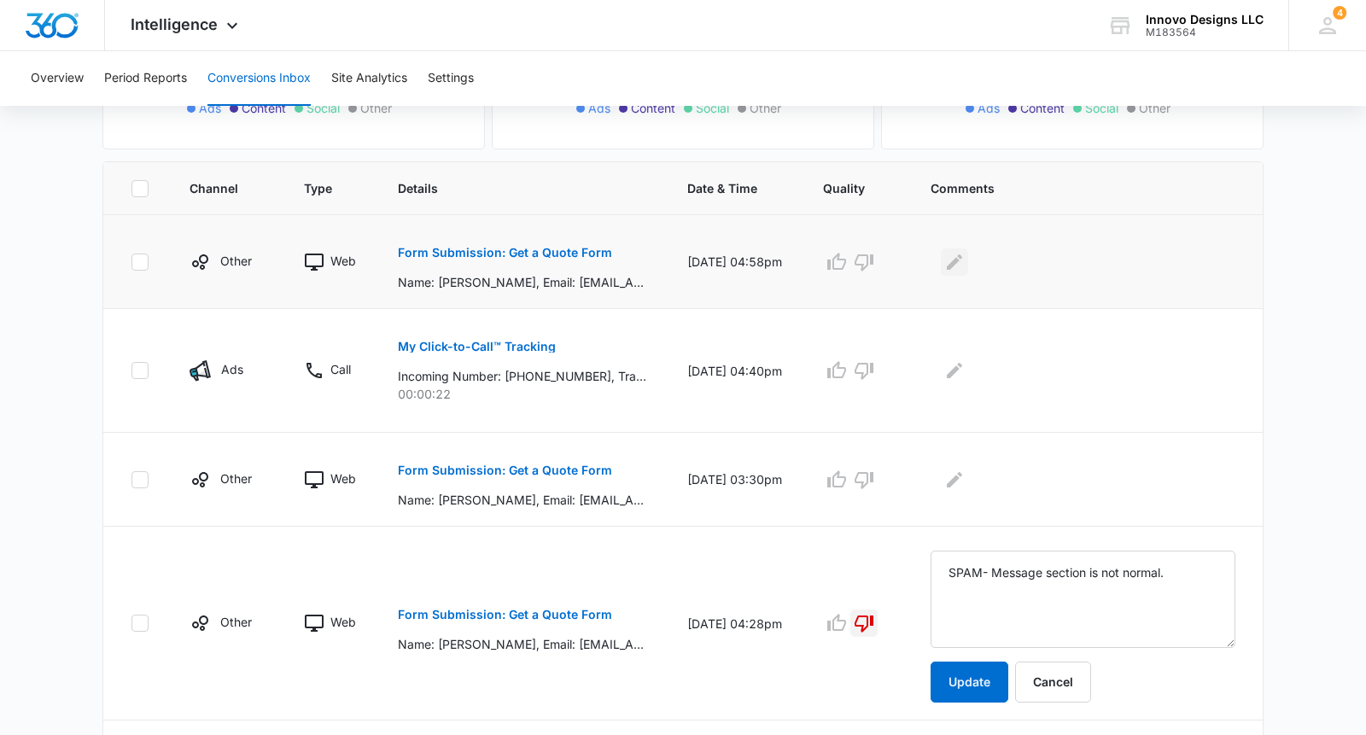
click at [955, 260] on icon "Edit Comments" at bounding box center [954, 261] width 15 height 15
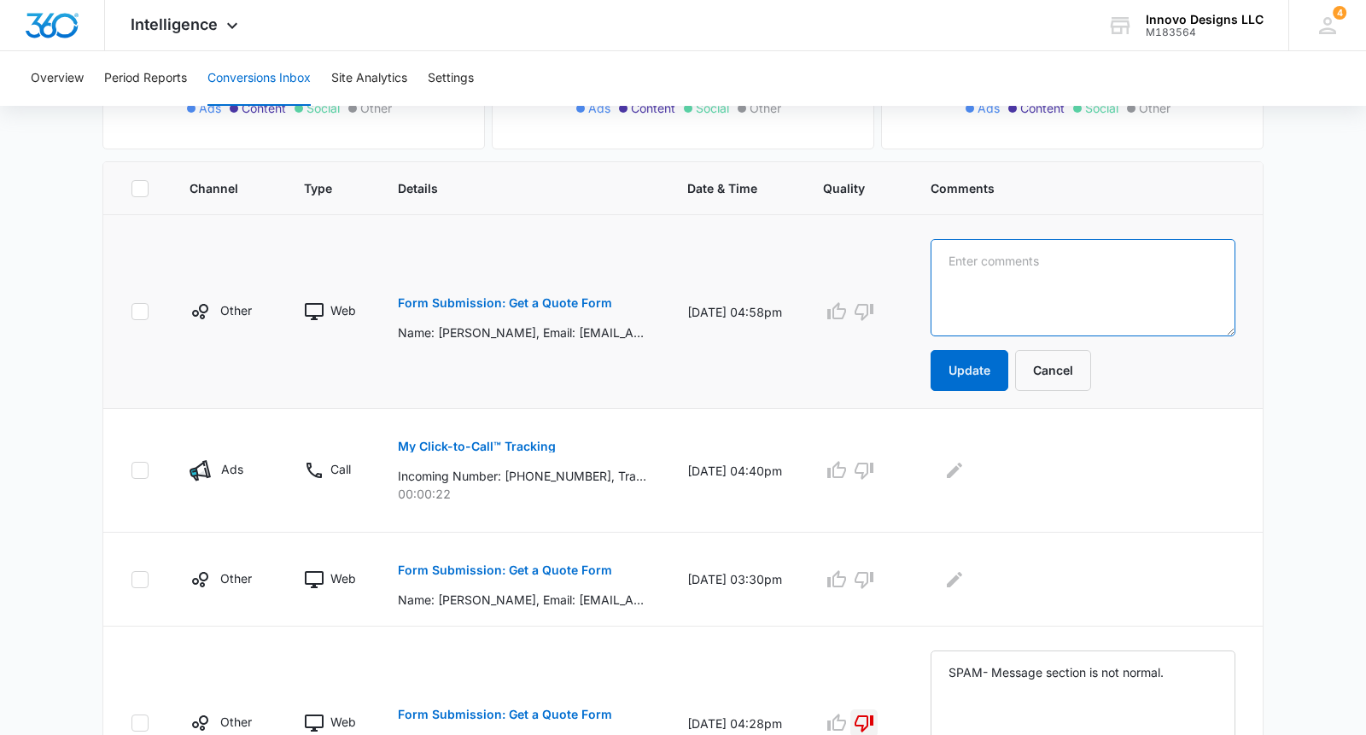
click at [965, 269] on textarea at bounding box center [1083, 287] width 305 height 97
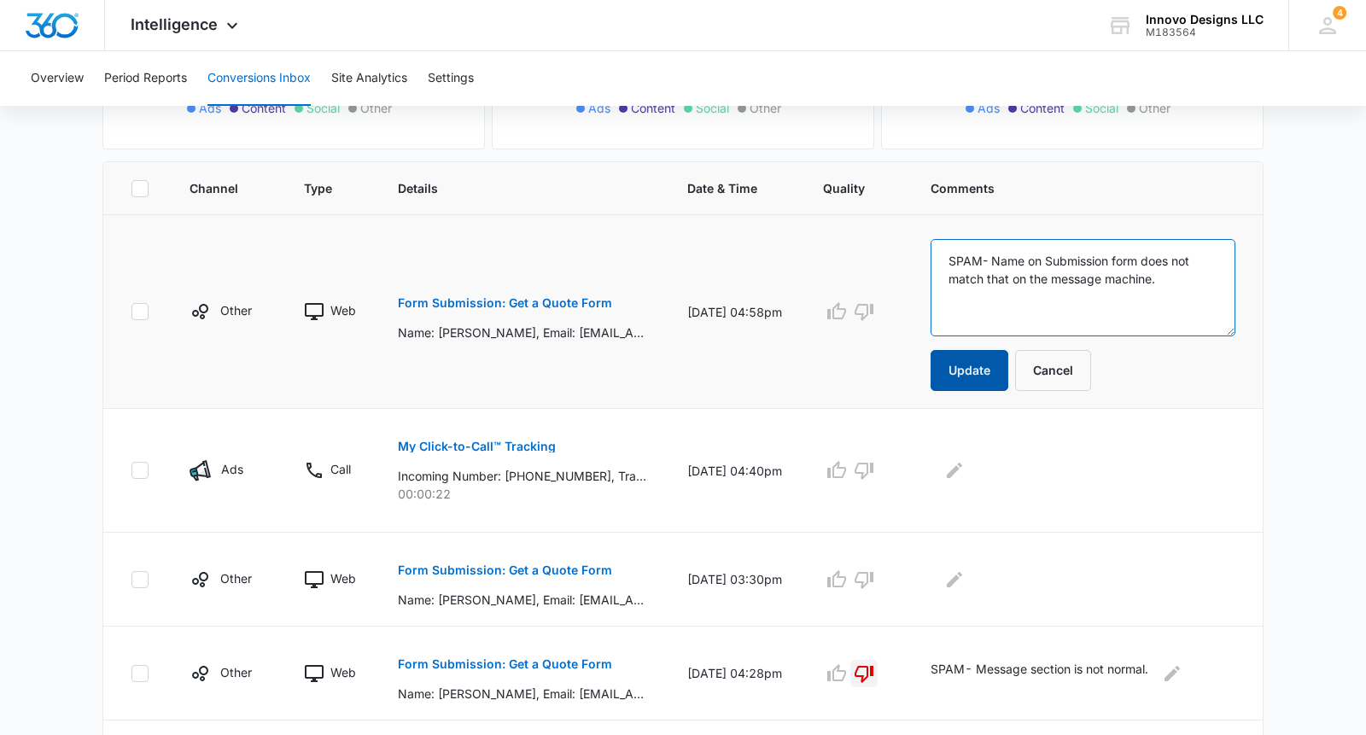
type textarea "SPAM- Name on Submission form does not match that on the message machine."
click at [975, 377] on button "Update" at bounding box center [970, 370] width 78 height 41
click at [856, 318] on icon "button" at bounding box center [864, 311] width 20 height 20
click at [859, 466] on icon "button" at bounding box center [864, 470] width 20 height 20
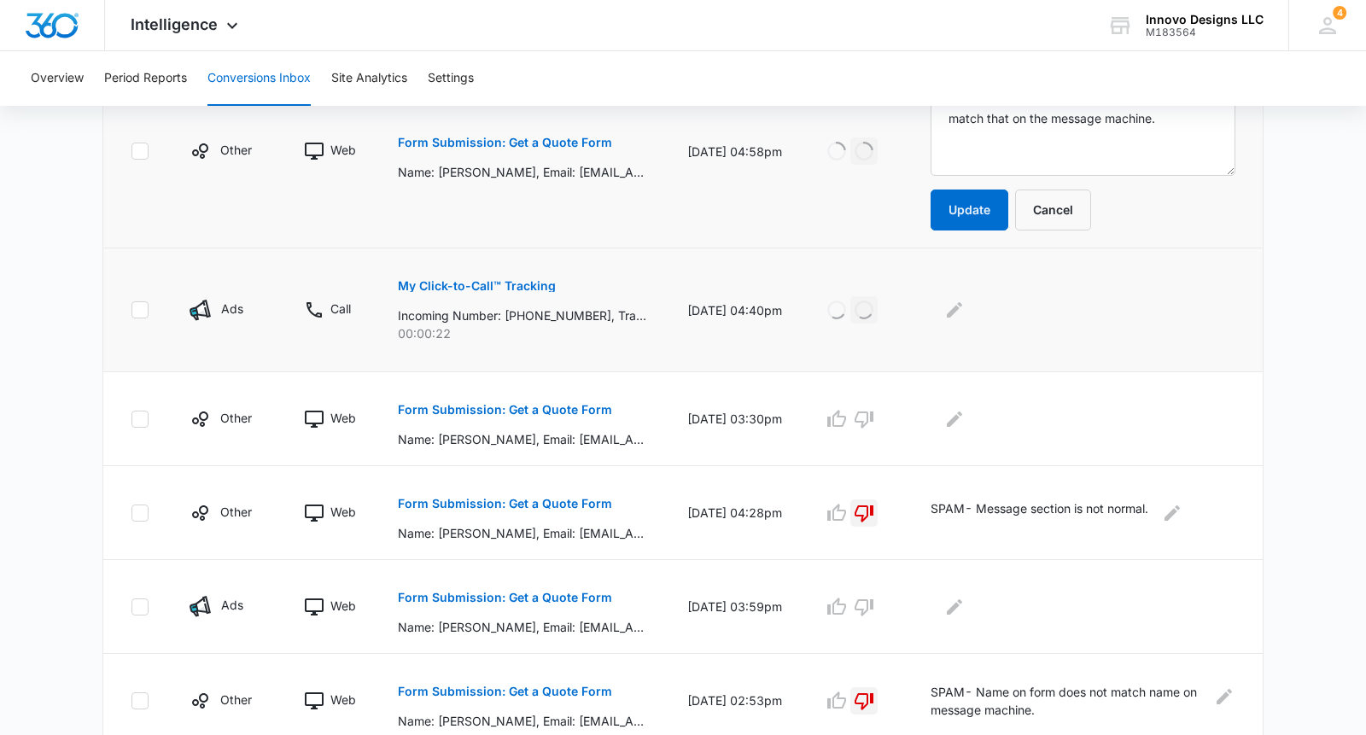
scroll to position [583, 0]
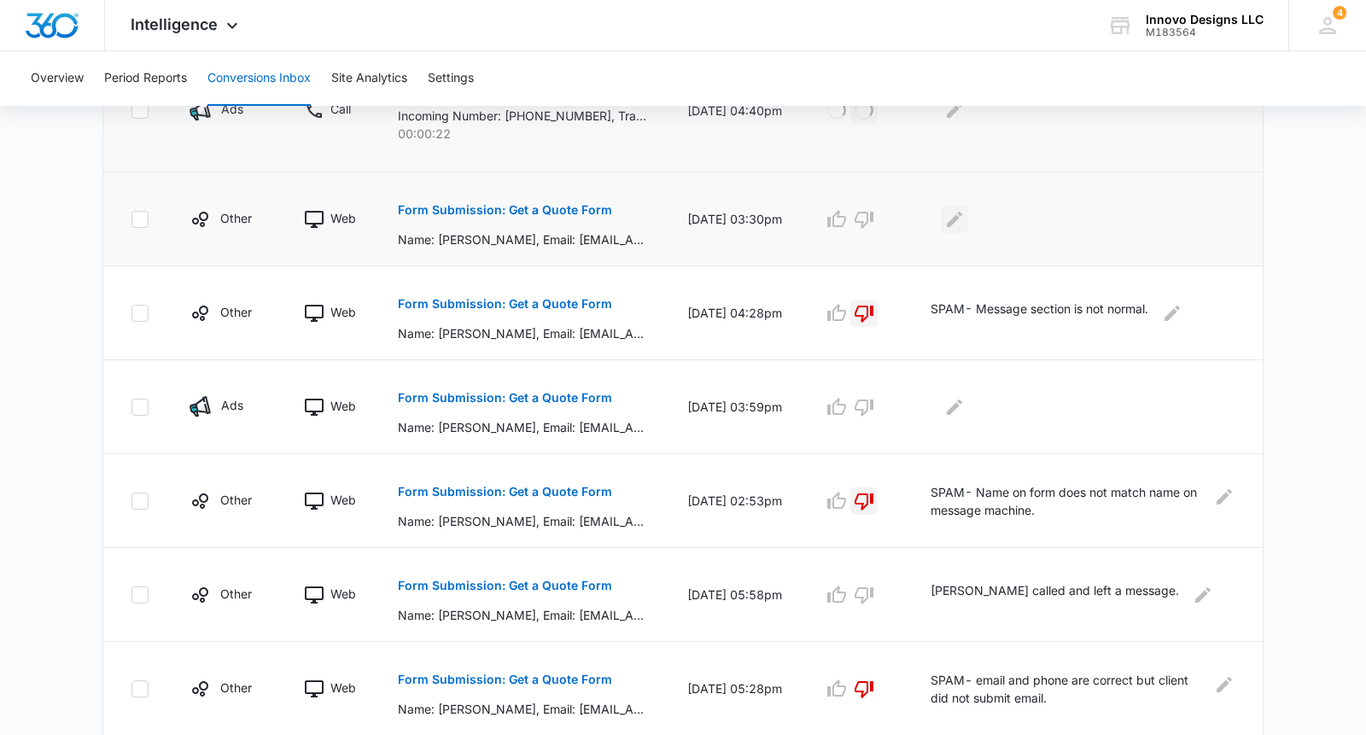
click at [951, 220] on icon "Edit Comments" at bounding box center [954, 218] width 15 height 15
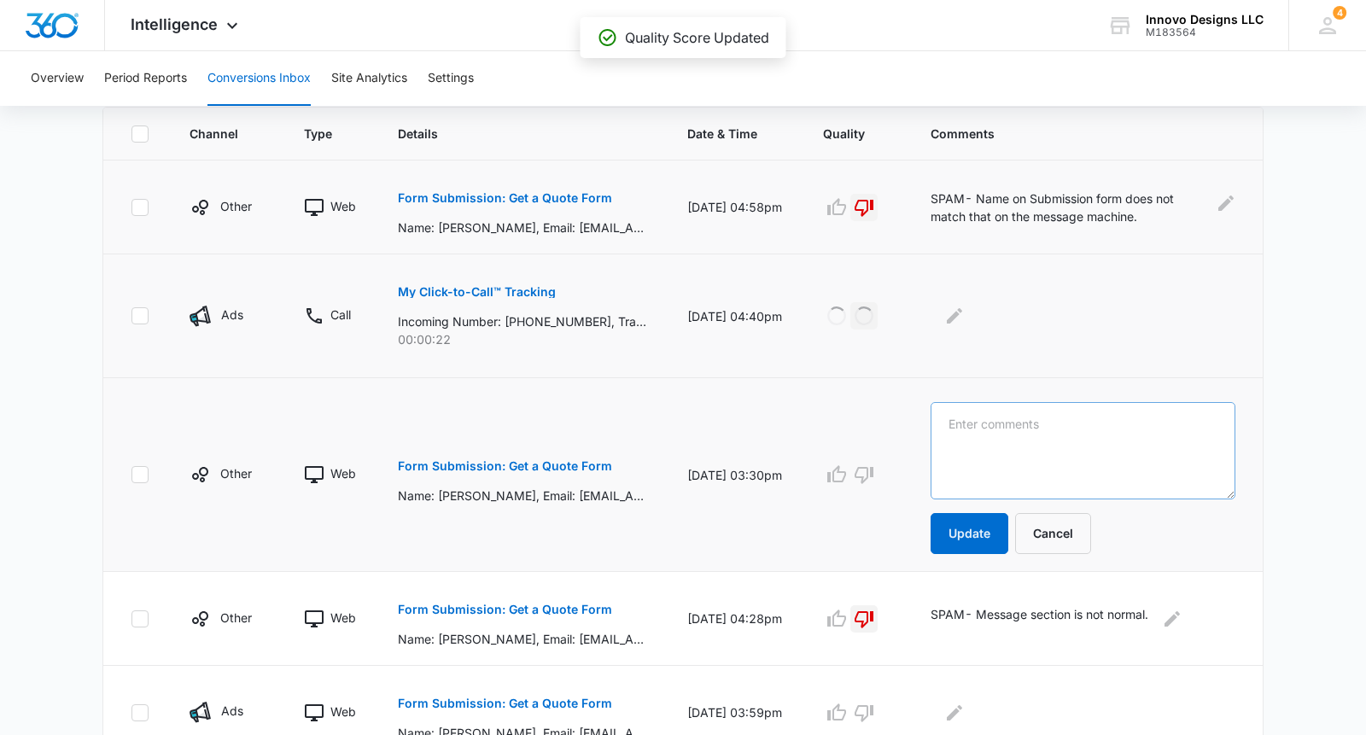
scroll to position [240, 0]
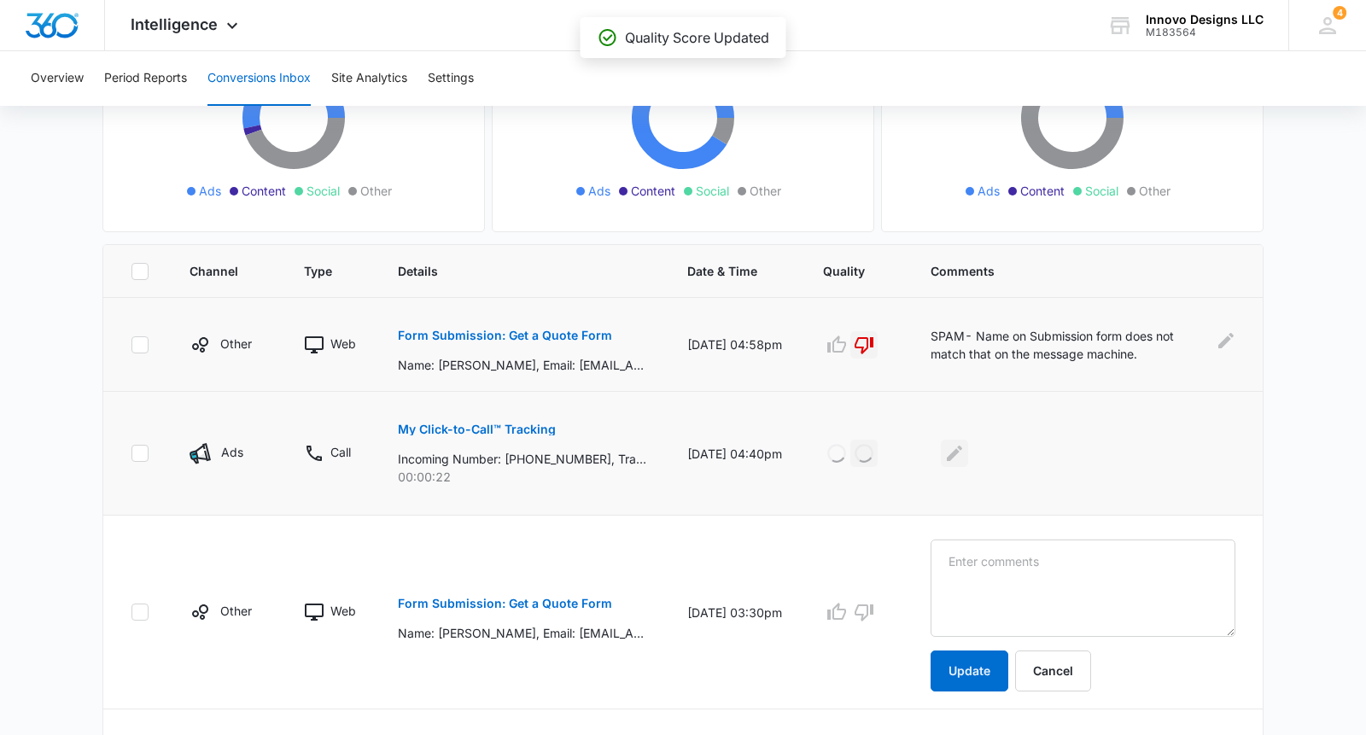
click at [954, 456] on icon "Edit Comments" at bounding box center [955, 453] width 20 height 20
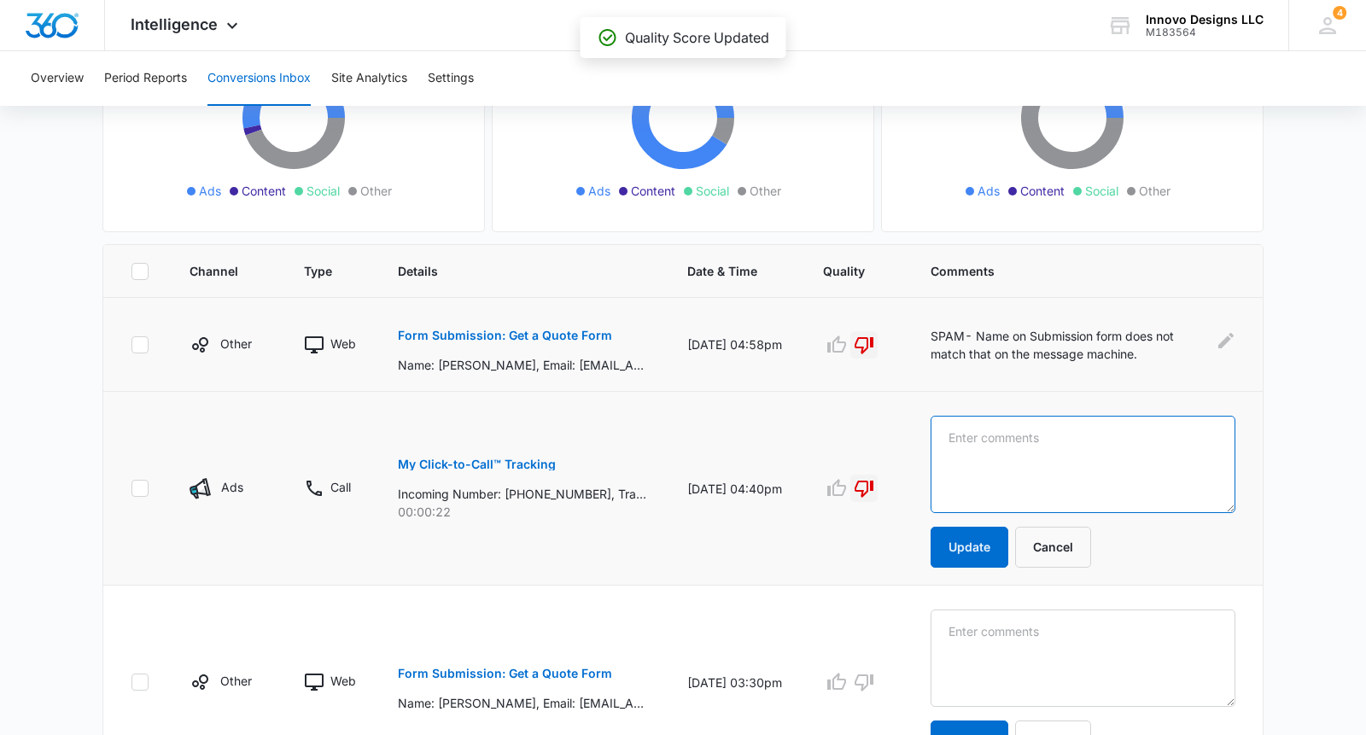
drag, startPoint x: 953, startPoint y: 461, endPoint x: 951, endPoint y: 452, distance: 9.5
click at [952, 459] on textarea at bounding box center [1083, 464] width 305 height 97
type textarea "no message left"
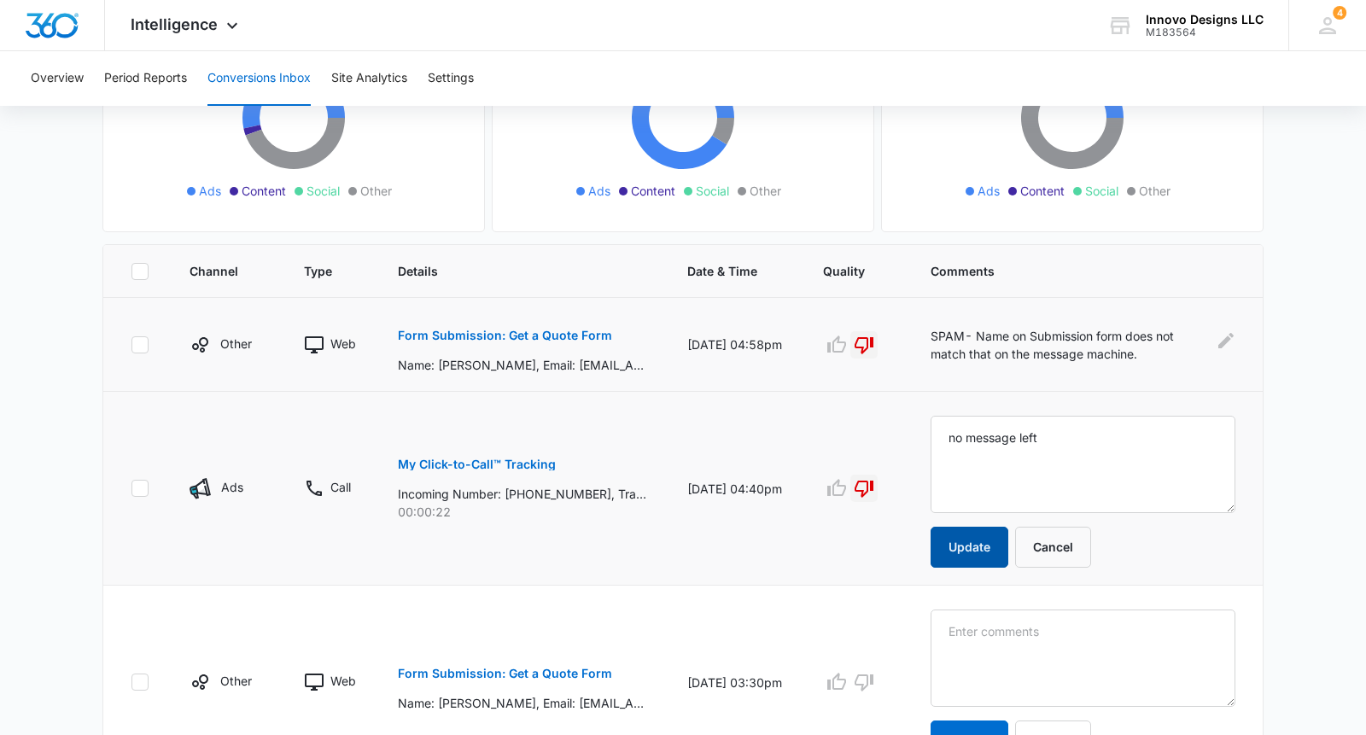
click at [977, 565] on button "Update" at bounding box center [970, 547] width 78 height 41
click at [959, 551] on button "Update" at bounding box center [970, 547] width 78 height 41
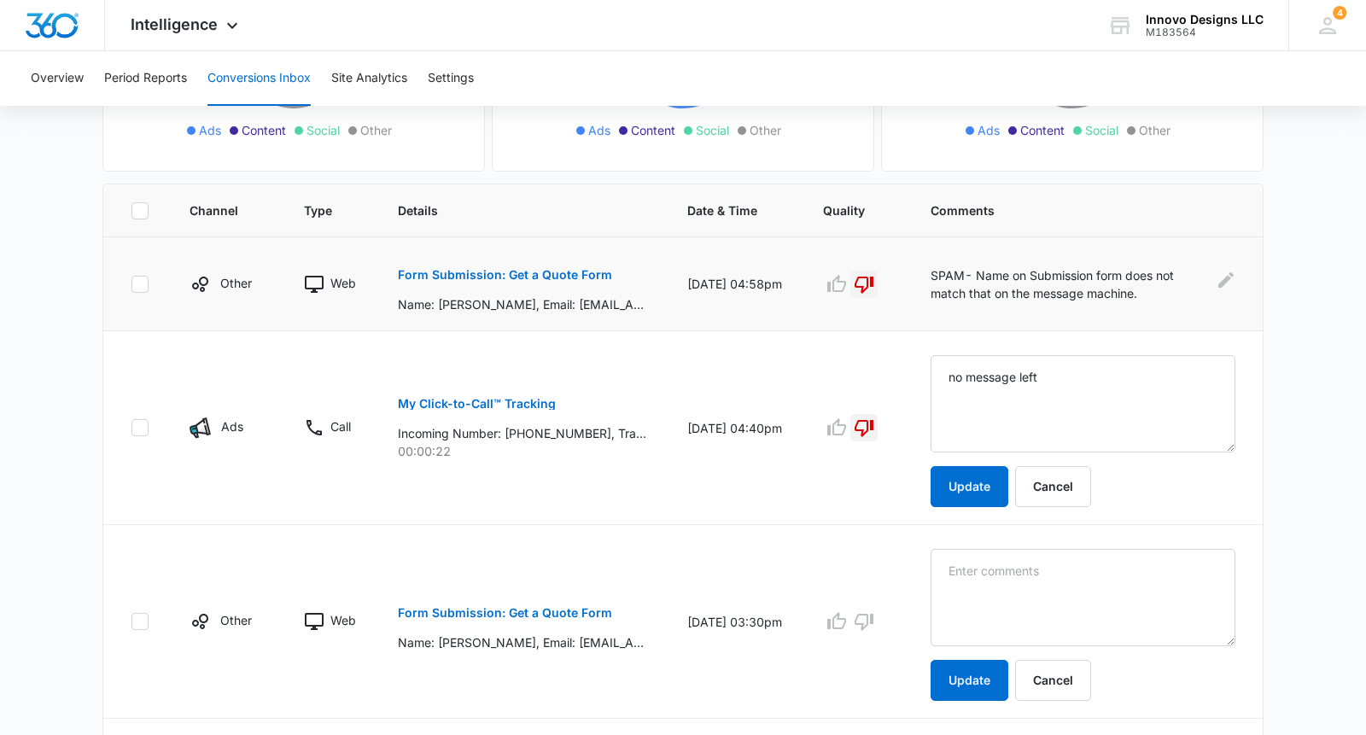
scroll to position [363, 0]
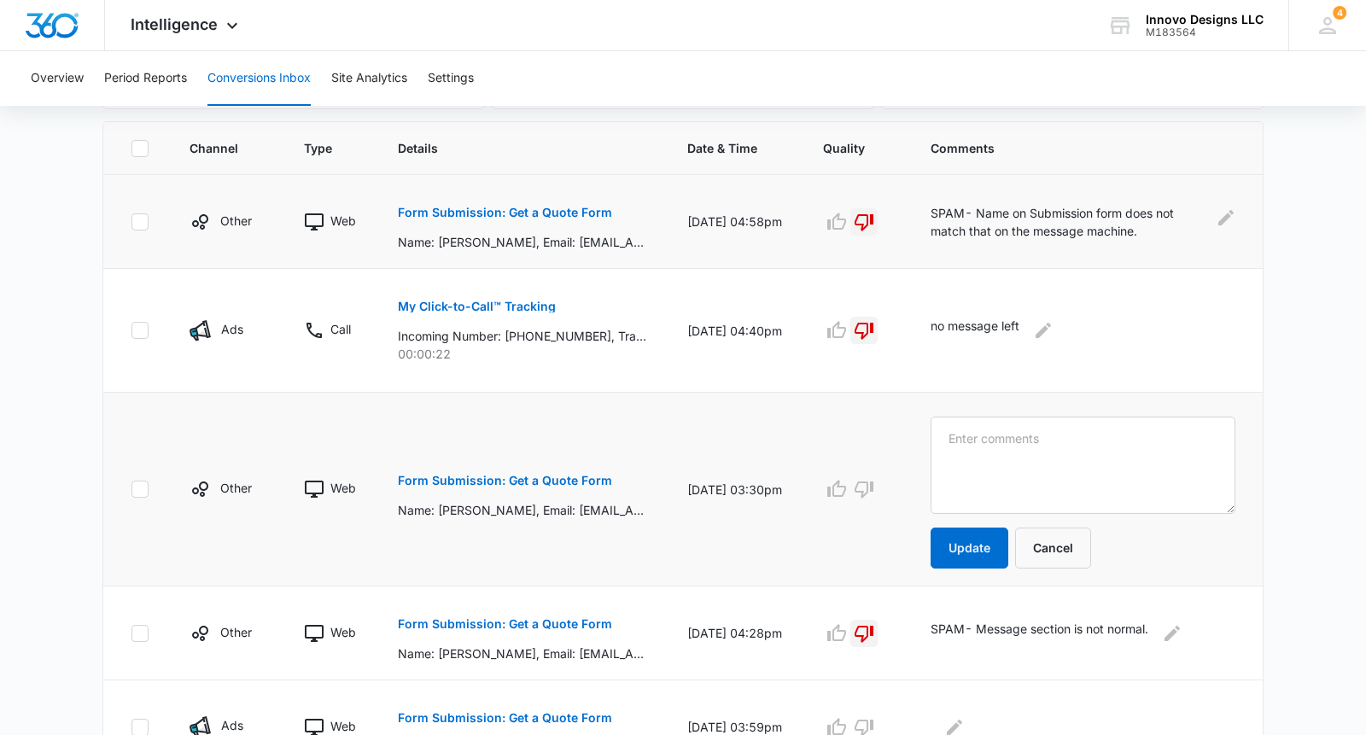
click at [596, 494] on button "Form Submission: Get a Quote Form" at bounding box center [505, 480] width 214 height 41
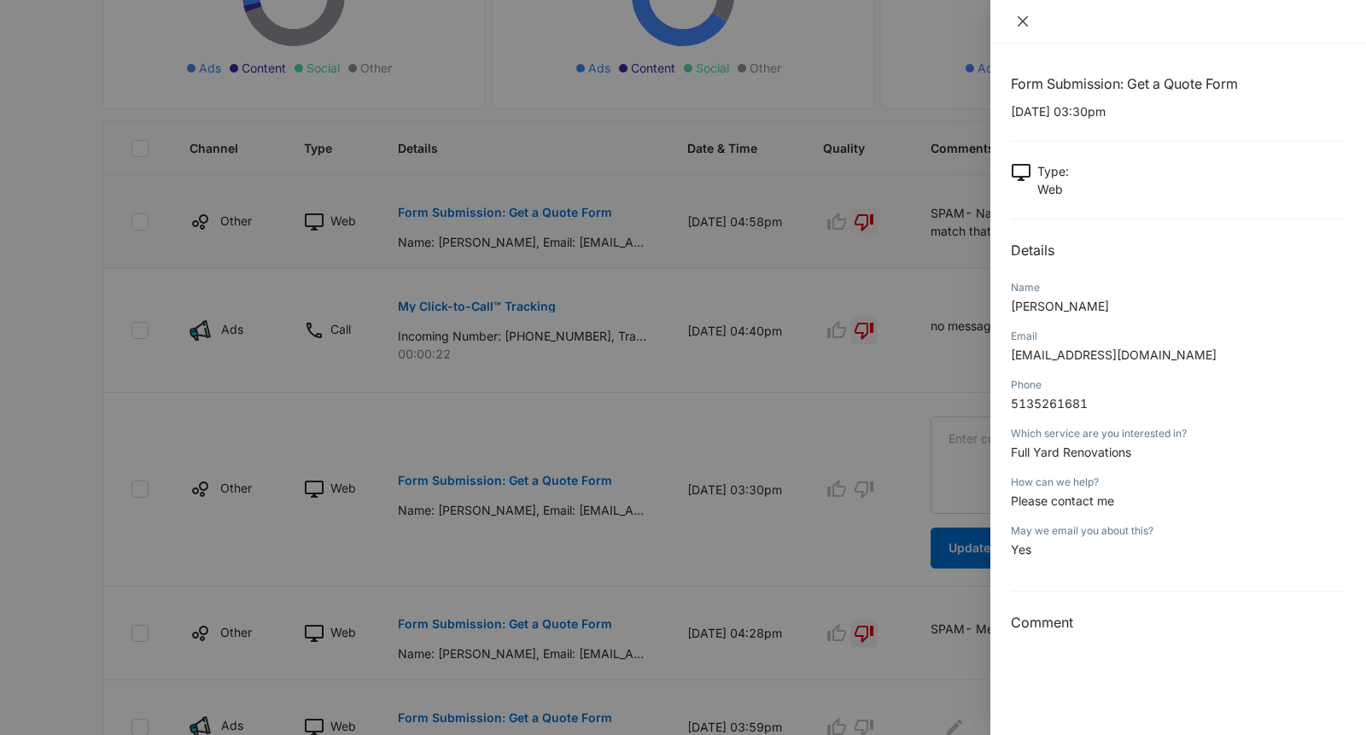
click at [1031, 22] on button "Close" at bounding box center [1023, 21] width 24 height 15
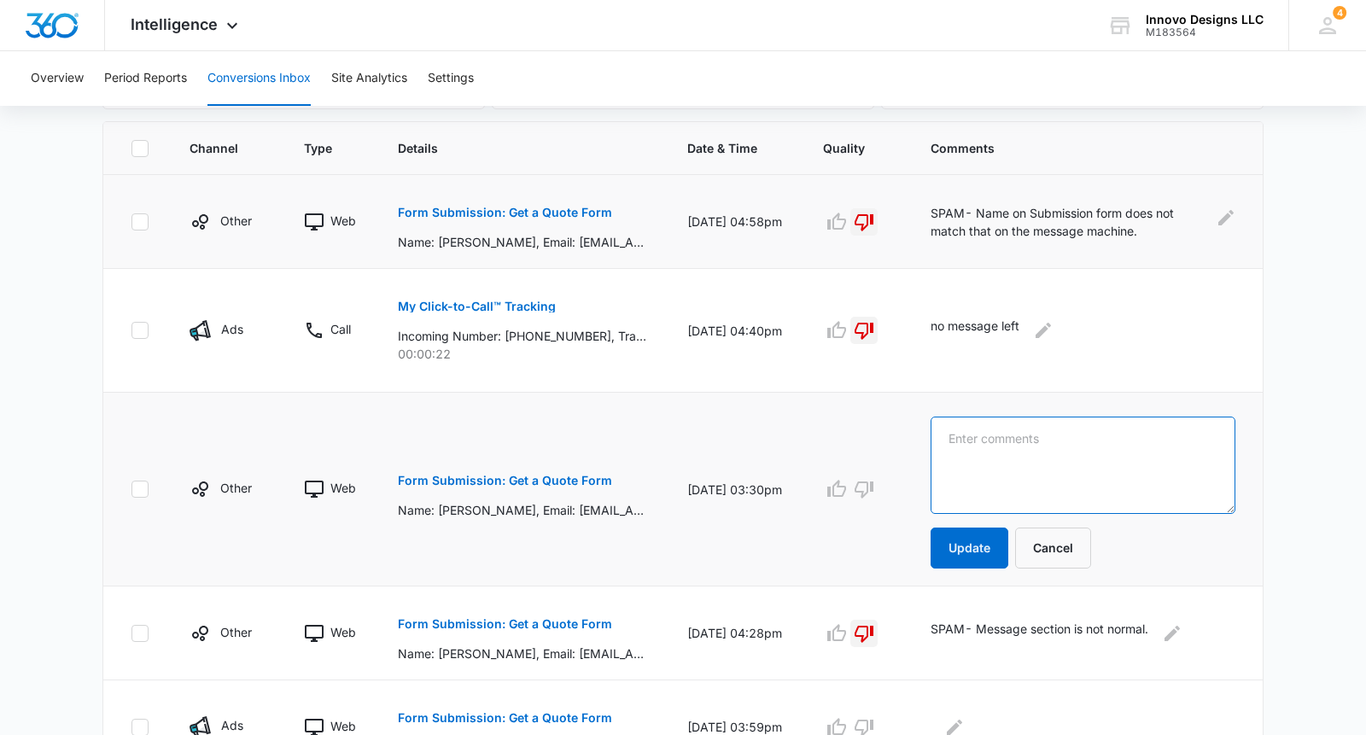
click at [1133, 459] on textarea at bounding box center [1083, 465] width 305 height 97
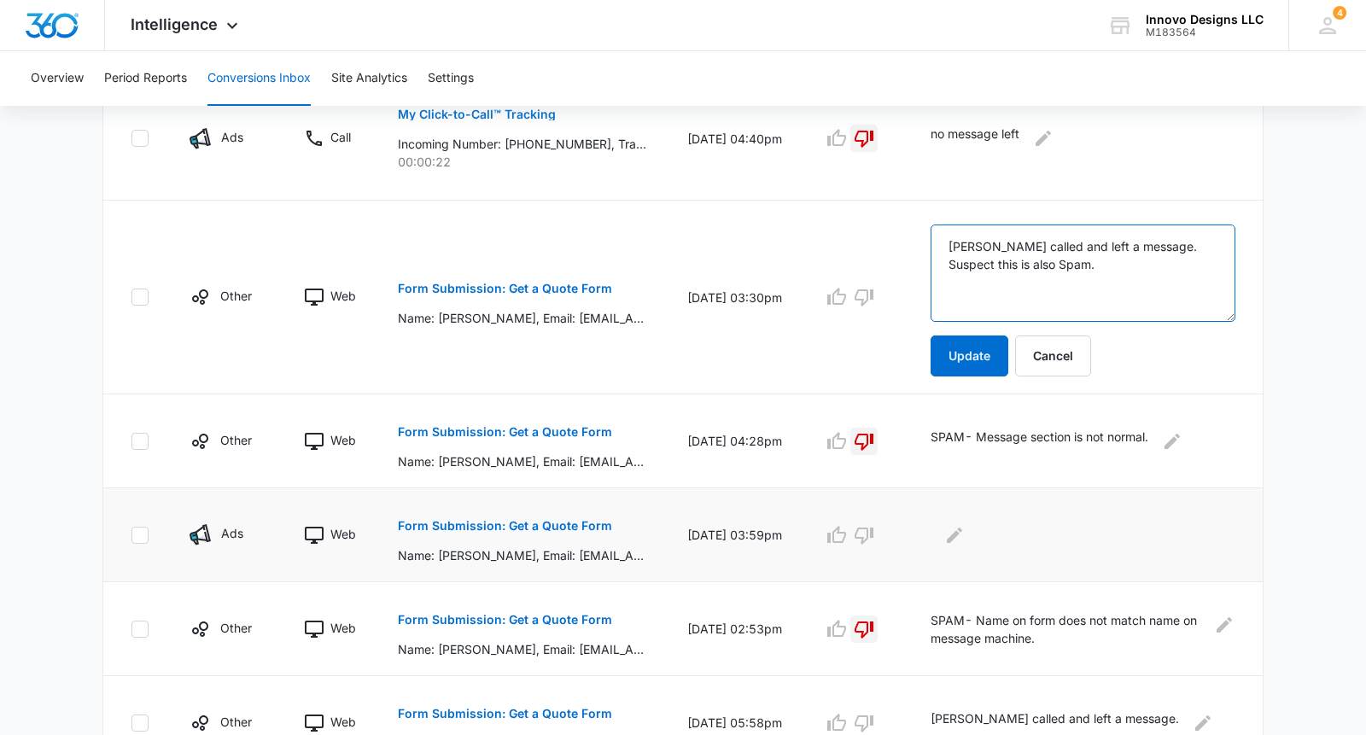
scroll to position [563, 0]
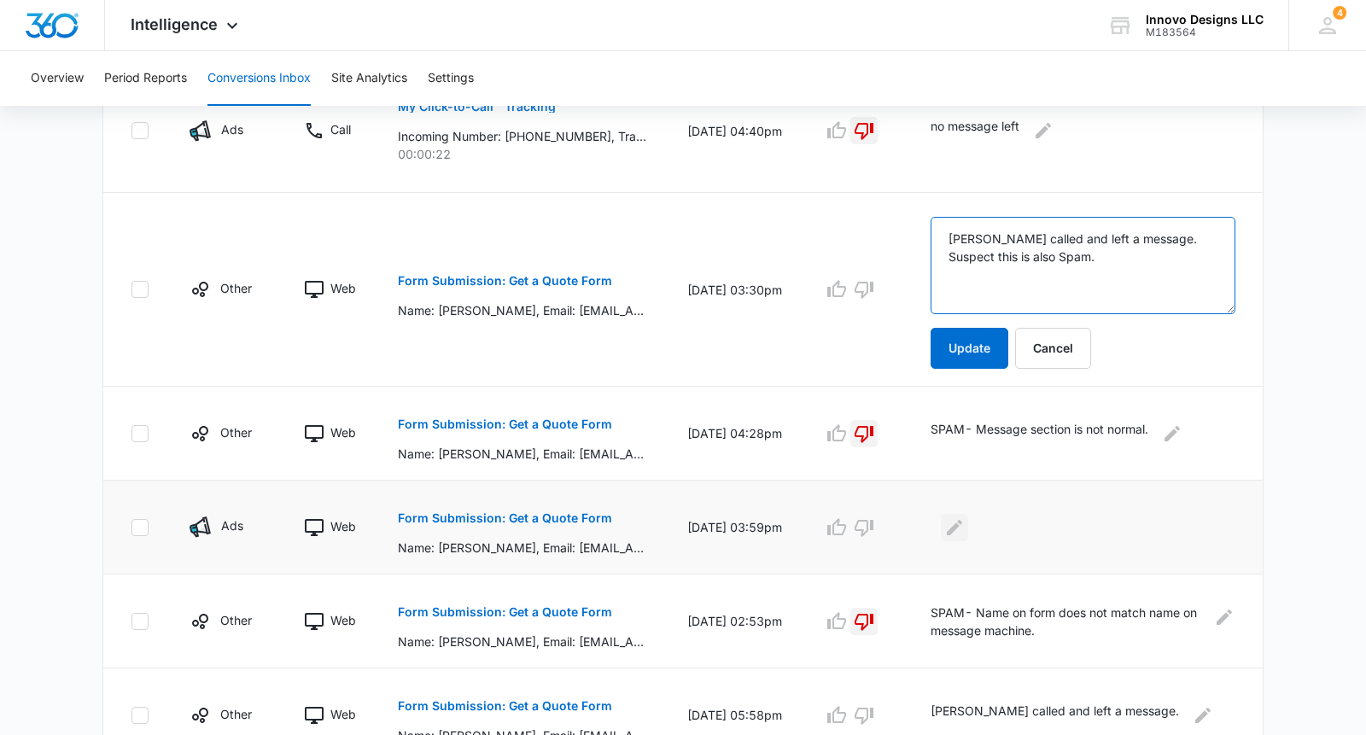
type textarea "Courtney called and left a message. Suspect this is also Spam."
click at [946, 531] on icon "Edit Comments" at bounding box center [955, 528] width 20 height 20
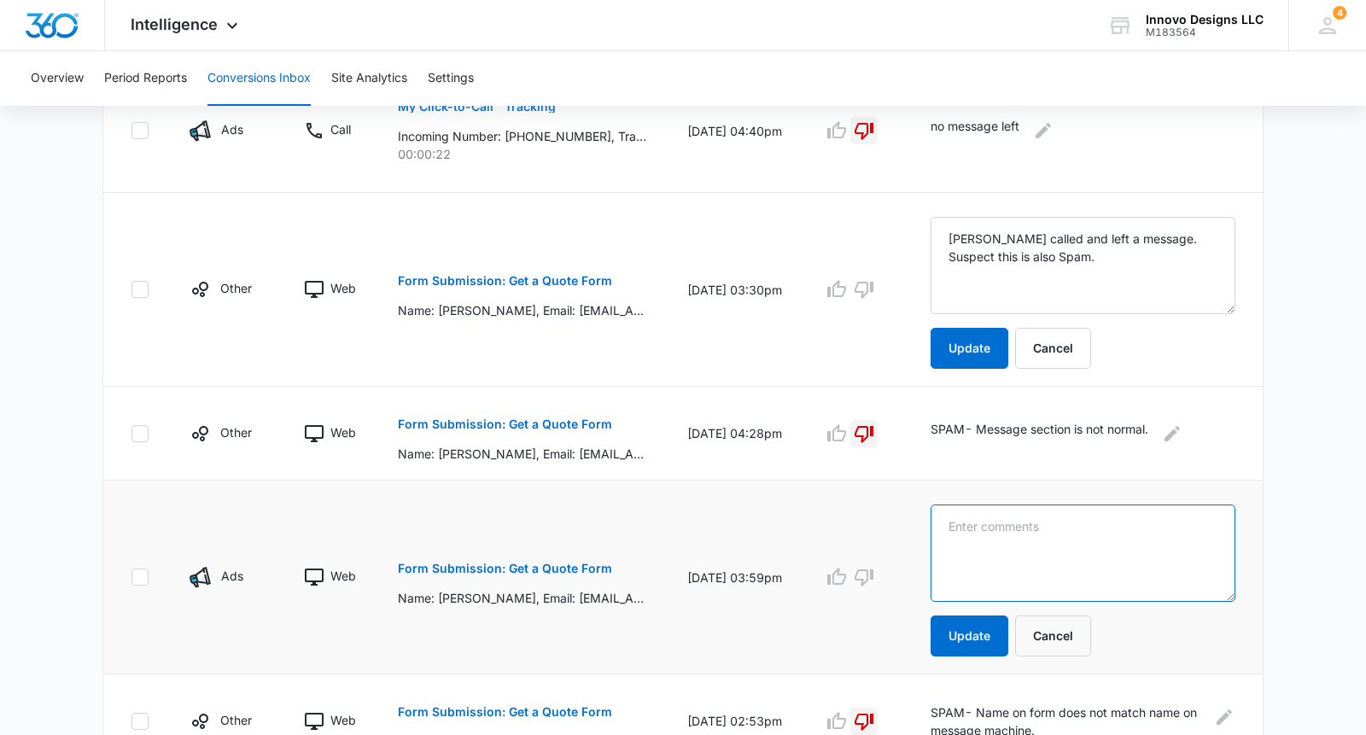
click at [951, 529] on textarea at bounding box center [1083, 553] width 305 height 97
type textarea "Courtney sent an email. Suspect this is also spam."
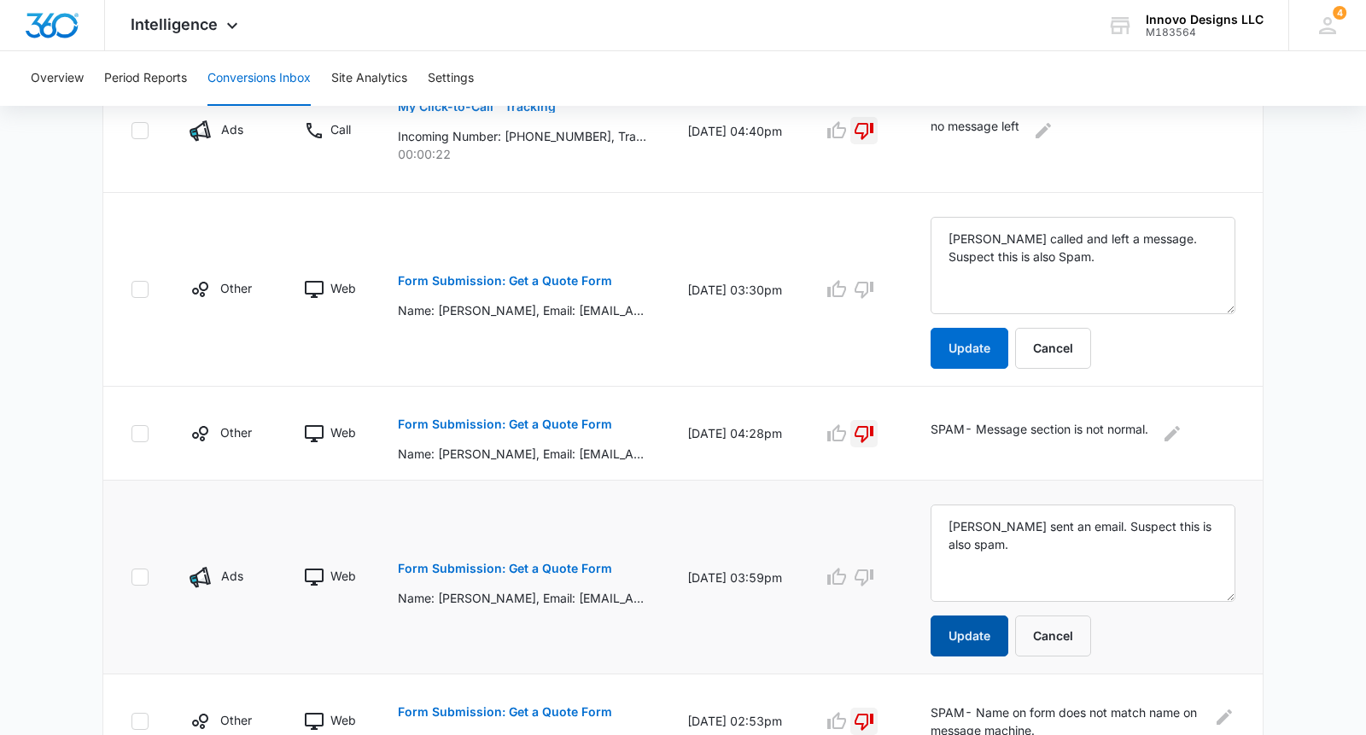
click at [959, 630] on button "Update" at bounding box center [970, 636] width 78 height 41
click at [956, 362] on button "Update" at bounding box center [970, 348] width 78 height 41
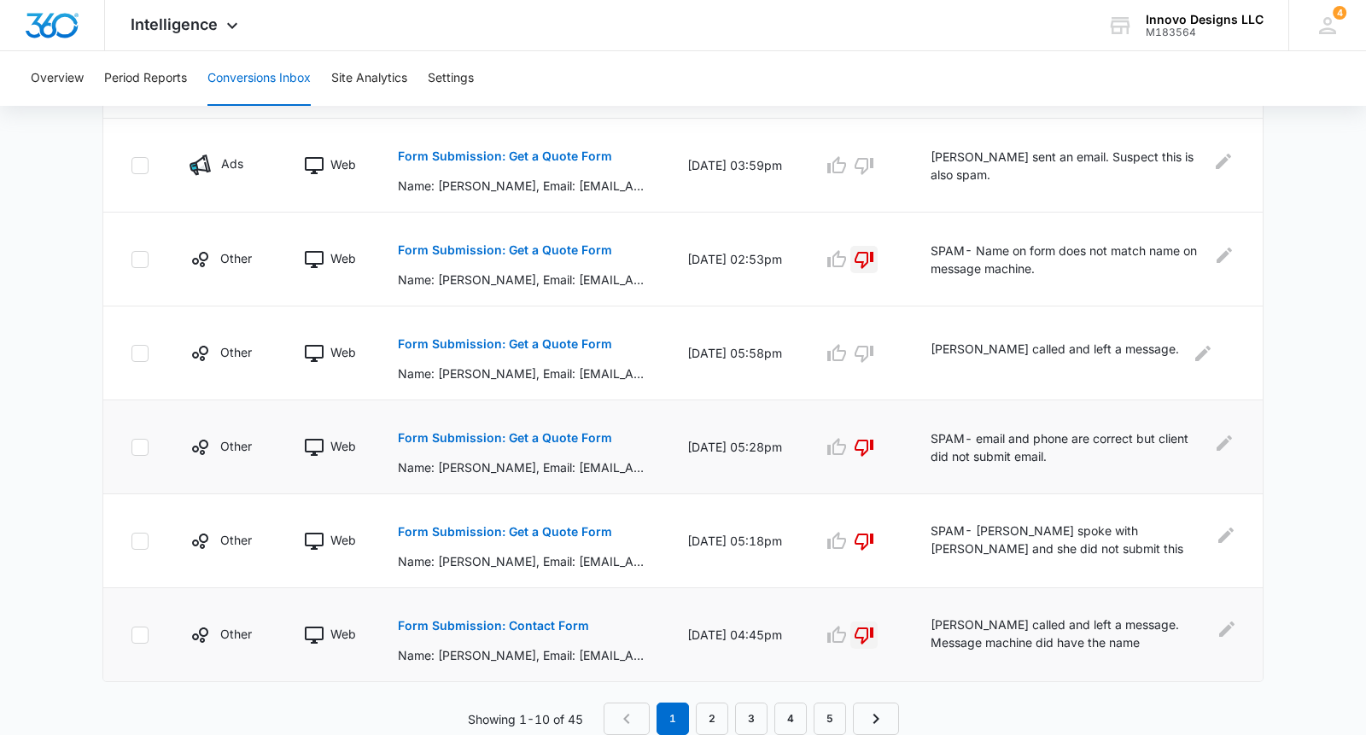
scroll to position [825, 0]
click at [1222, 1] on div "Innovo Designs LLC M183564 Your Accounts View All" at bounding box center [1185, 25] width 207 height 50
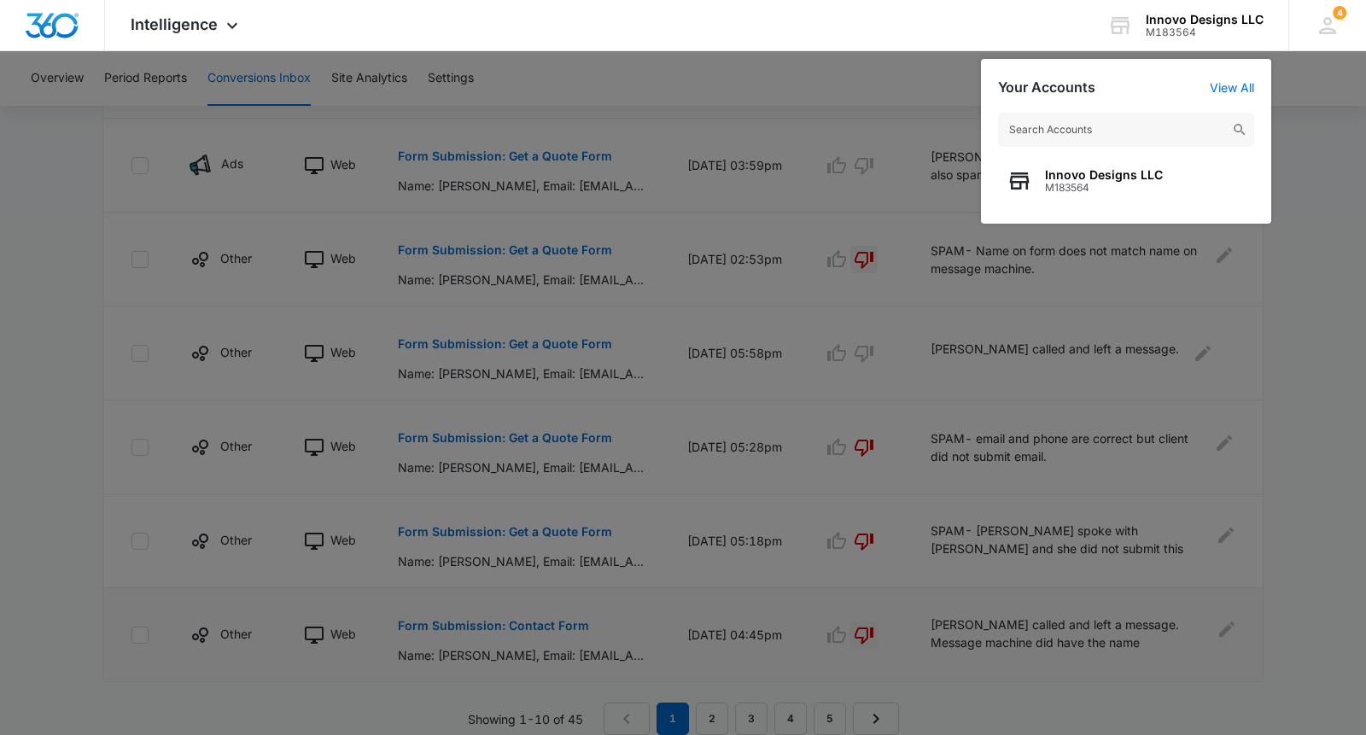
click at [799, 132] on div at bounding box center [683, 367] width 1366 height 735
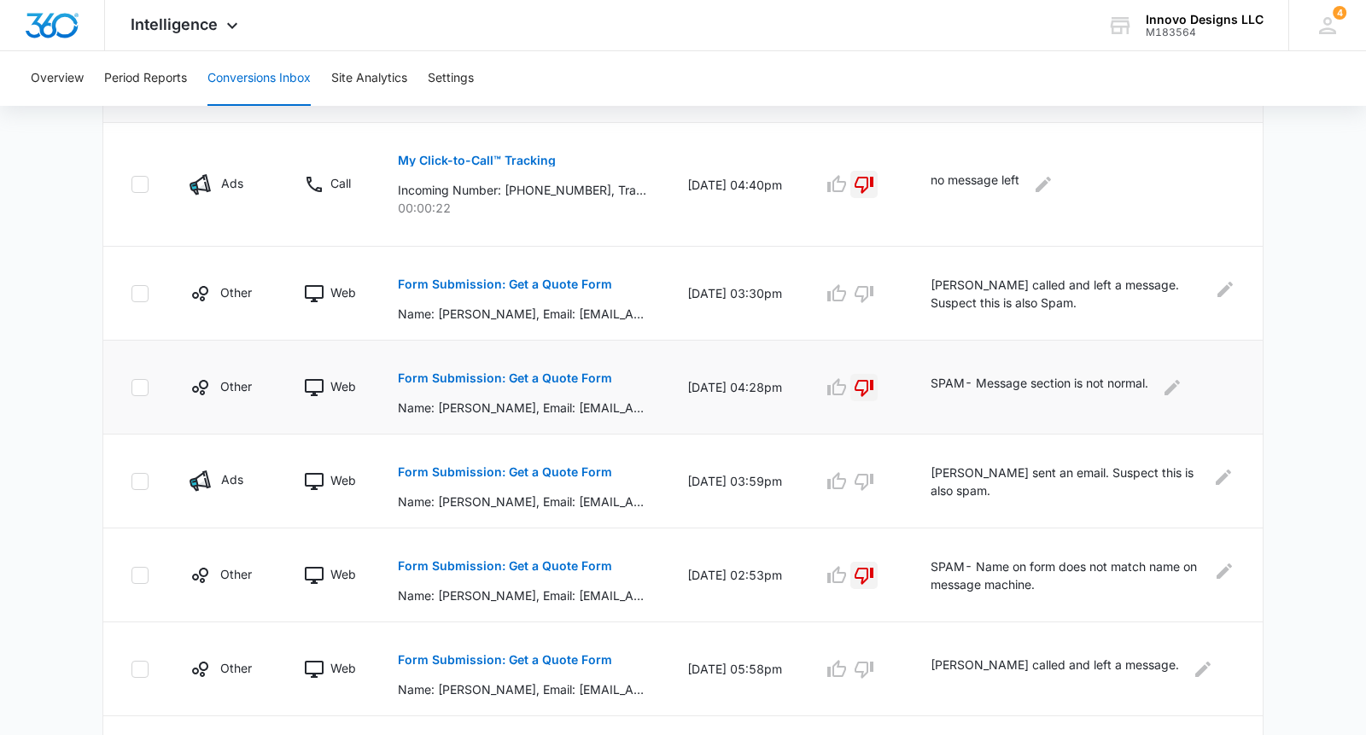
scroll to position [531, 0]
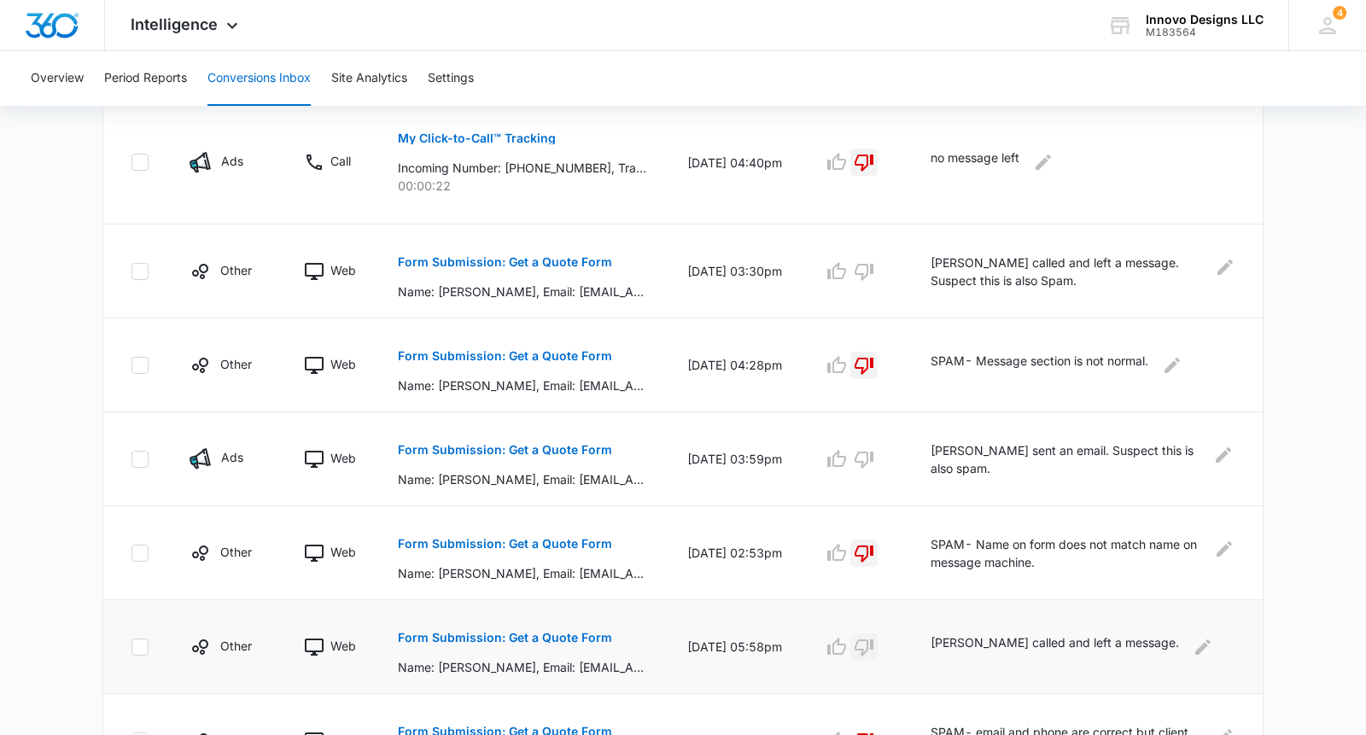
click at [874, 643] on button "button" at bounding box center [864, 647] width 27 height 27
click at [1193, 652] on icon "Edit Comments" at bounding box center [1203, 647] width 20 height 20
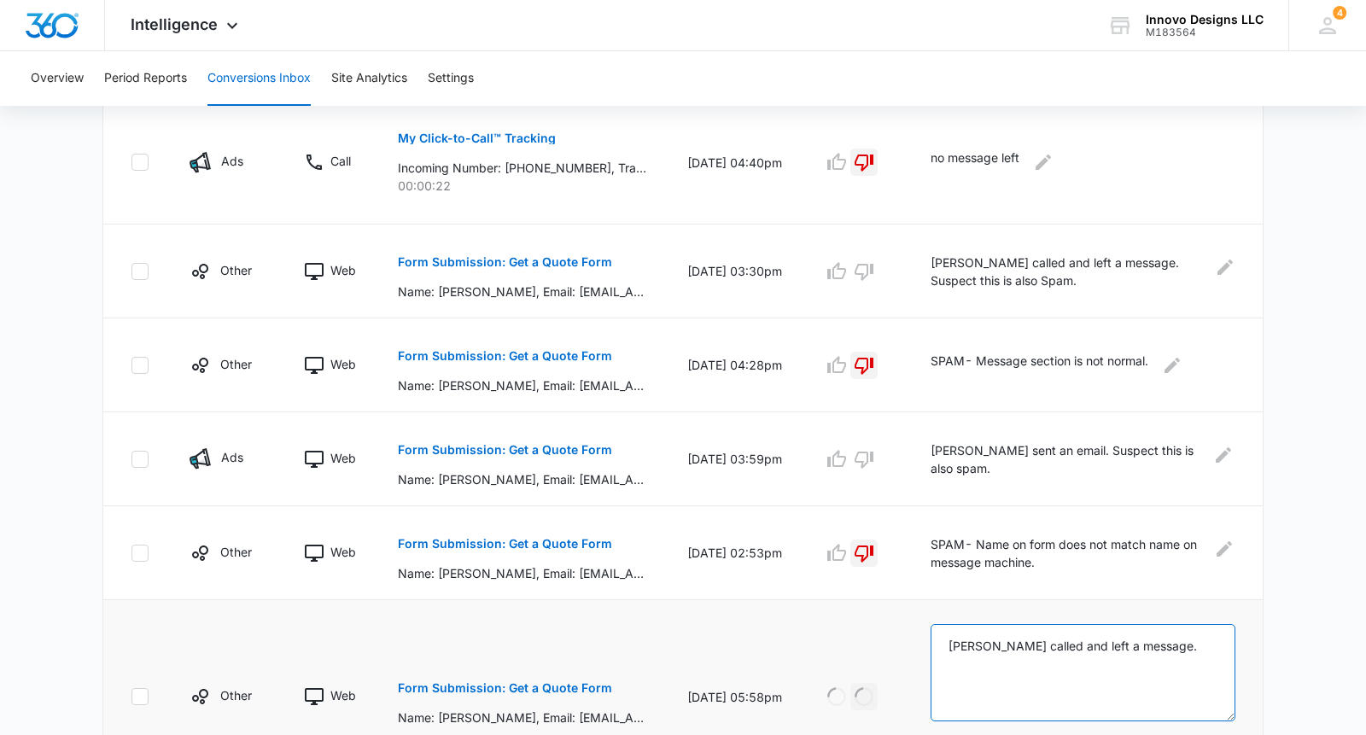
click at [1153, 647] on textarea "Courtney called and left a message." at bounding box center [1083, 672] width 305 height 97
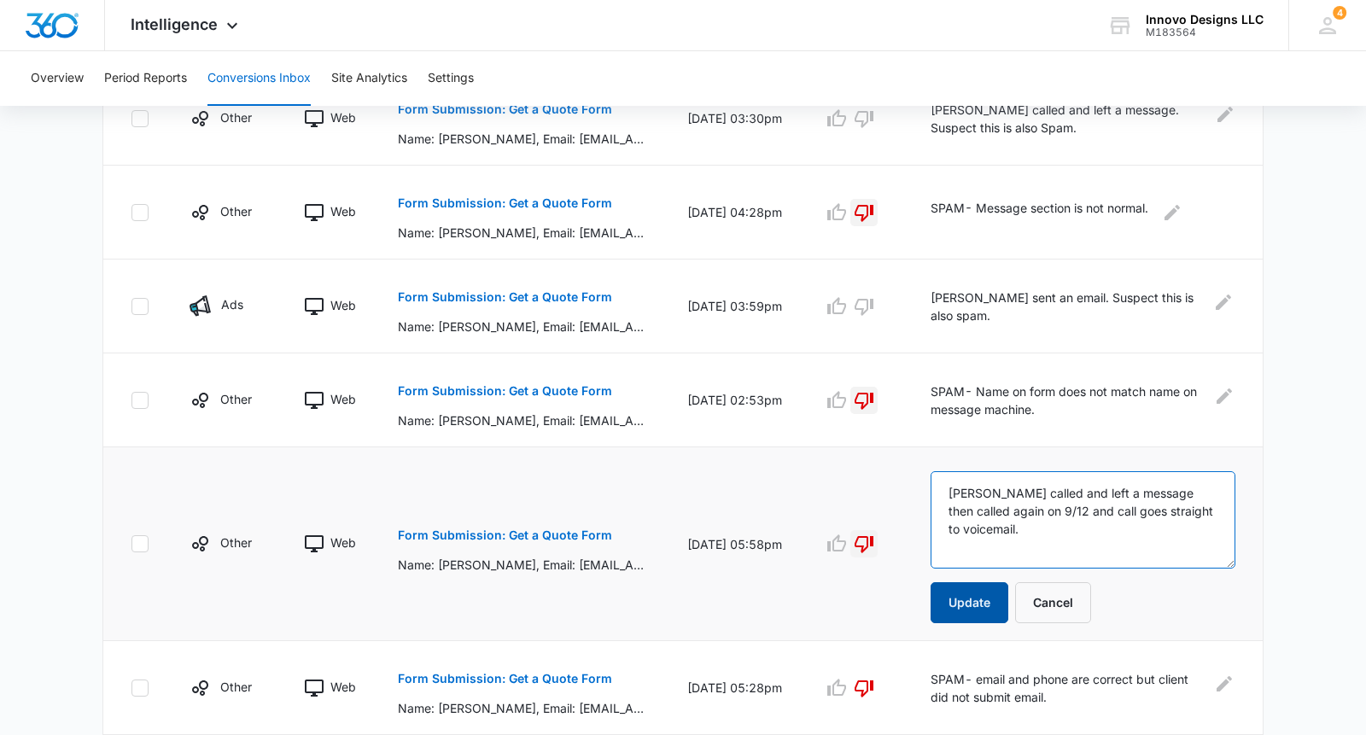
type textarea "Courtney called and left a message then called again on 9/12 and call goes stra…"
click at [968, 604] on button "Update" at bounding box center [970, 602] width 78 height 41
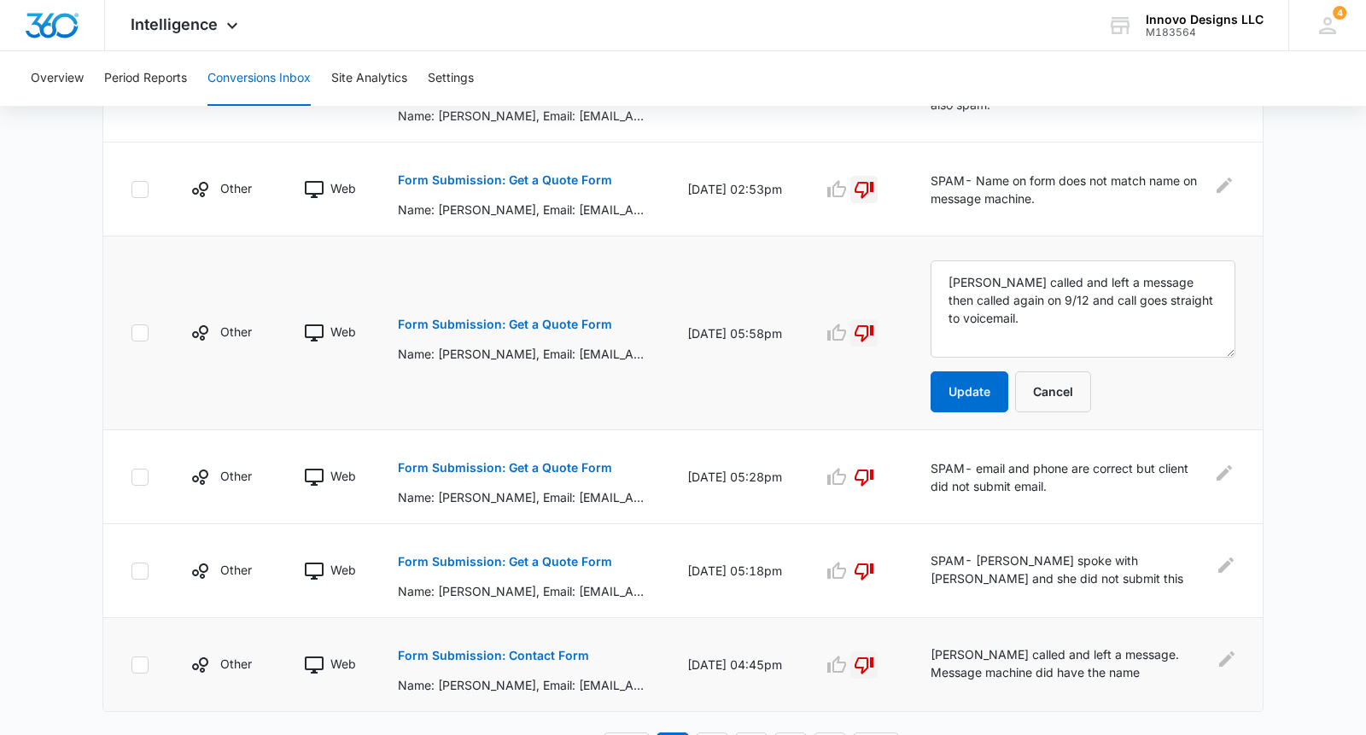
scroll to position [925, 0]
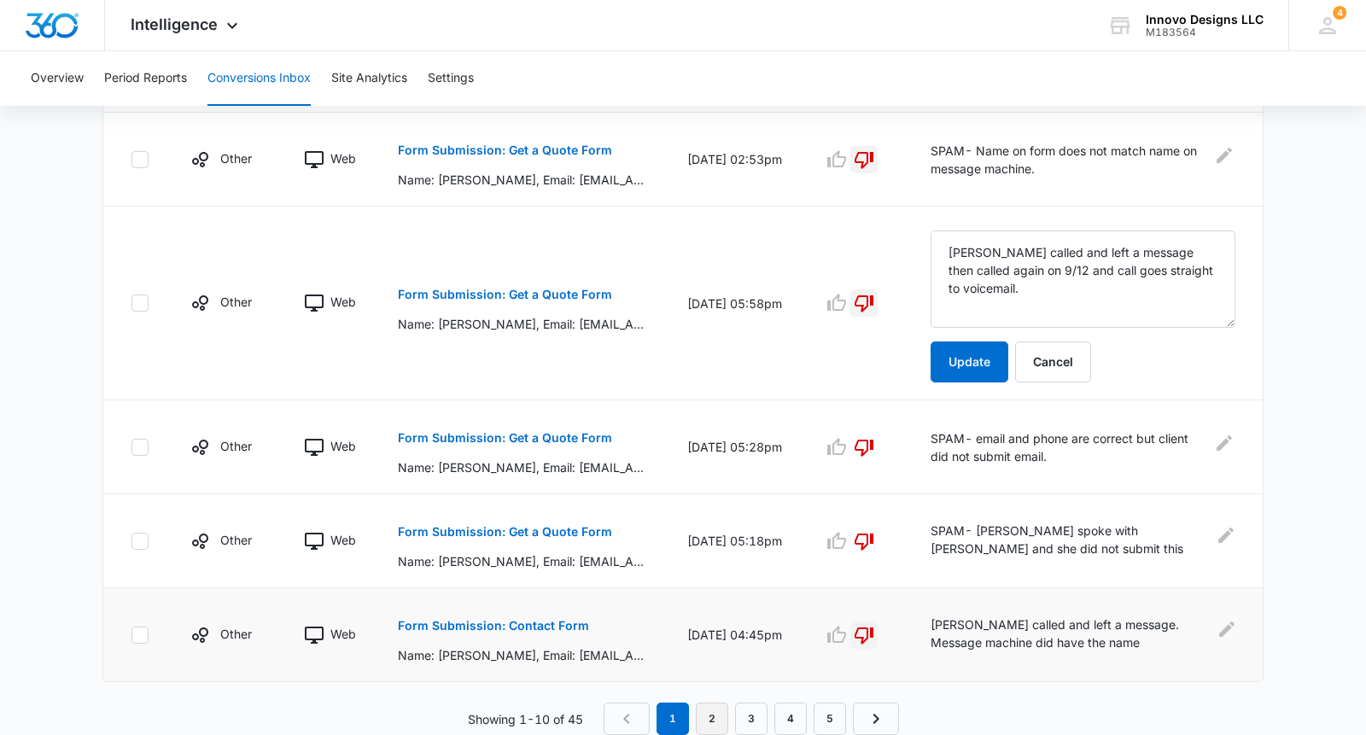
click at [701, 727] on link "2" at bounding box center [712, 719] width 32 height 32
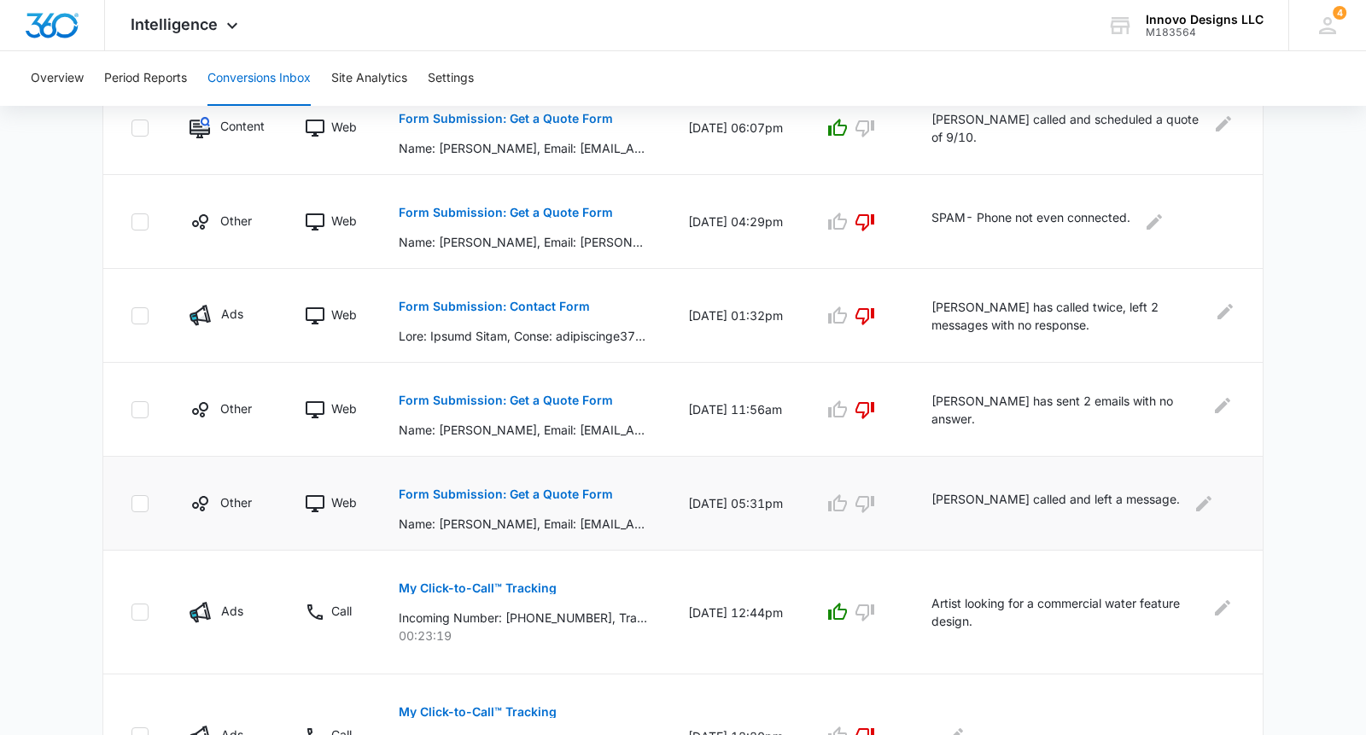
scroll to position [712, 0]
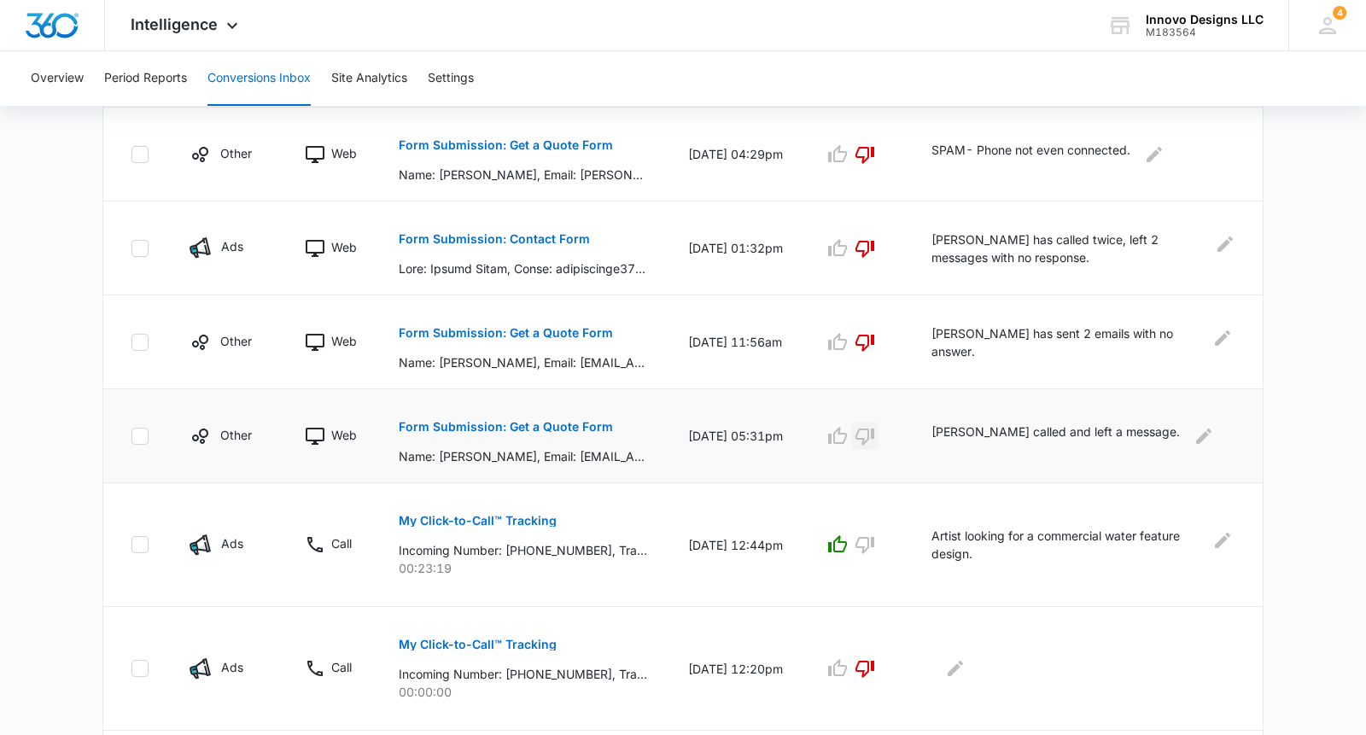
click at [866, 440] on icon "button" at bounding box center [865, 437] width 19 height 17
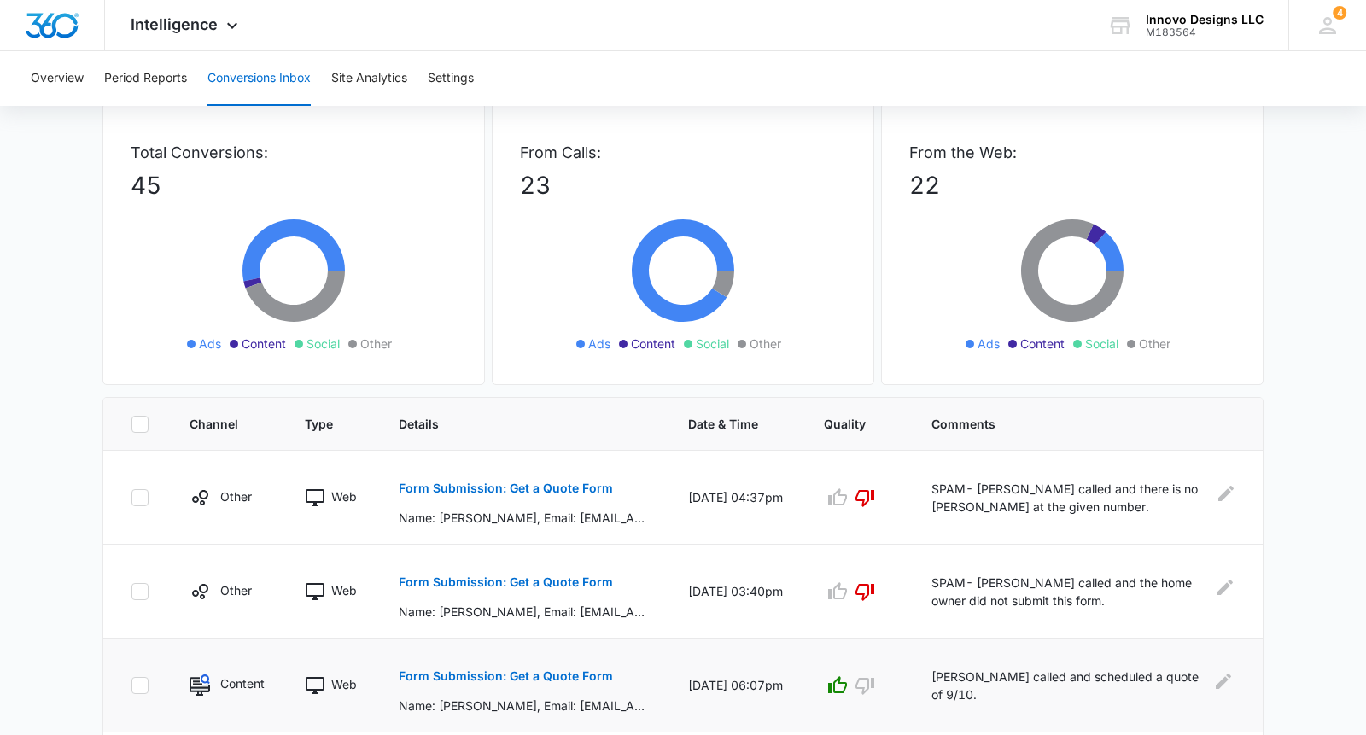
scroll to position [0, 0]
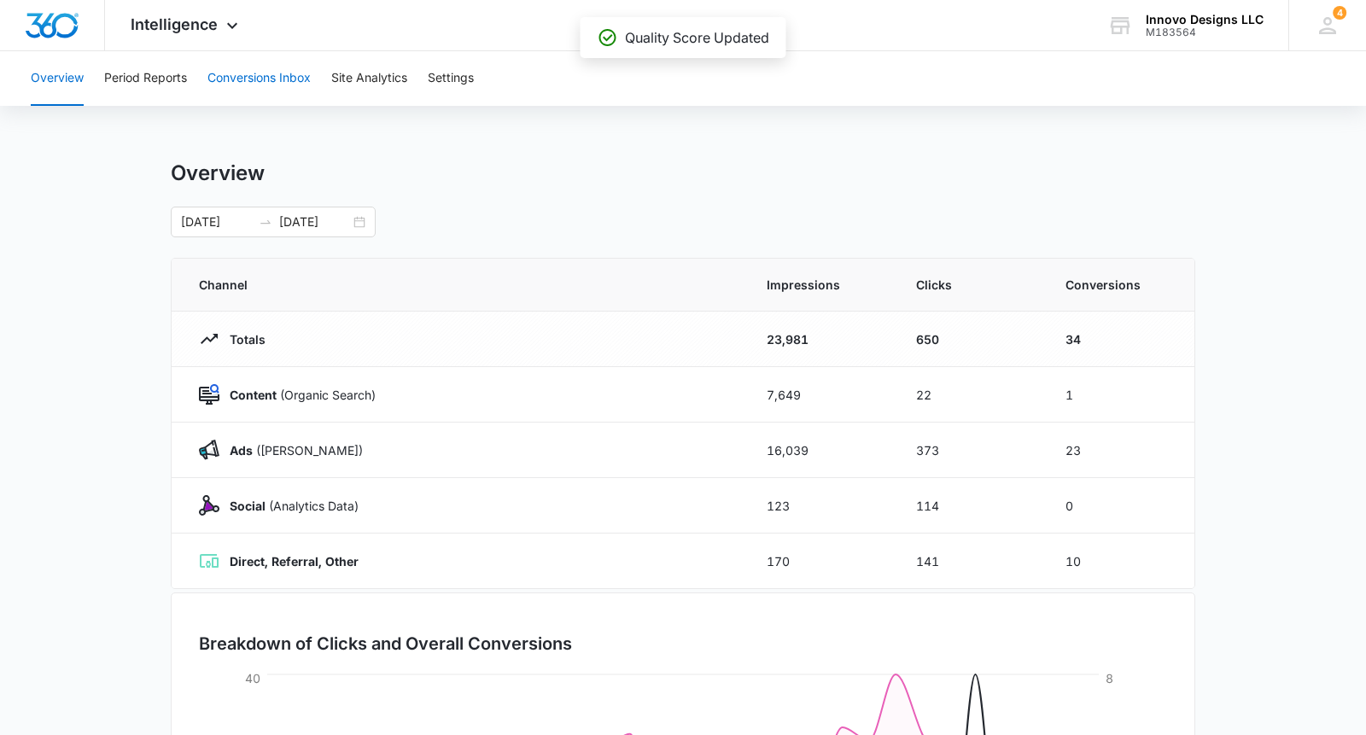
click at [296, 90] on button "Conversions Inbox" at bounding box center [259, 78] width 103 height 55
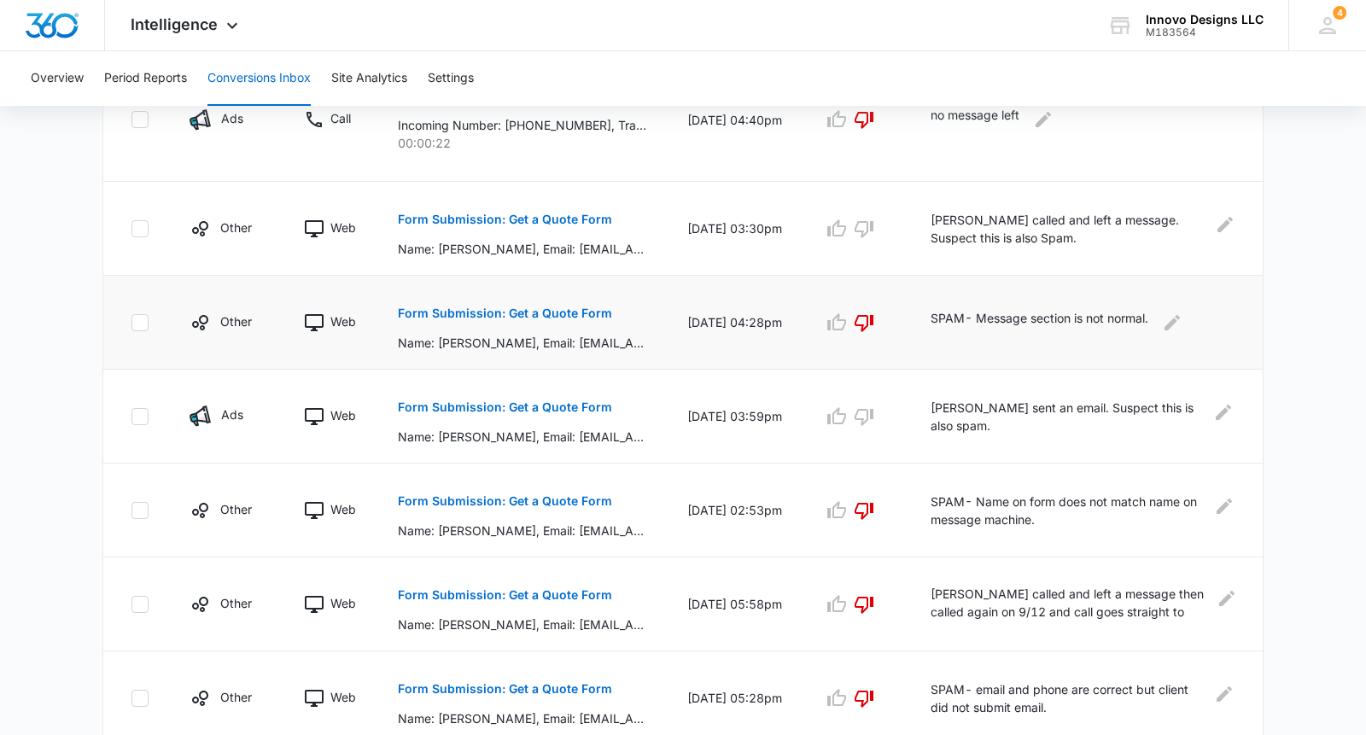
scroll to position [415, 0]
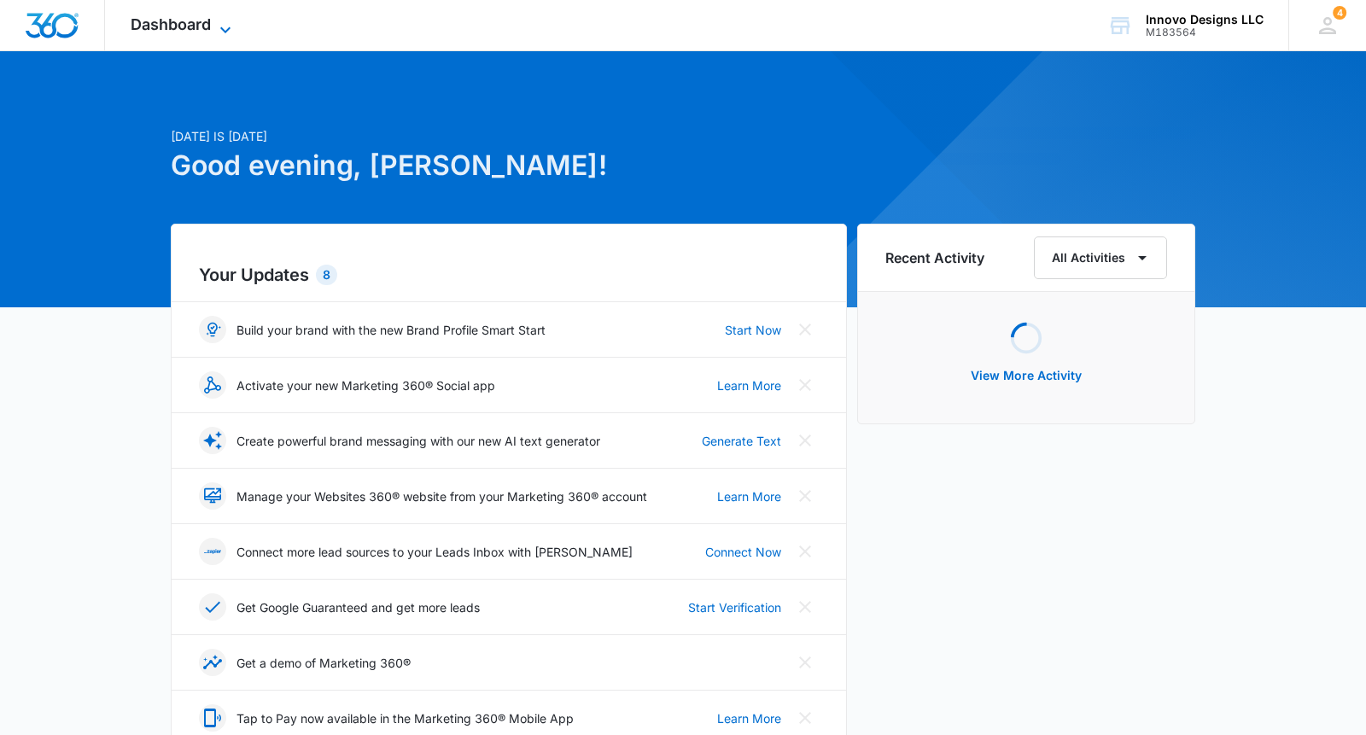
click at [137, 29] on span "Dashboard" at bounding box center [171, 24] width 80 height 18
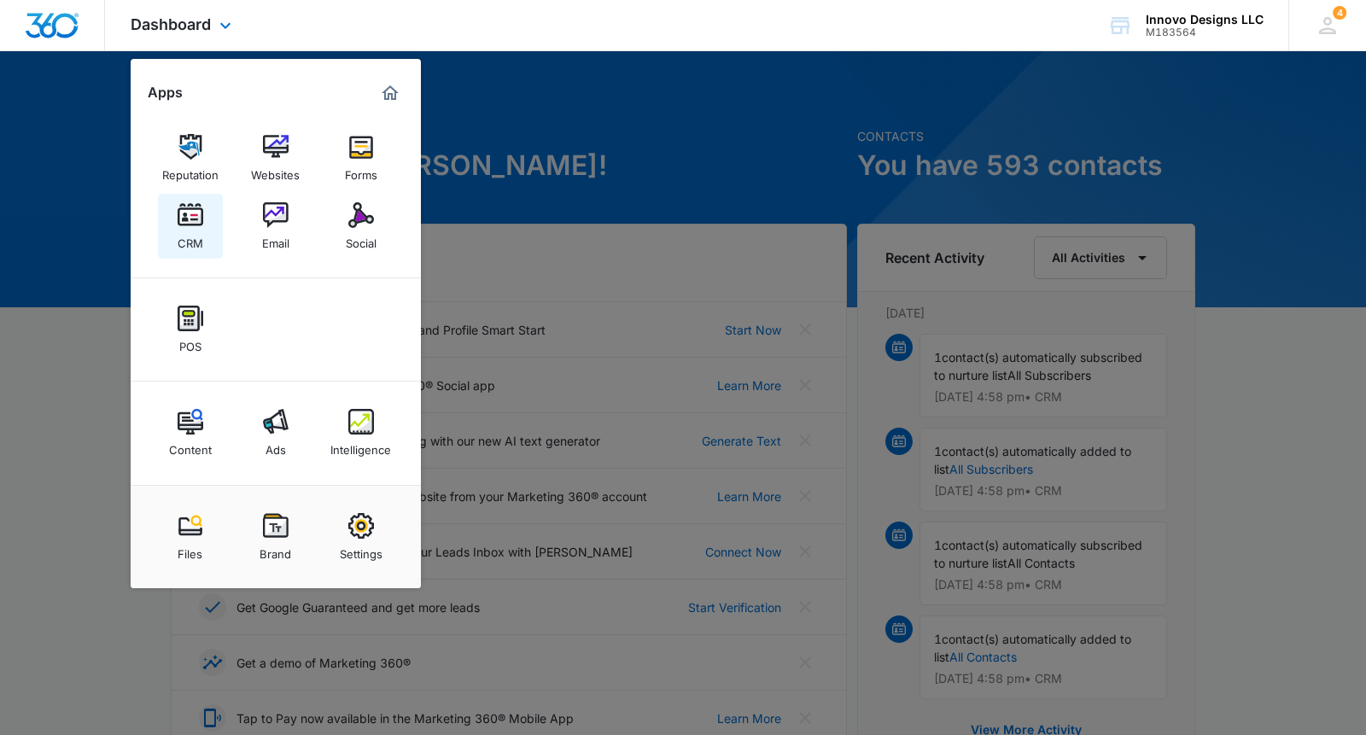
click at [172, 221] on link "CRM" at bounding box center [190, 226] width 65 height 65
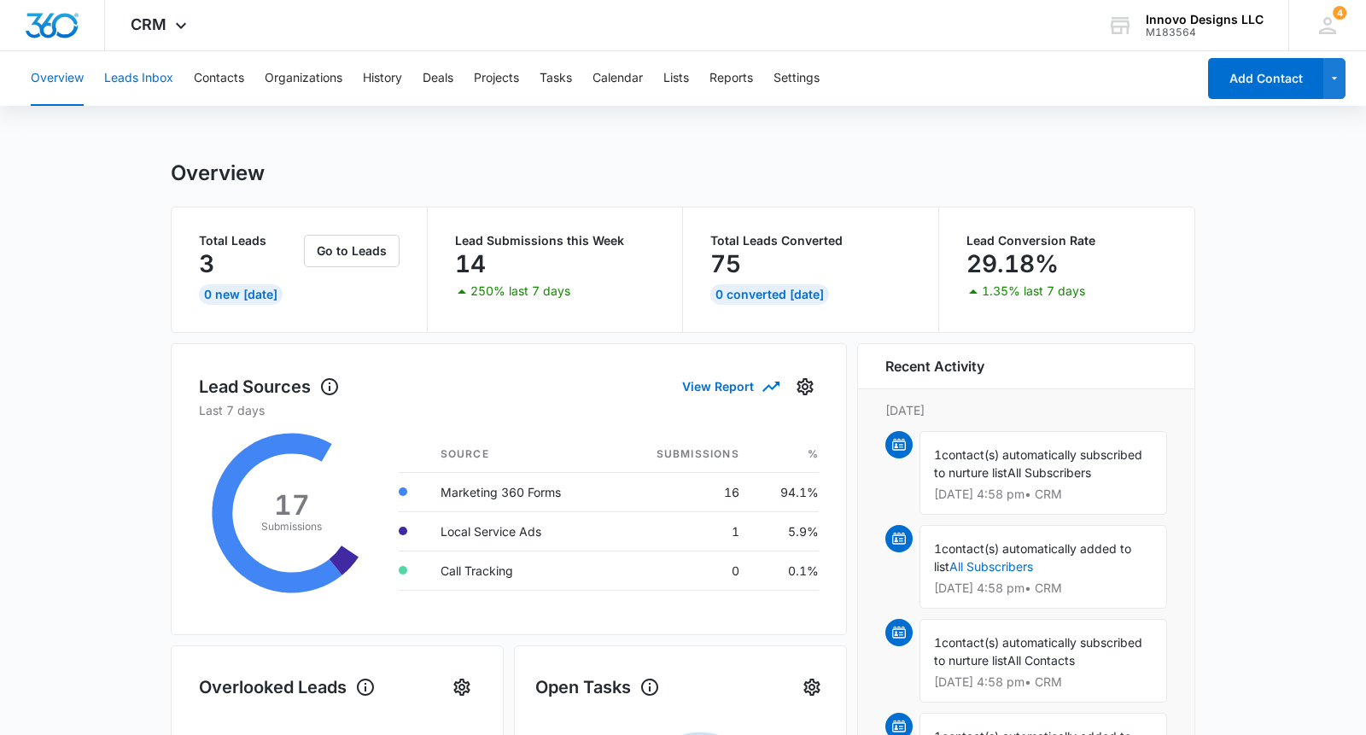
click at [152, 74] on button "Leads Inbox" at bounding box center [138, 78] width 69 height 55
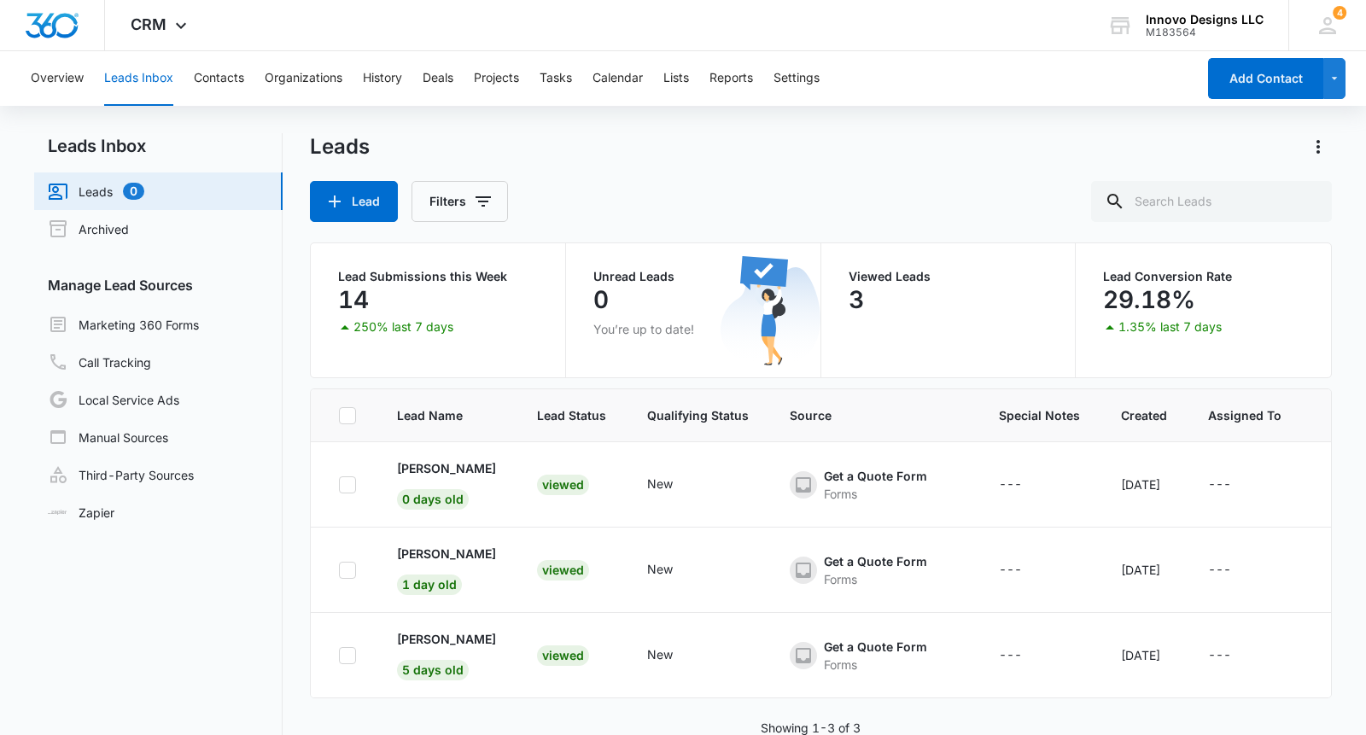
scroll to position [34, 0]
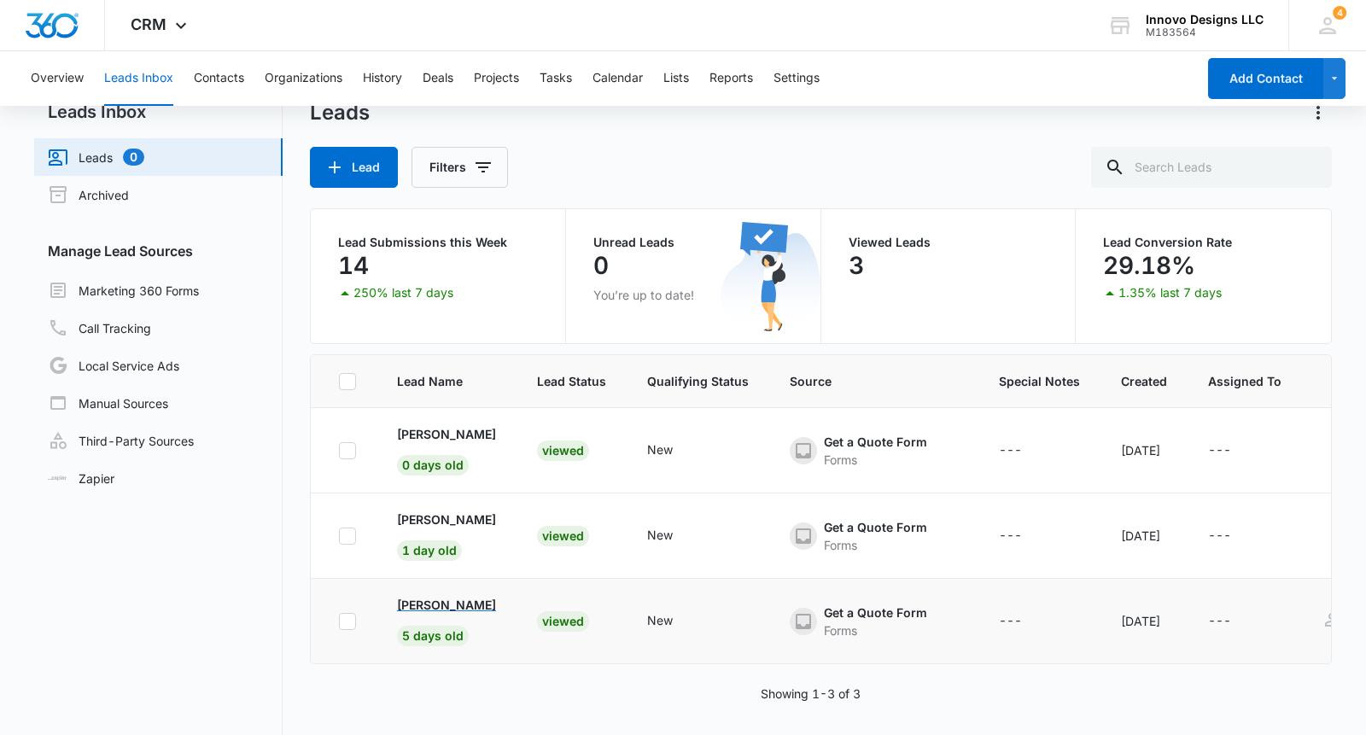
click at [453, 610] on p "[PERSON_NAME]" at bounding box center [446, 605] width 99 height 18
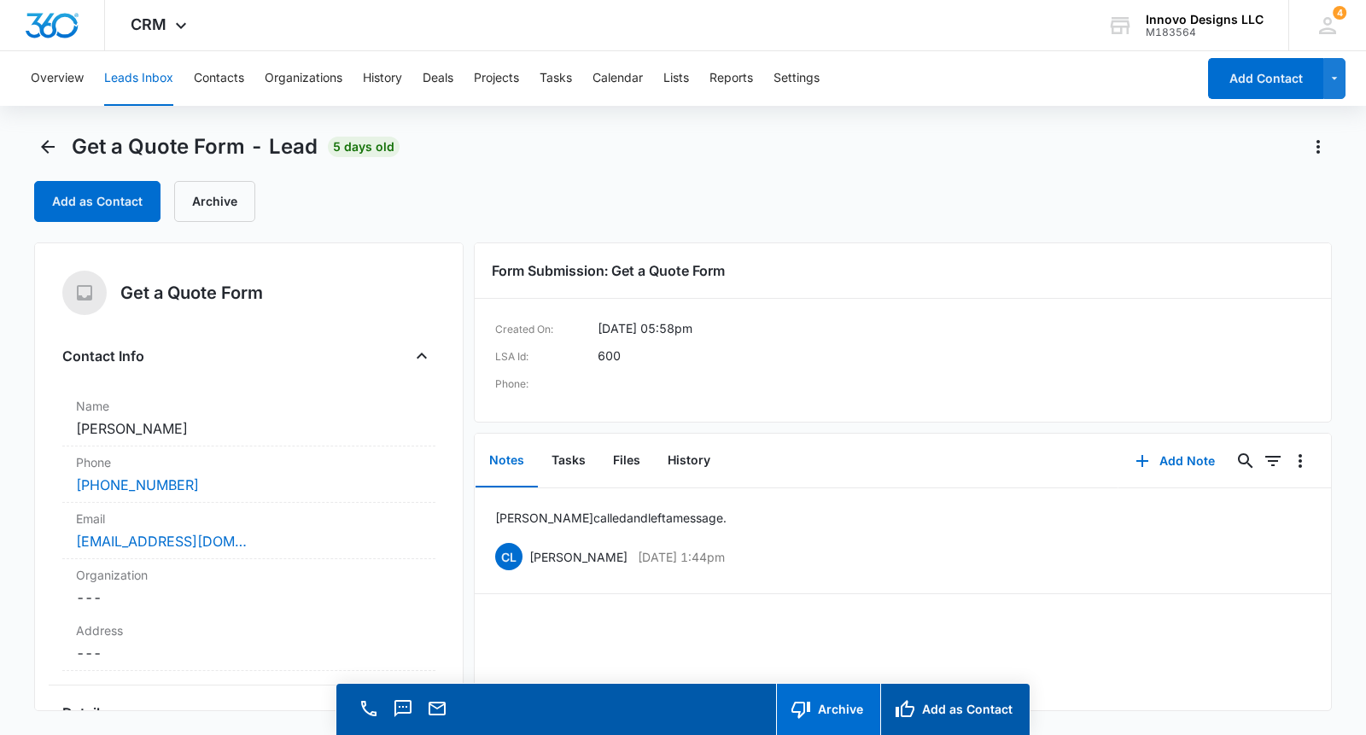
click at [834, 718] on button "Archive" at bounding box center [828, 709] width 104 height 51
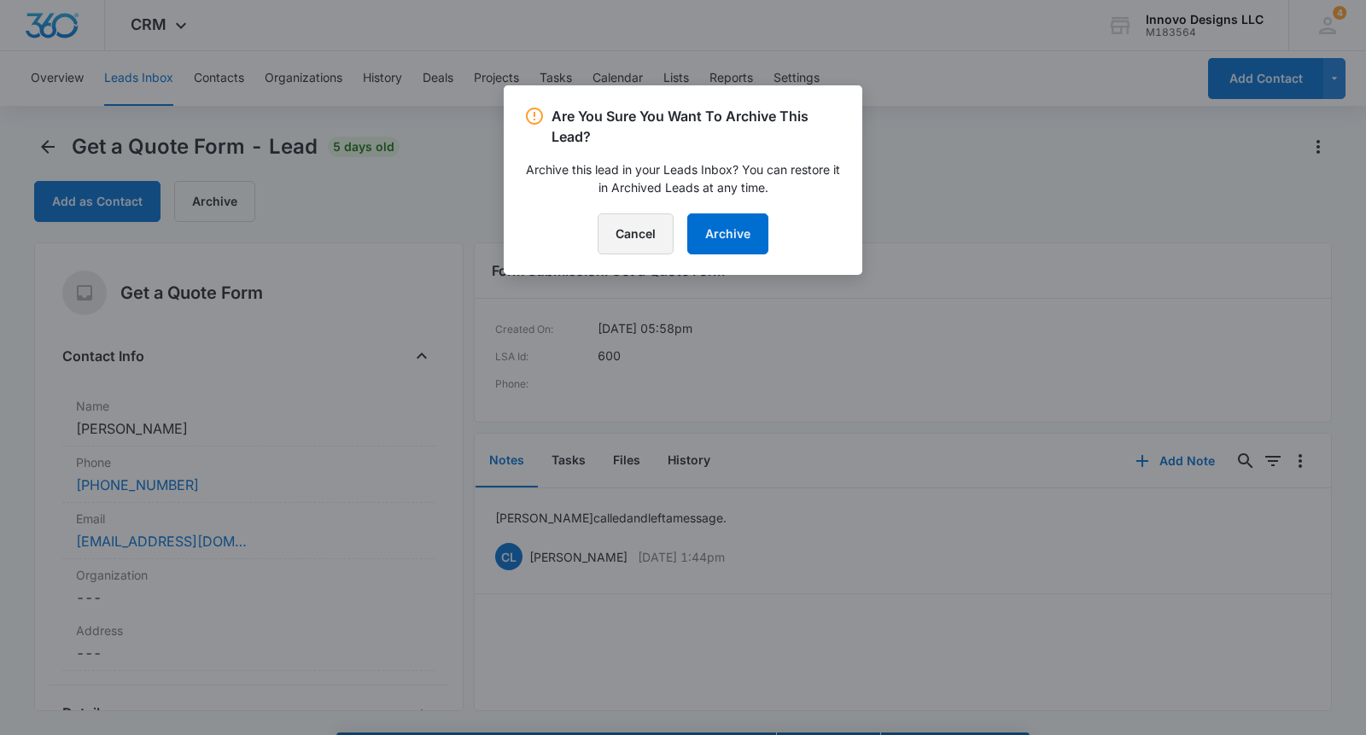
click at [639, 234] on button "Cancel" at bounding box center [636, 234] width 76 height 41
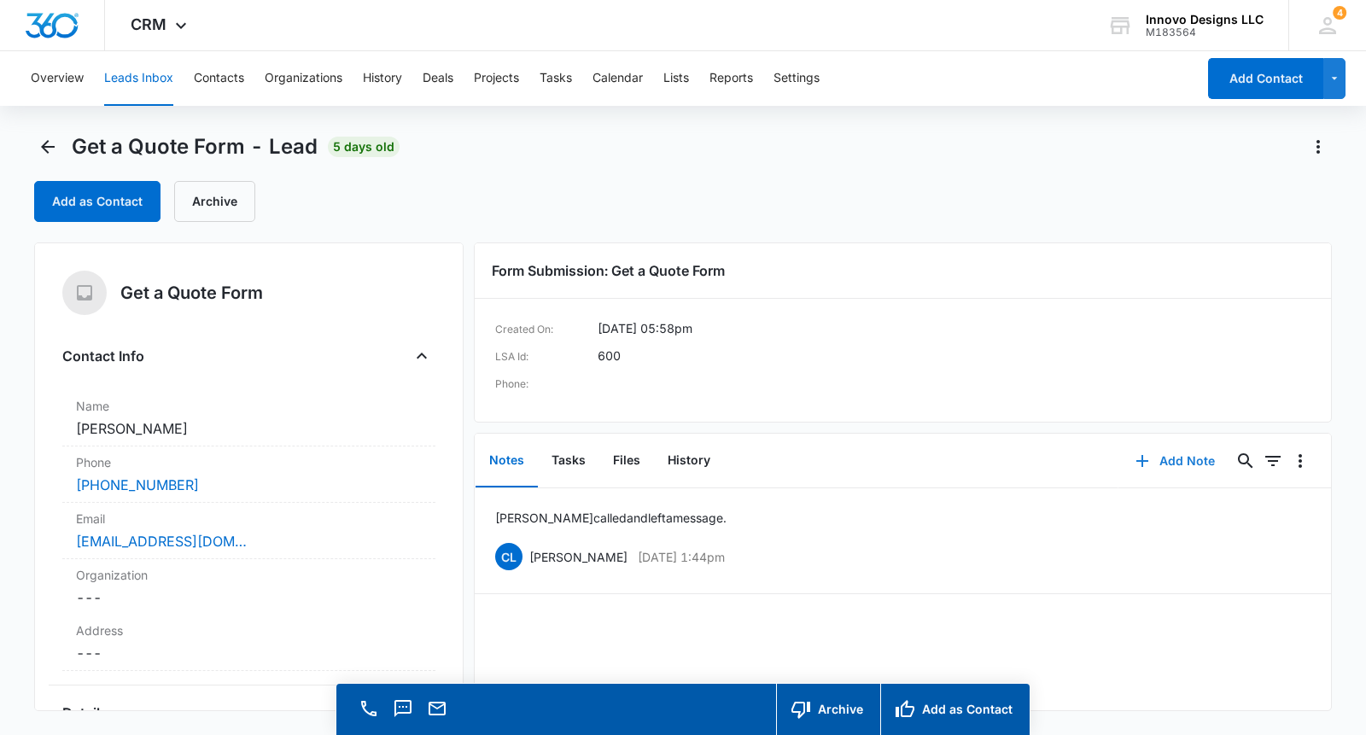
click at [1192, 460] on button "Add Note" at bounding box center [1176, 461] width 114 height 41
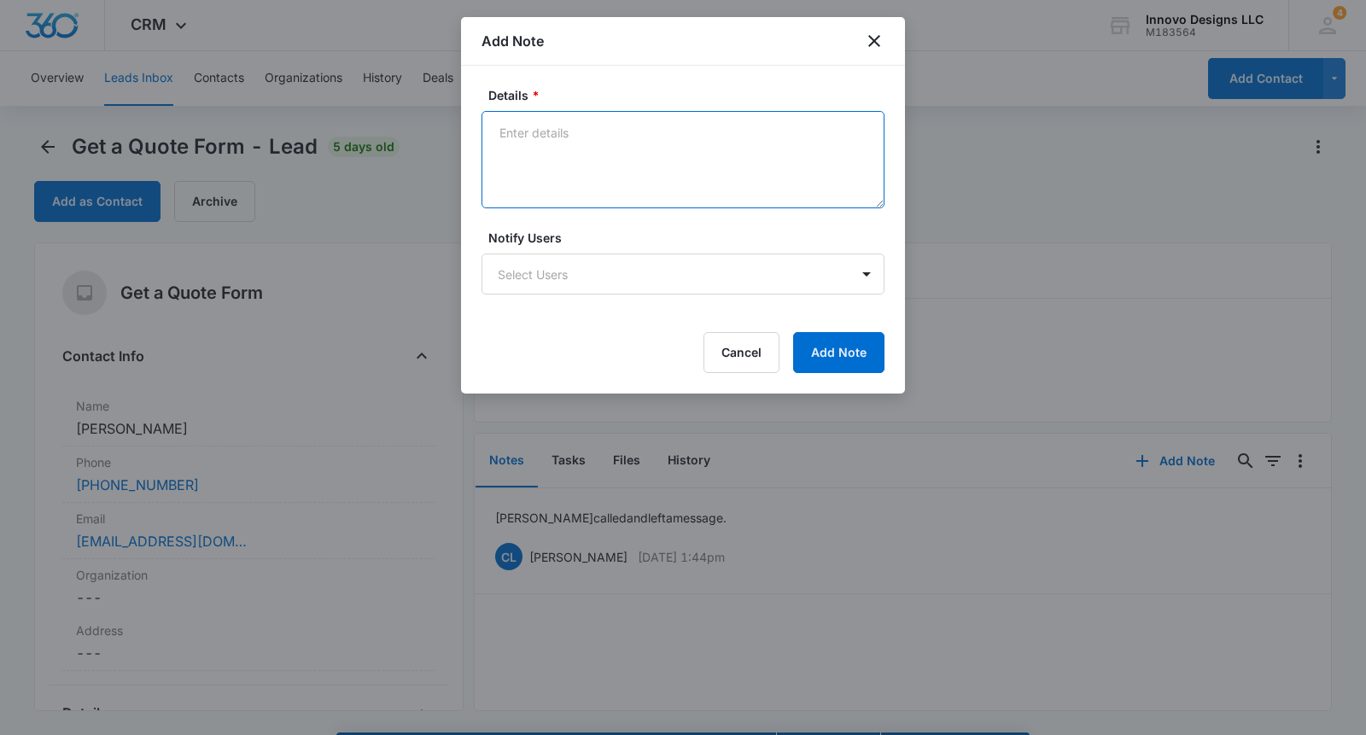
click at [653, 126] on textarea "Details *" at bounding box center [683, 159] width 403 height 97
click at [498, 128] on textarea "Phone goes straight to voicemail." at bounding box center [683, 159] width 403 height 97
type textarea "[PERSON_NAME] called again. Phone goes straight to voicemail."
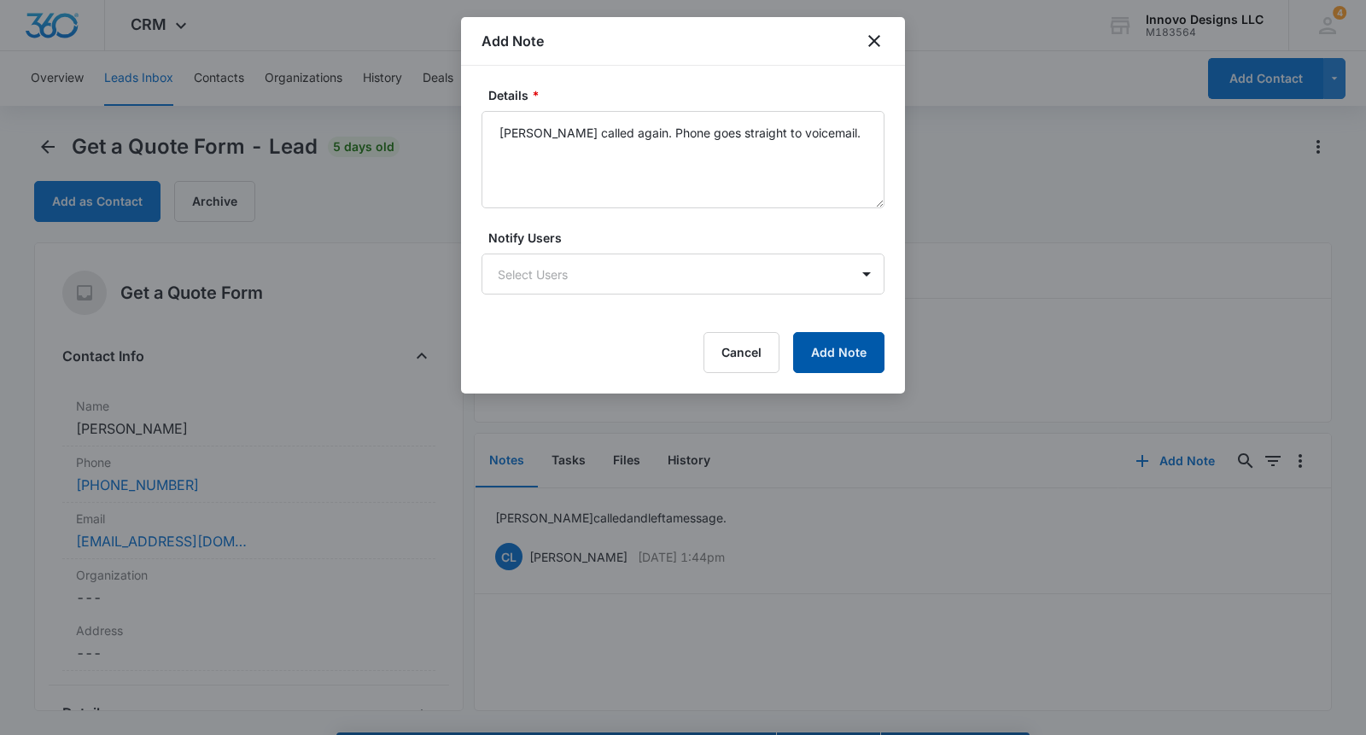
click at [810, 354] on button "Add Note" at bounding box center [838, 352] width 91 height 41
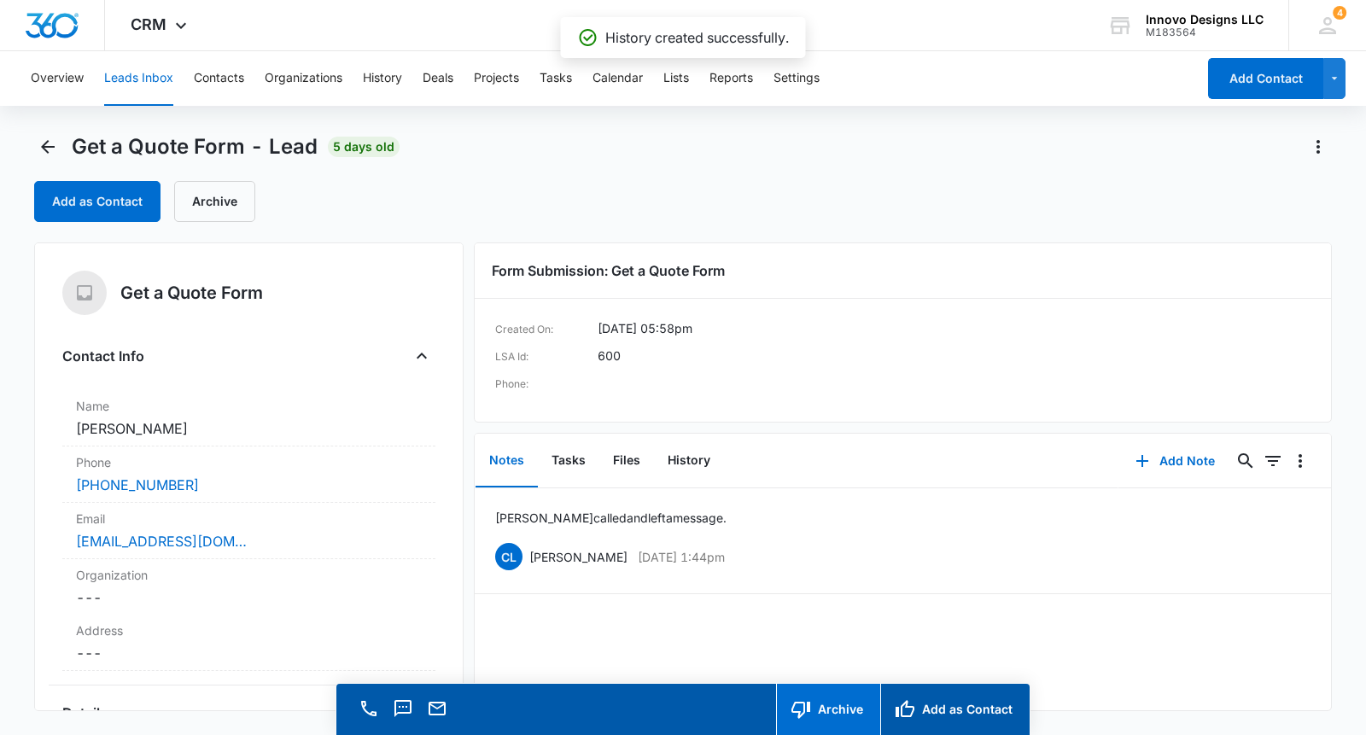
click at [830, 695] on button "Archive" at bounding box center [828, 709] width 104 height 51
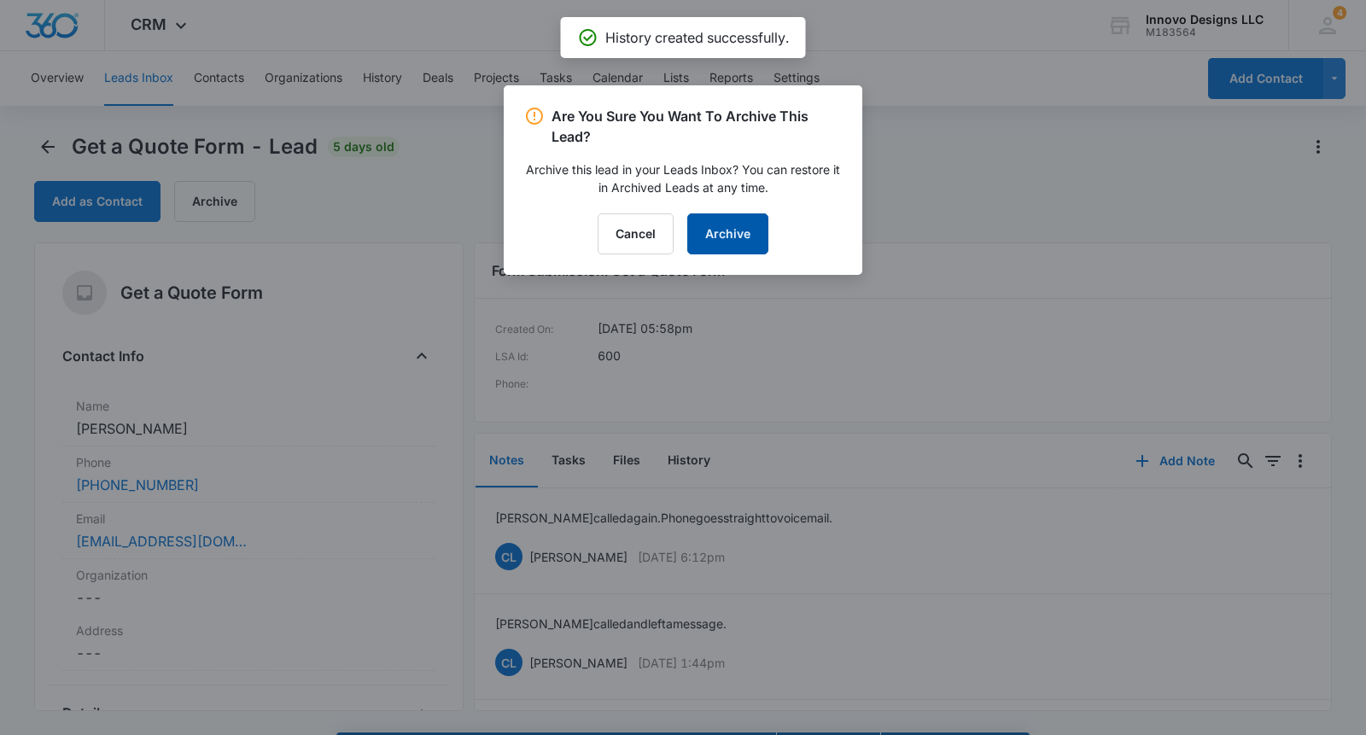
click at [736, 244] on button "Archive" at bounding box center [727, 234] width 81 height 41
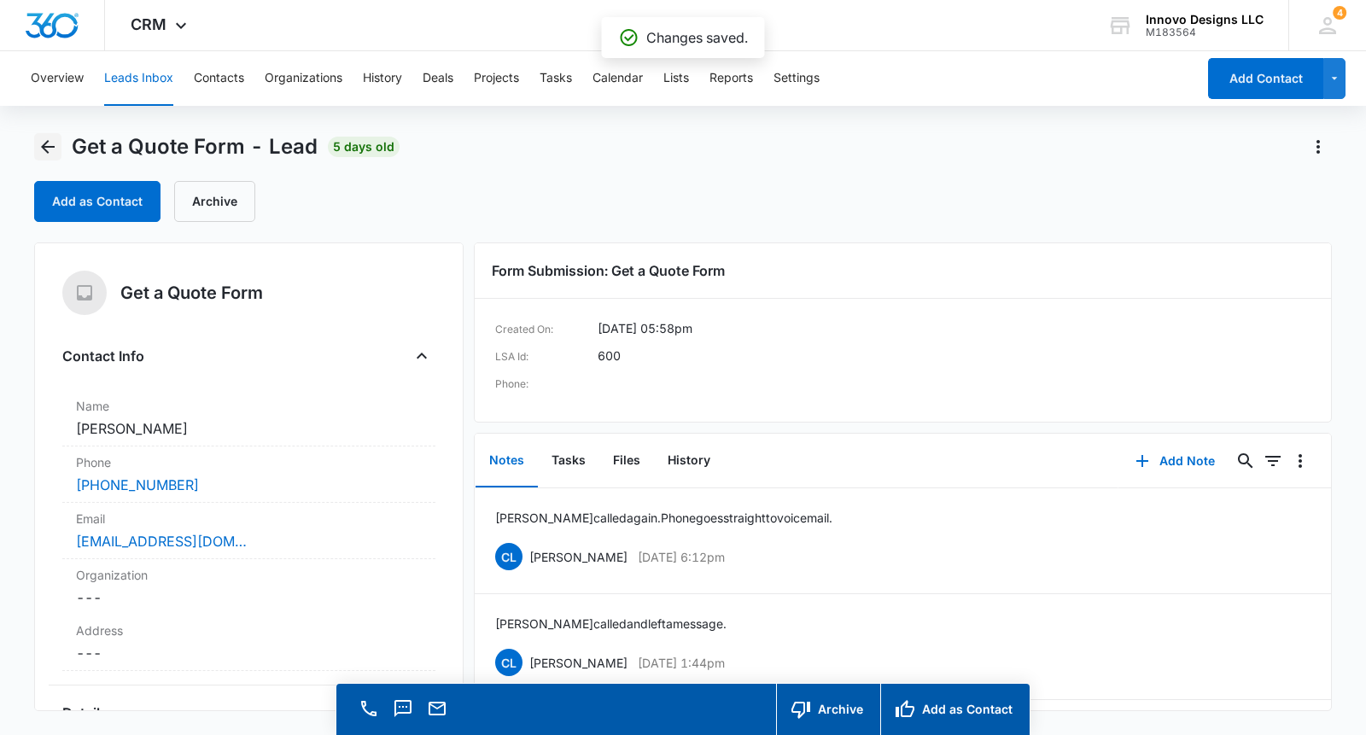
click at [54, 149] on icon "Back" at bounding box center [48, 147] width 20 height 20
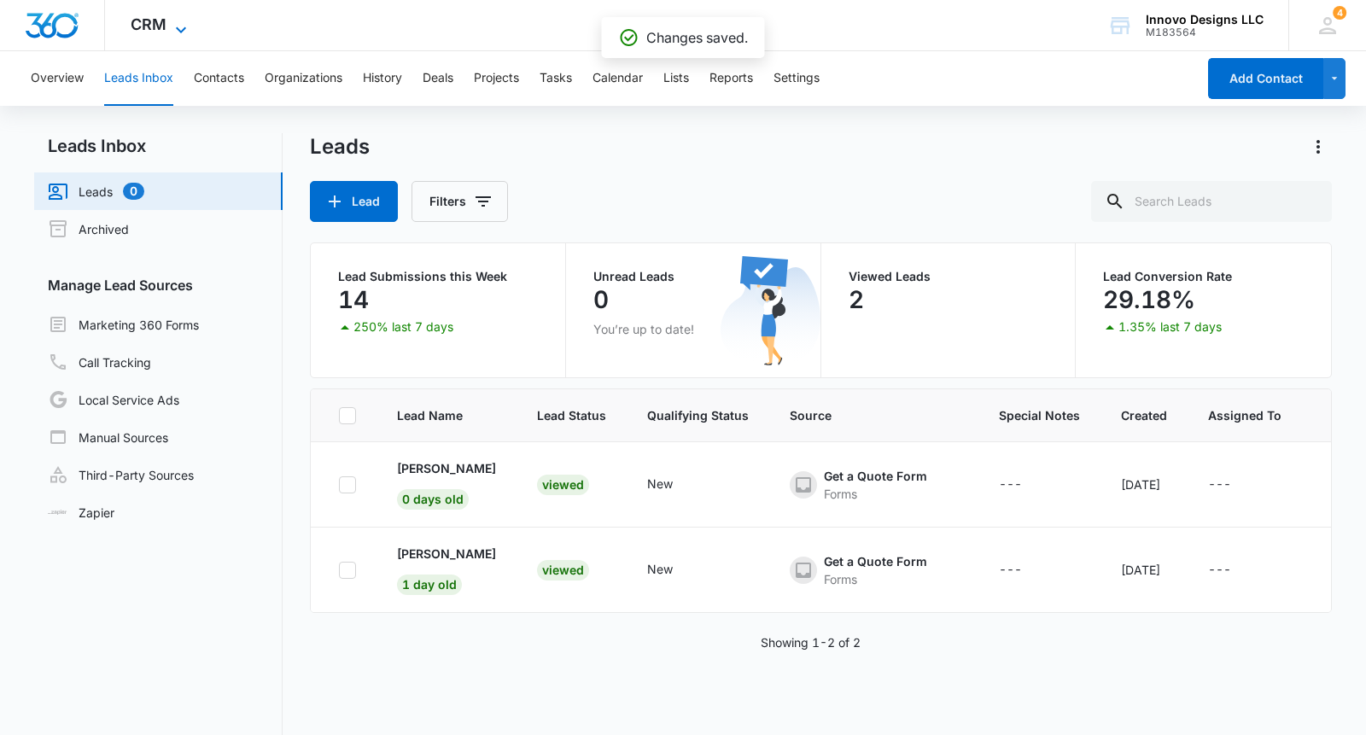
click at [153, 25] on span "CRM" at bounding box center [149, 24] width 36 height 18
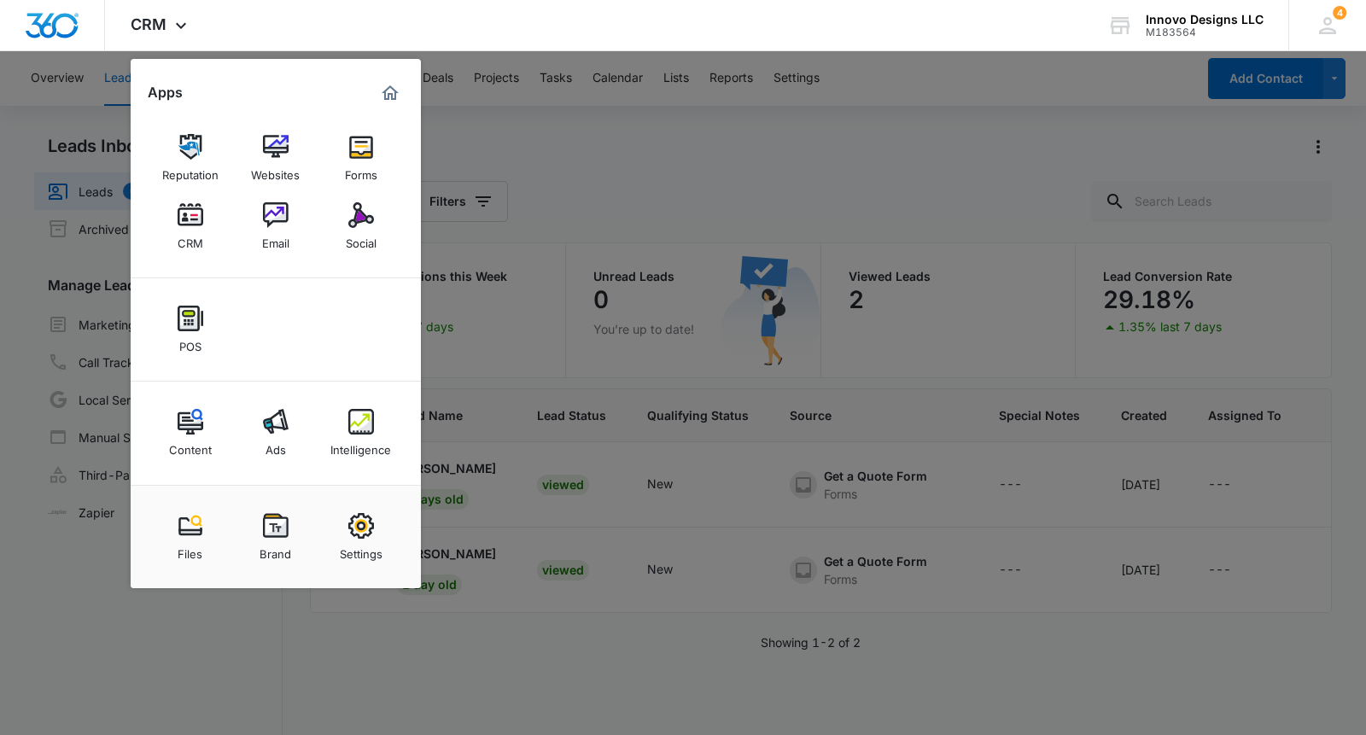
click at [598, 166] on div at bounding box center [683, 367] width 1366 height 735
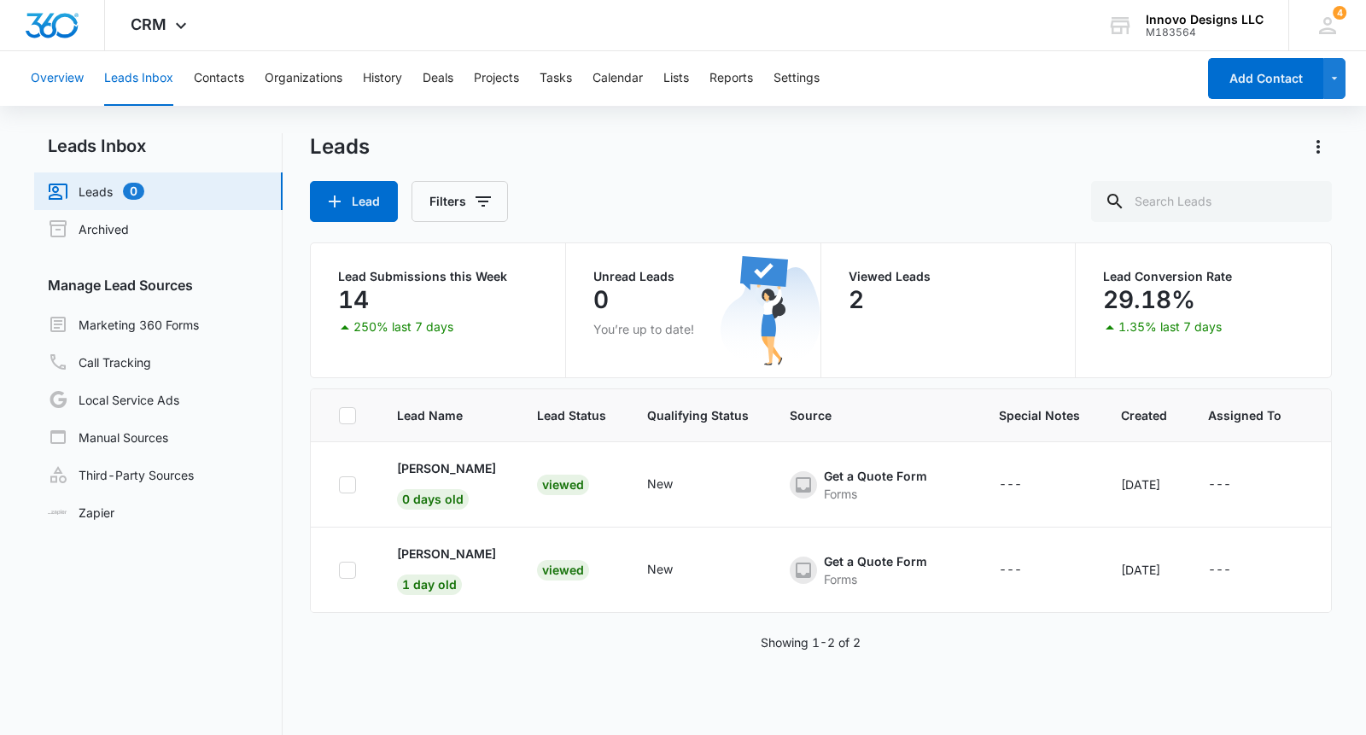
click at [71, 76] on button "Overview" at bounding box center [57, 78] width 53 height 55
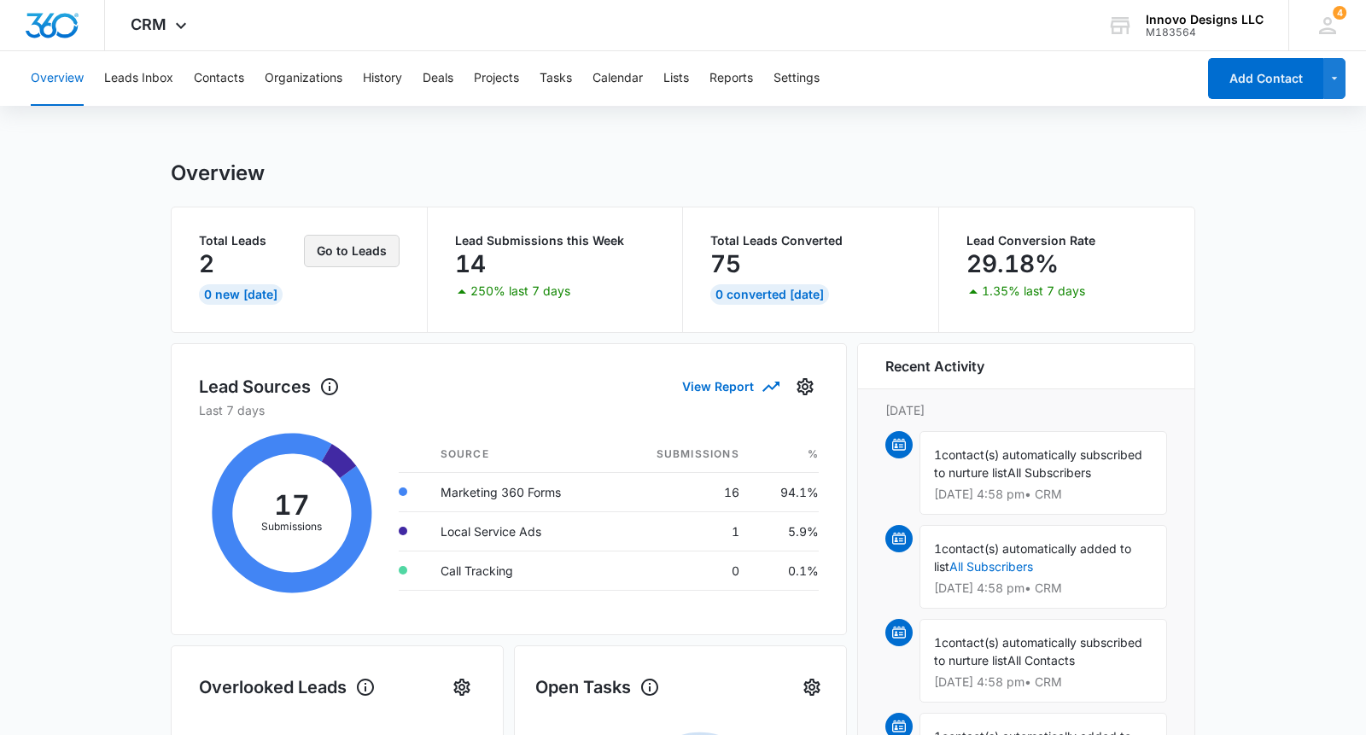
click at [342, 251] on button "Go to Leads" at bounding box center [352, 251] width 96 height 32
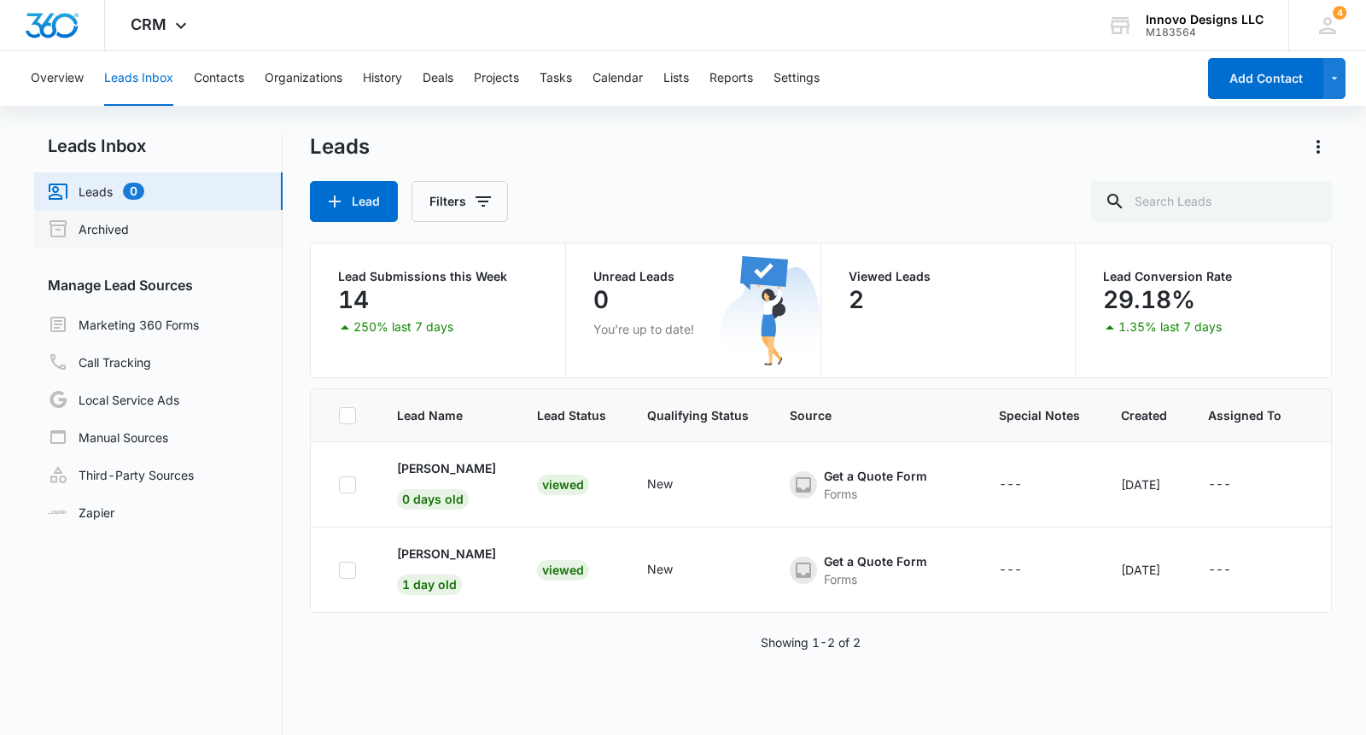
click at [107, 221] on link "Archived" at bounding box center [88, 229] width 81 height 20
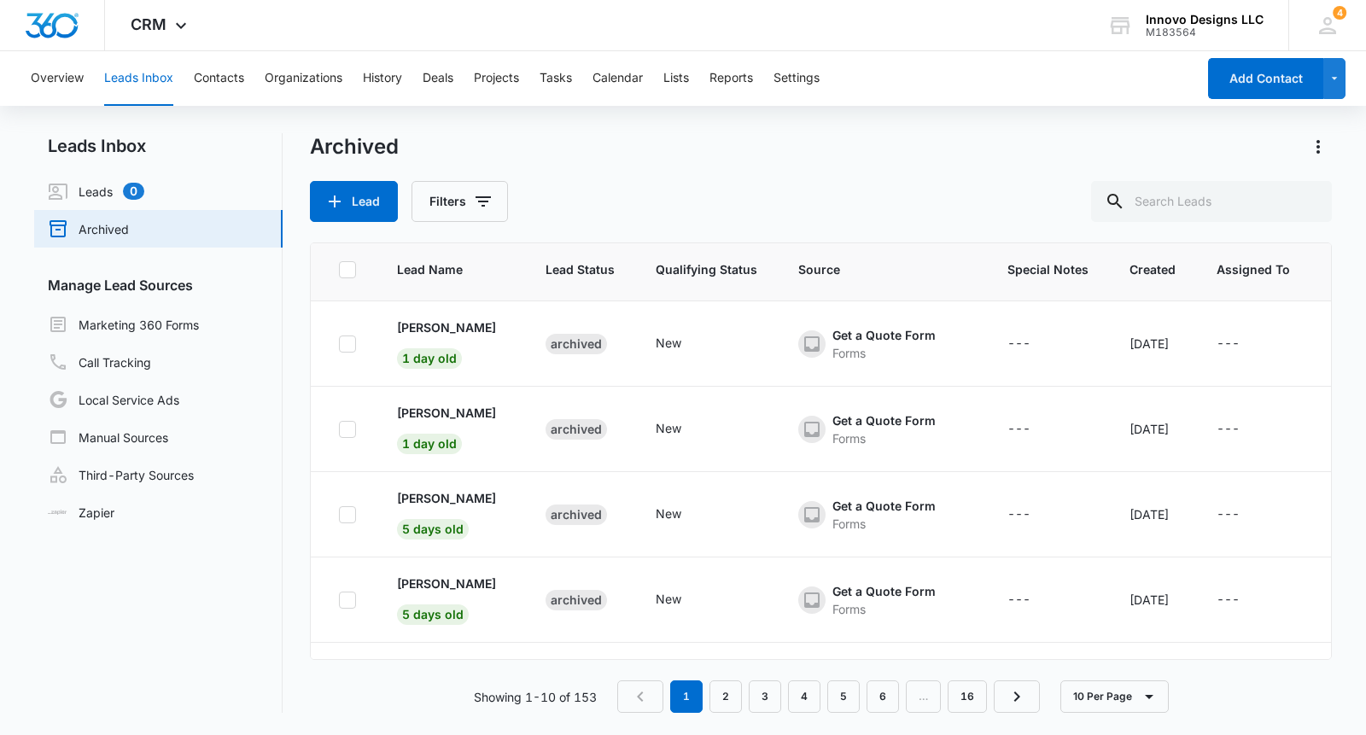
scroll to position [494, 0]
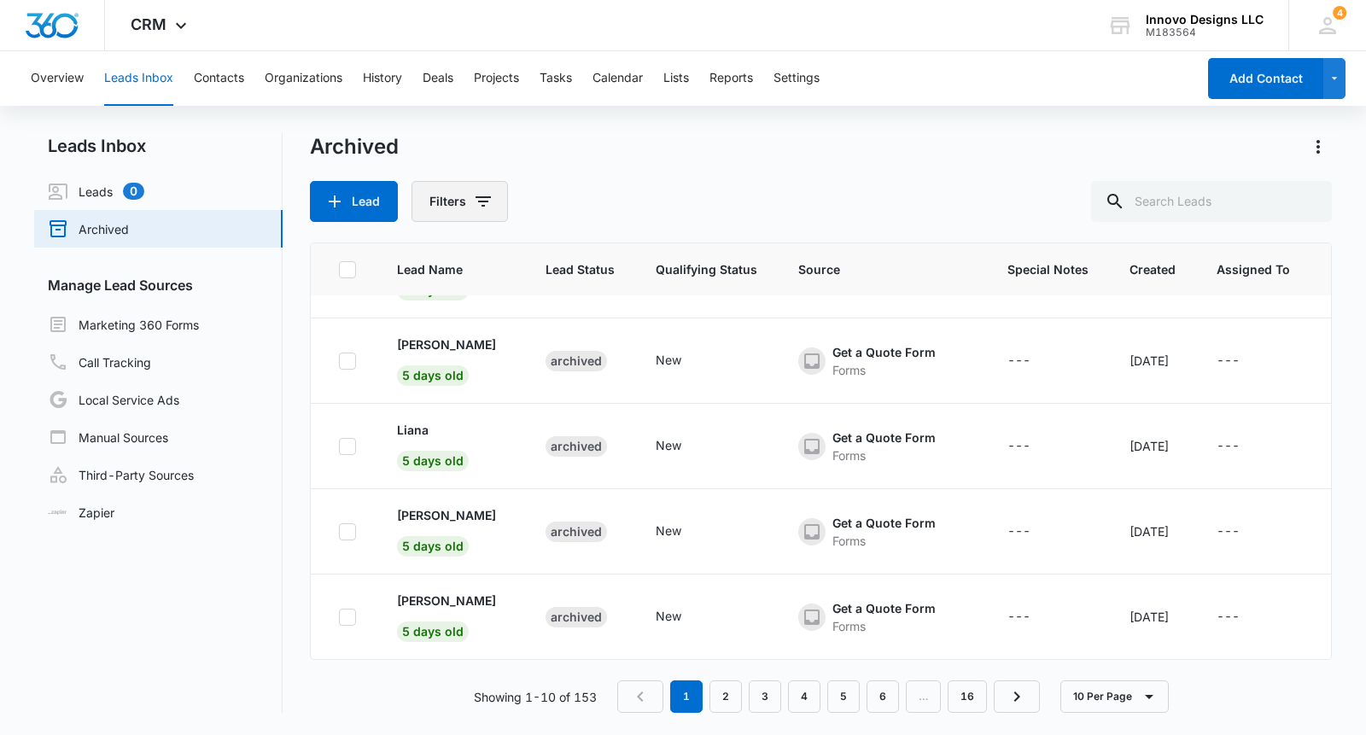
click at [436, 197] on button "Filters" at bounding box center [460, 201] width 97 height 41
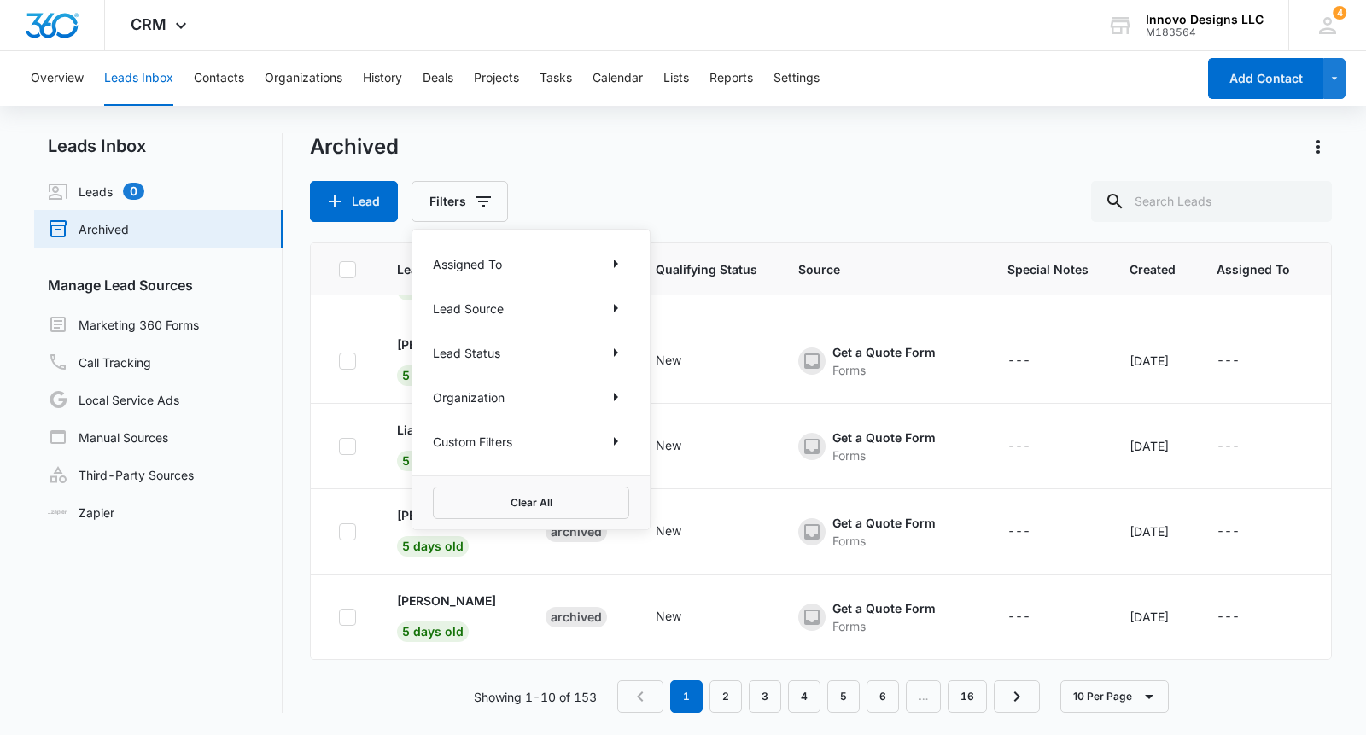
click at [510, 447] on p "Custom Filters" at bounding box center [472, 442] width 79 height 18
click at [618, 441] on icon "Show Custom Filters filters" at bounding box center [616, 441] width 20 height 20
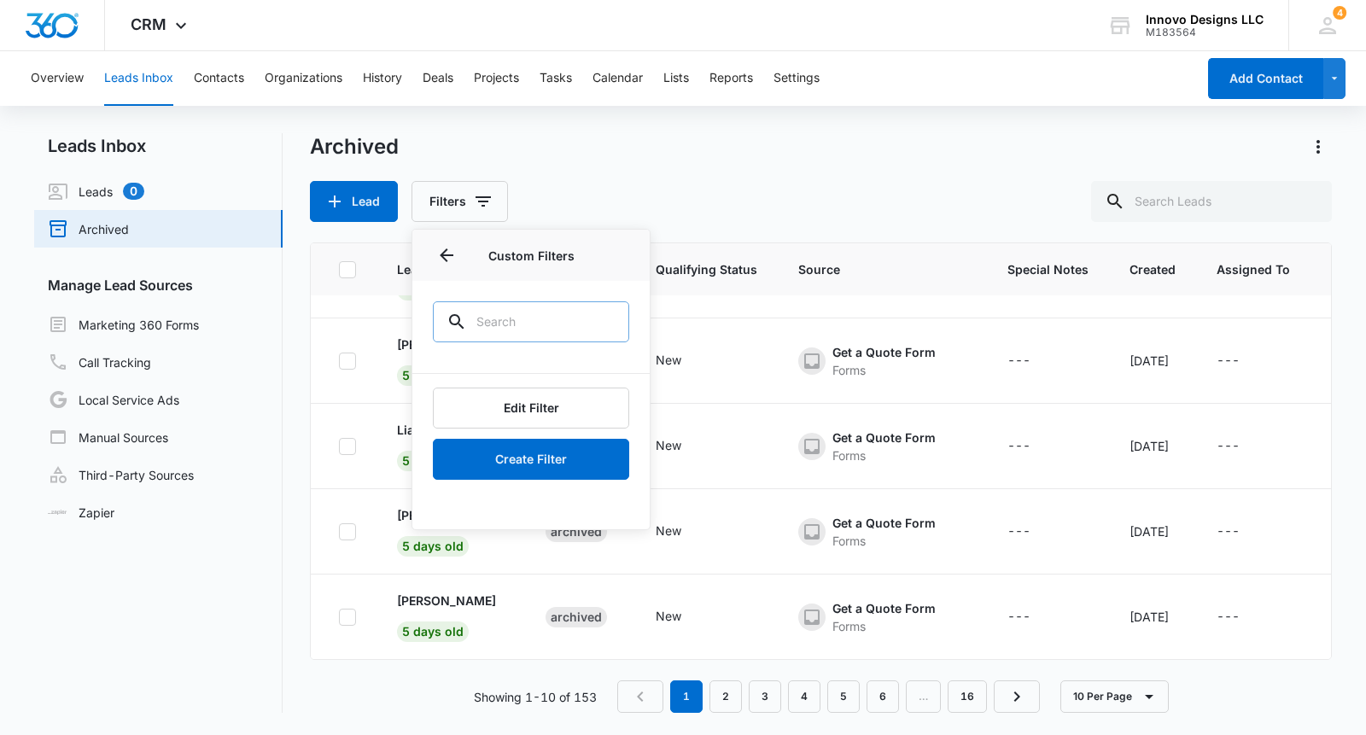
click at [558, 305] on input "text" at bounding box center [531, 321] width 196 height 41
type input "date"
click at [605, 315] on icon "Clear" at bounding box center [605, 321] width 17 height 17
click at [448, 249] on icon "Back" at bounding box center [446, 255] width 20 height 20
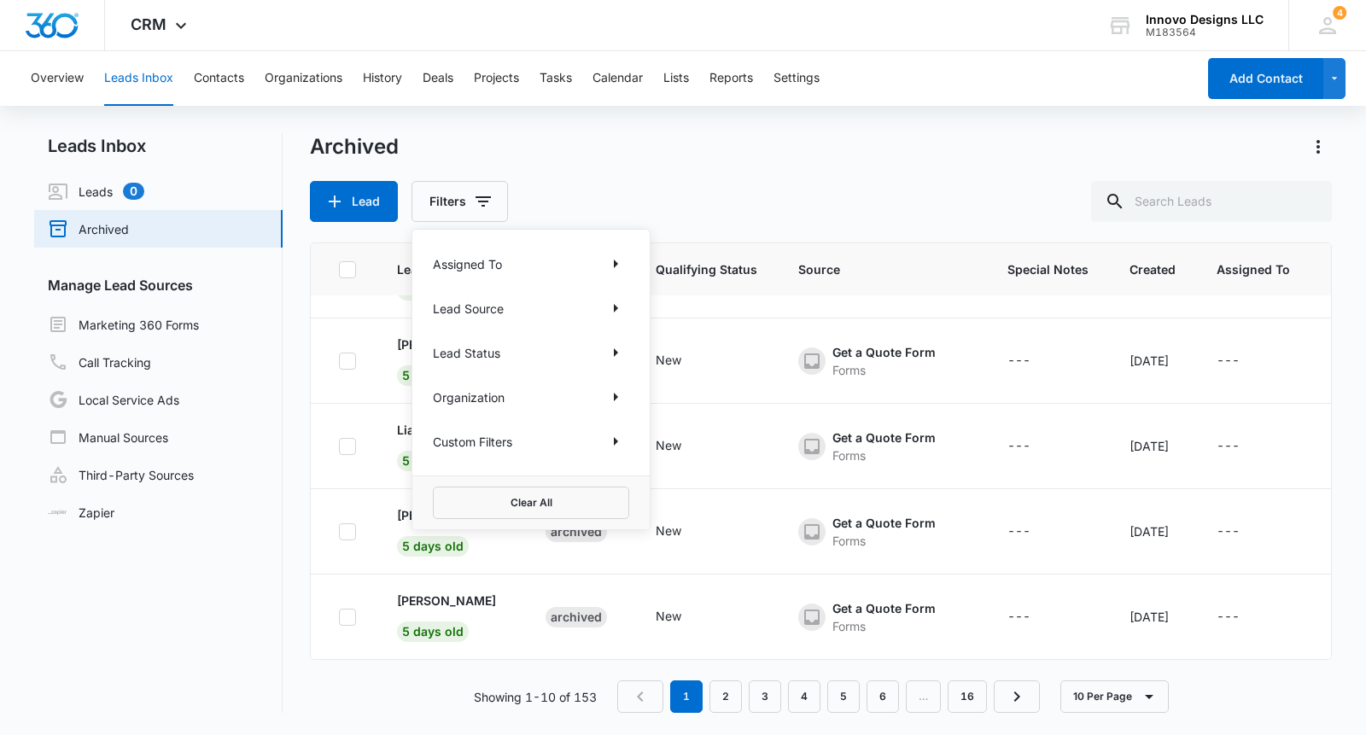
click at [709, 143] on div "Archived" at bounding box center [821, 146] width 1022 height 27
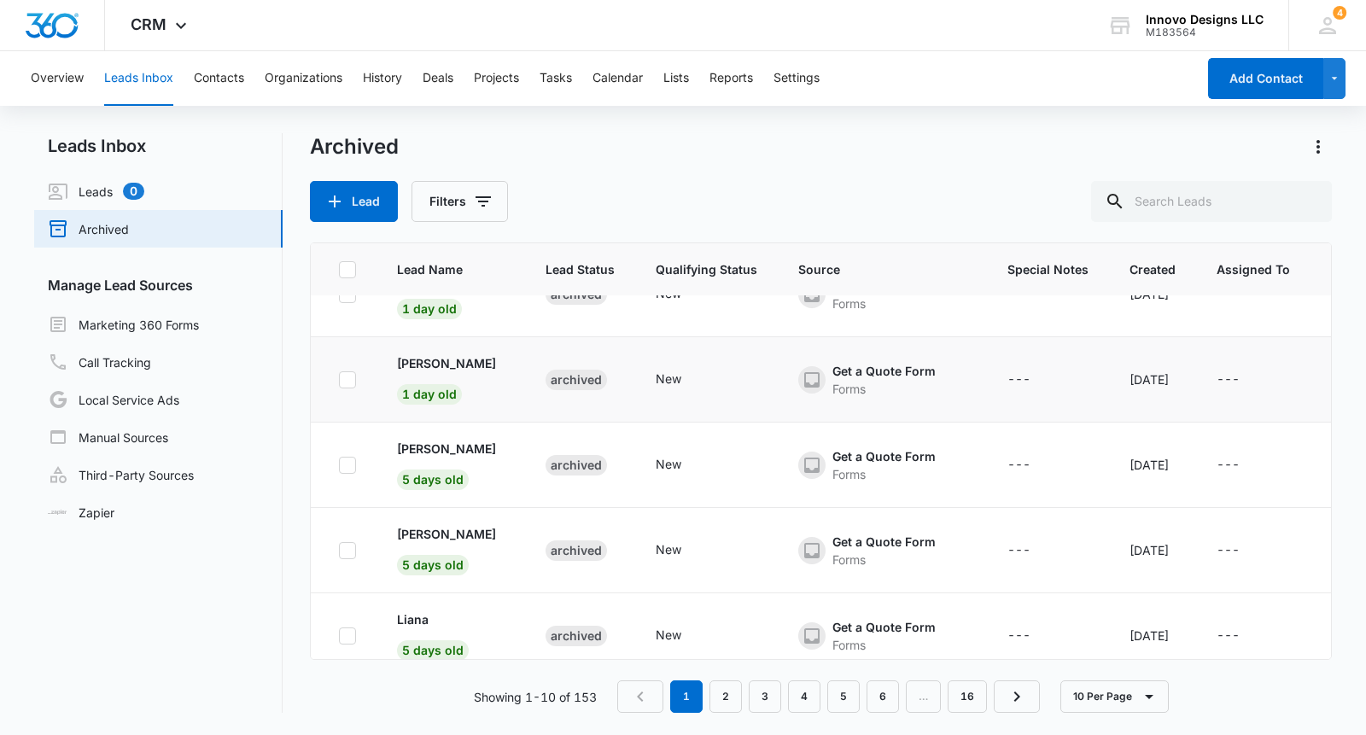
scroll to position [0, 0]
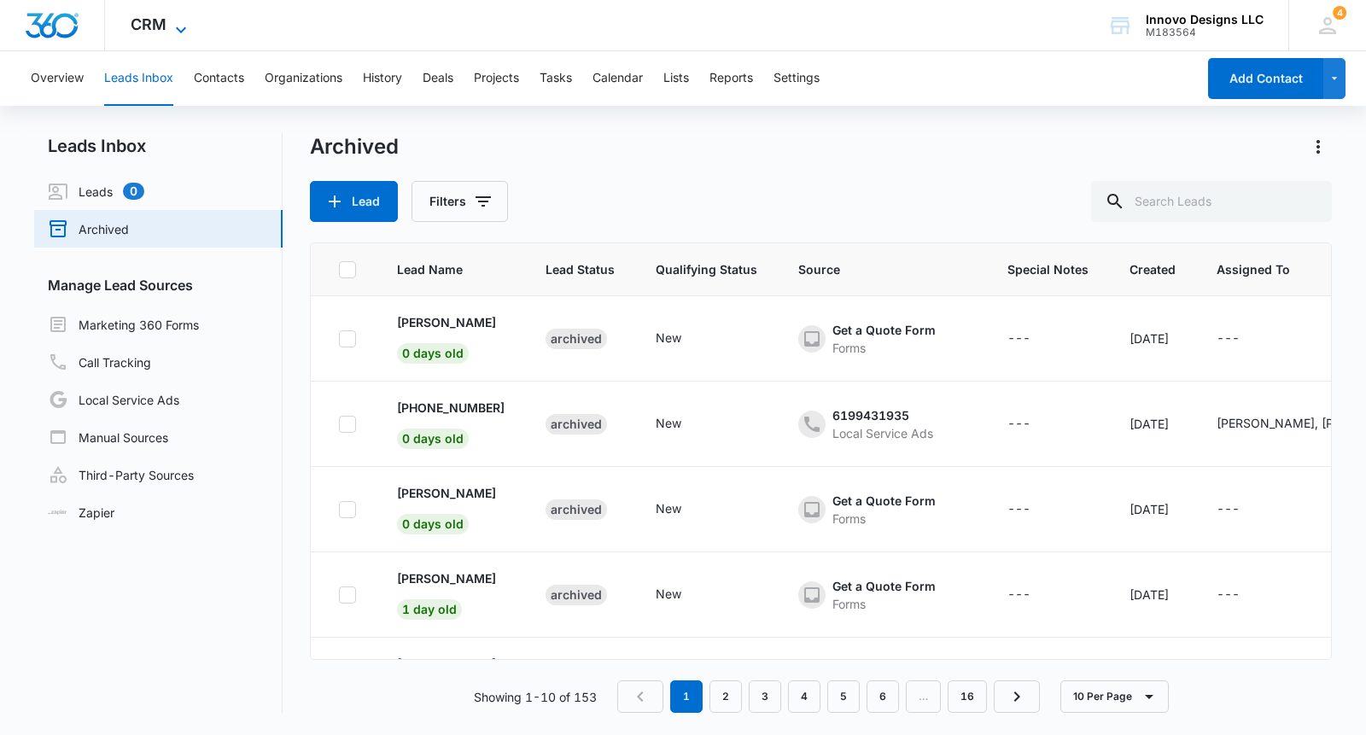
click at [160, 30] on span "CRM" at bounding box center [149, 24] width 36 height 18
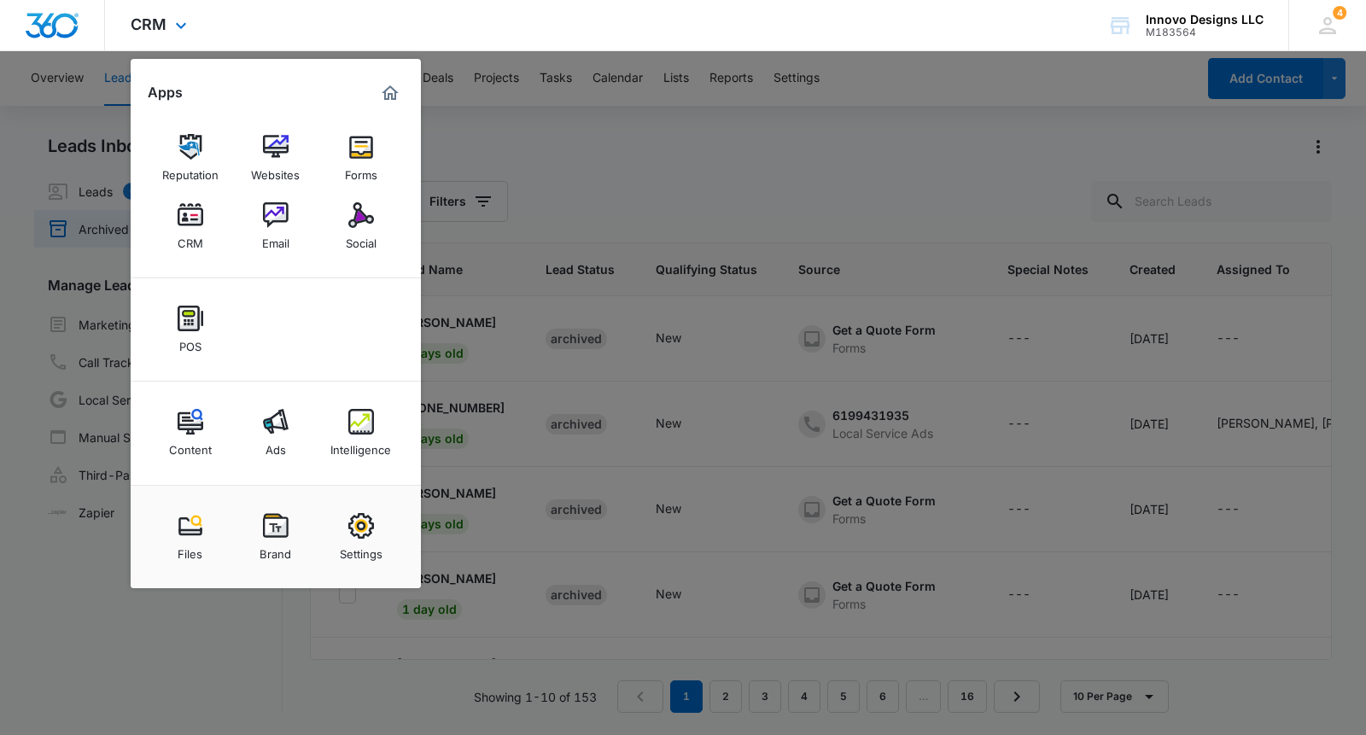
click at [1019, 3] on div "CRM Apps Reputation Websites Forms CRM Email Social POS Content Ads Intelligenc…" at bounding box center [683, 25] width 1366 height 51
